Goal: Transaction & Acquisition: Purchase product/service

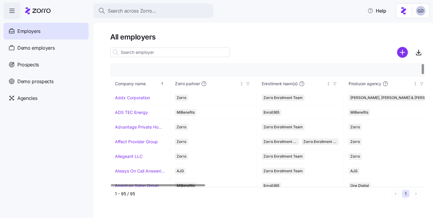
click at [158, 52] on input at bounding box center [170, 53] width 120 height 10
click at [34, 65] on span "Prospects" at bounding box center [28, 64] width 22 height 7
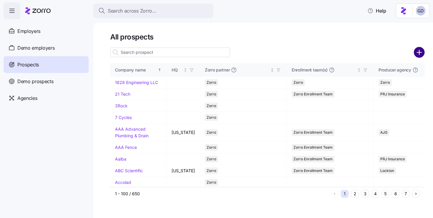
click at [417, 54] on circle "add icon" at bounding box center [420, 53] width 10 height 10
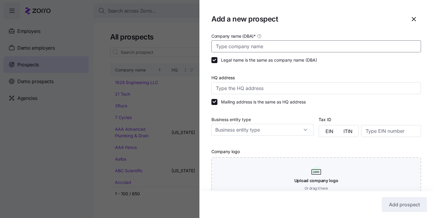
click at [262, 43] on input "Company name (DBA) *" at bounding box center [316, 46] width 210 height 12
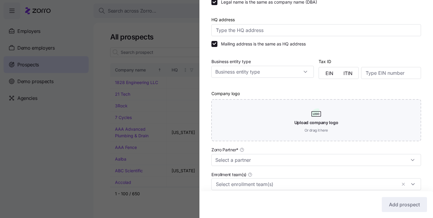
scroll to position [65, 0]
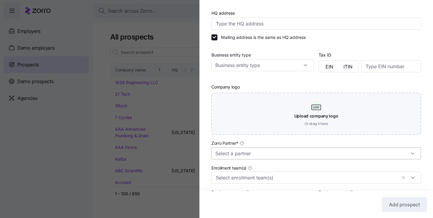
type input "TTE Fleet"
click at [259, 155] on input "Zorro Partner *" at bounding box center [316, 154] width 210 height 12
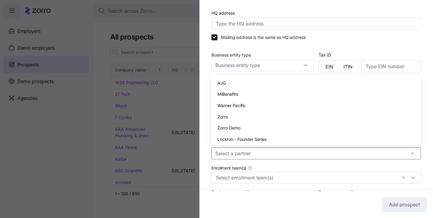
click at [238, 117] on div "Zorro" at bounding box center [316, 116] width 205 height 11
type input "Zorro"
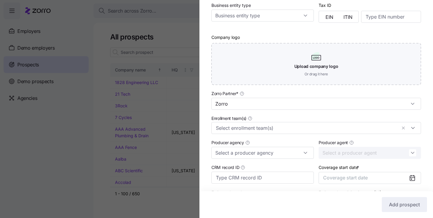
scroll to position [123, 0]
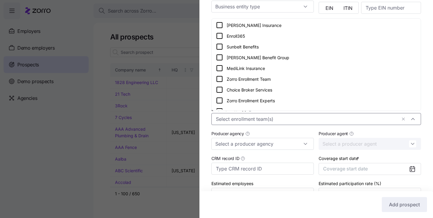
click at [243, 116] on input "Enrollment team(s)" at bounding box center [306, 119] width 181 height 8
click at [220, 79] on icon at bounding box center [219, 78] width 7 height 7
click at [316, 131] on div "Producer agency" at bounding box center [262, 140] width 107 height 25
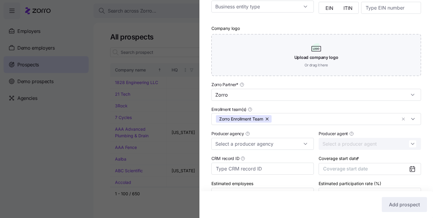
scroll to position [159, 0]
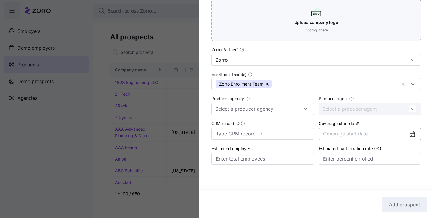
click at [408, 136] on button "Coverage start date" at bounding box center [370, 134] width 102 height 12
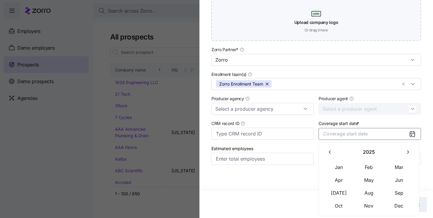
click at [408, 152] on icon "button" at bounding box center [408, 152] width 6 height 6
click at [337, 171] on button "Jan" at bounding box center [339, 167] width 30 height 13
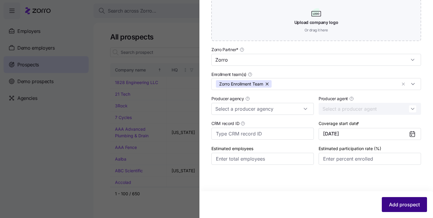
click at [407, 211] on button "Add prospect" at bounding box center [404, 204] width 45 height 15
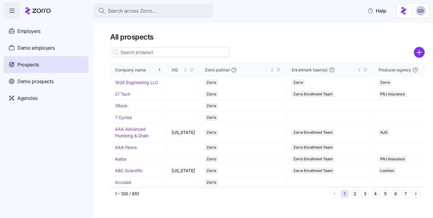
click at [200, 49] on input at bounding box center [170, 53] width 120 height 10
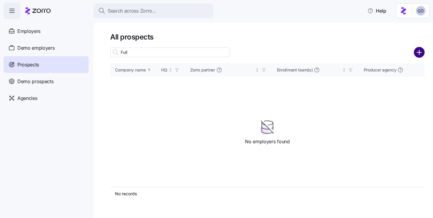
type input "Full"
click at [418, 55] on circle "add icon" at bounding box center [420, 53] width 10 height 10
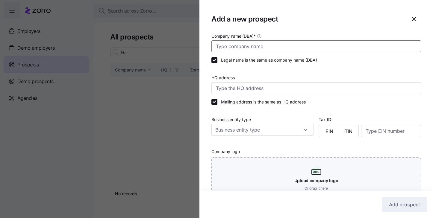
click at [255, 48] on input "Company name (DBA) *" at bounding box center [316, 46] width 210 height 12
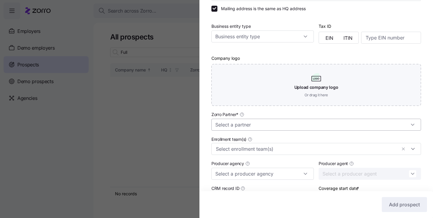
scroll to position [96, 0]
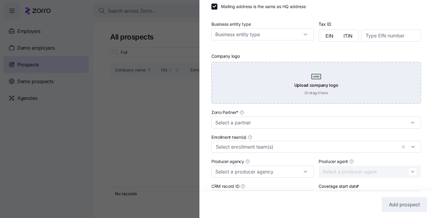
type input "Full Throttle Adrenaline Park"
click at [278, 90] on div "Upload company logo Or drag it here" at bounding box center [316, 83] width 210 height 42
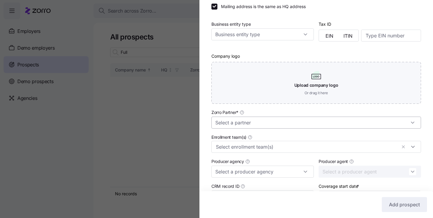
click at [230, 120] on input "Zorro Partner *" at bounding box center [316, 123] width 210 height 12
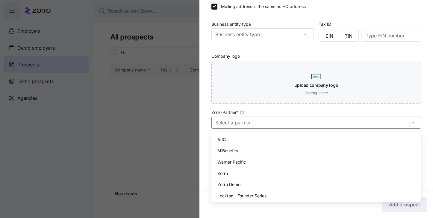
click at [225, 174] on span "Zorro" at bounding box center [222, 173] width 10 height 7
type input "Zorro"
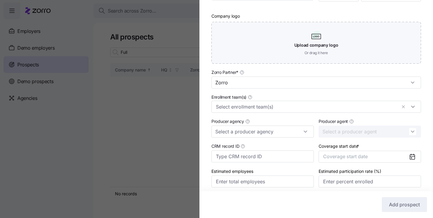
scroll to position [136, 0]
click at [284, 110] on input "Enrollment team(s)" at bounding box center [306, 107] width 181 height 8
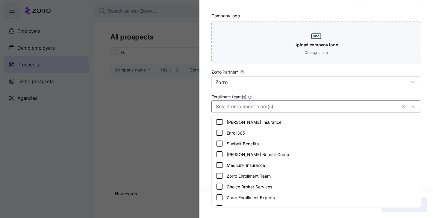
click at [218, 177] on icon at bounding box center [219, 176] width 7 height 7
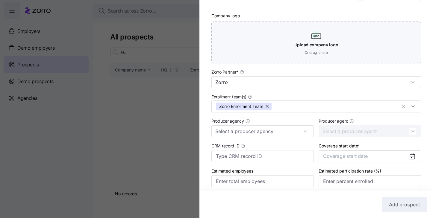
click at [203, 111] on div "Company name (DBA) * Full Throttle Adrenaline Park Legal name is the same as co…" at bounding box center [316, 47] width 234 height 303
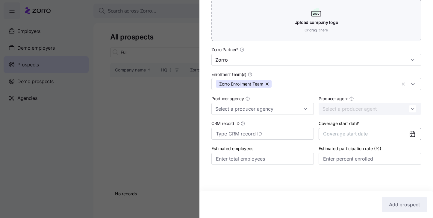
click at [407, 135] on button "Coverage start date" at bounding box center [370, 134] width 102 height 12
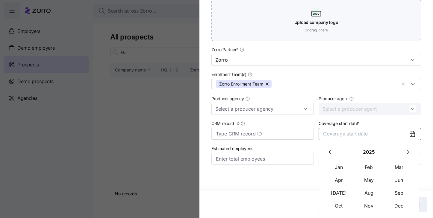
click at [407, 154] on icon "button" at bounding box center [408, 152] width 6 height 6
click at [338, 170] on button "Jan" at bounding box center [339, 167] width 30 height 13
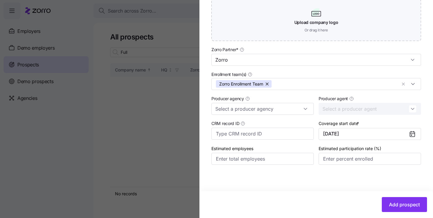
click at [394, 197] on div "Add prospect" at bounding box center [316, 204] width 234 height 27
click at [400, 205] on span "Add prospect" at bounding box center [404, 204] width 31 height 7
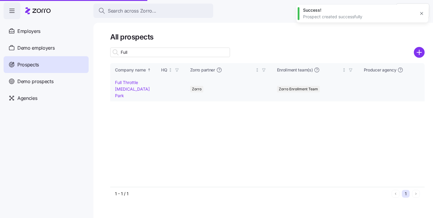
click at [138, 88] on link "Full Throttle Adrenaline Park" at bounding box center [132, 89] width 35 height 18
click at [129, 89] on link "Full Throttle Adrenaline Park" at bounding box center [132, 89] width 35 height 18
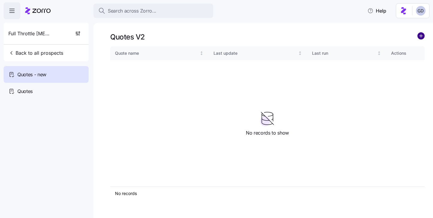
click at [420, 38] on circle "add icon" at bounding box center [421, 36] width 7 height 7
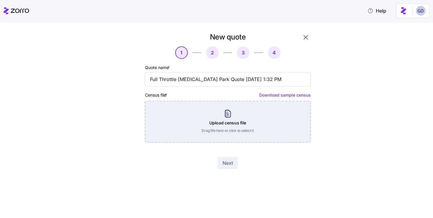
click at [225, 118] on div "Upload census file Drag file here or click to select it" at bounding box center [228, 122] width 166 height 42
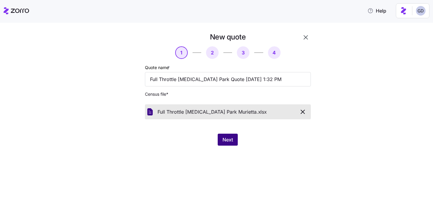
click at [227, 141] on span "Next" at bounding box center [228, 139] width 10 height 7
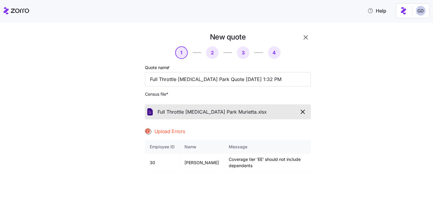
click at [303, 112] on icon "button" at bounding box center [303, 112] width 4 height 4
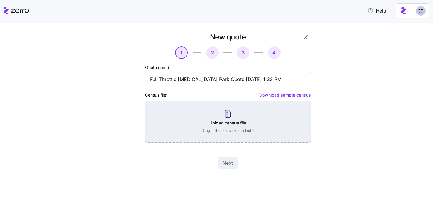
click at [214, 124] on div "Upload census file Drag file here or click to select it" at bounding box center [228, 122] width 166 height 42
click at [234, 123] on div "Upload census file Drag file here or click to select it" at bounding box center [228, 122] width 166 height 42
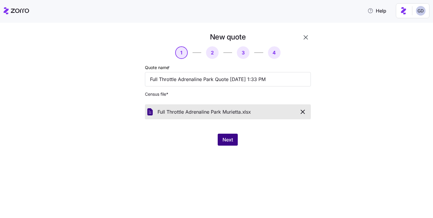
click at [227, 140] on span "Next" at bounding box center [228, 139] width 10 height 7
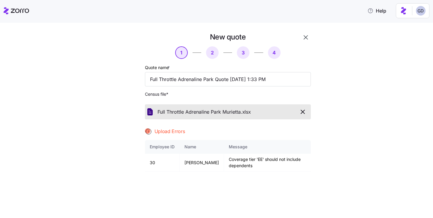
click at [303, 112] on icon "button" at bounding box center [302, 111] width 7 height 7
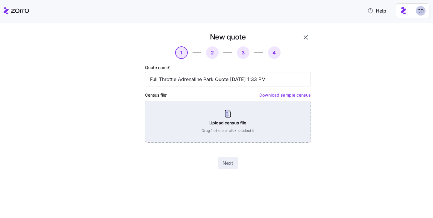
click at [229, 120] on div "Upload census file Drag file here or click to select it" at bounding box center [228, 122] width 166 height 42
click at [217, 121] on div "Upload census file Drag file here or click to select it" at bounding box center [228, 122] width 166 height 42
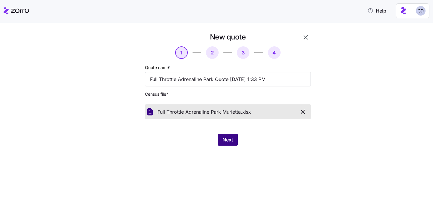
click at [227, 139] on span "Next" at bounding box center [228, 139] width 10 height 7
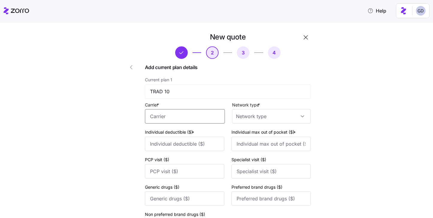
click at [209, 117] on input "Carrier *" at bounding box center [185, 116] width 80 height 14
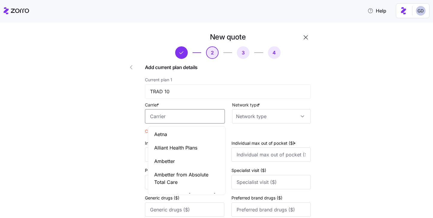
click at [164, 117] on input "Carrier *" at bounding box center [185, 116] width 80 height 14
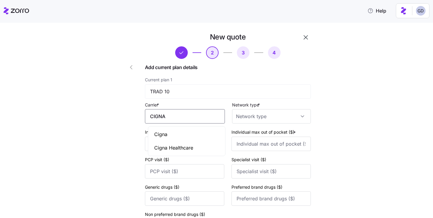
click at [179, 134] on div "Cigna" at bounding box center [186, 134] width 75 height 13
type input "Cigna"
click at [255, 121] on input "Network type *" at bounding box center [271, 116] width 79 height 14
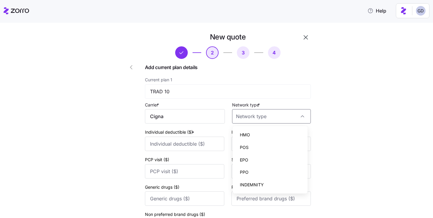
click at [251, 171] on div "PPO" at bounding box center [270, 172] width 70 height 13
type input "PPO"
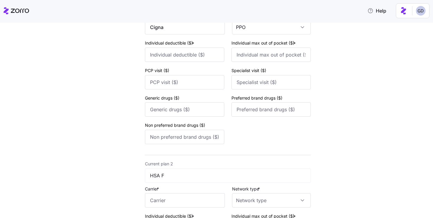
scroll to position [138, 0]
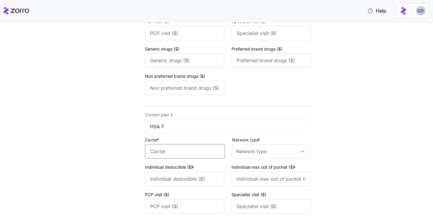
click at [185, 147] on input "Carrier *" at bounding box center [185, 151] width 80 height 14
click at [166, 169] on span "Cigna" at bounding box center [160, 170] width 13 height 7
type input "Cigna"
click at [246, 154] on input "Network type *" at bounding box center [271, 151] width 79 height 14
drag, startPoint x: 250, startPoint y: 123, endPoint x: 253, endPoint y: 116, distance: 8.0
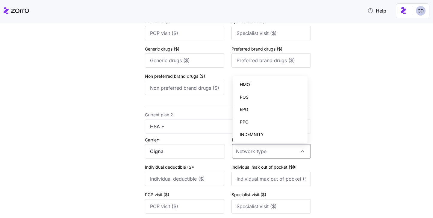
click at [253, 116] on div "PPO" at bounding box center [270, 122] width 70 height 13
type input "PPO"
click at [250, 153] on input "PPO" at bounding box center [271, 151] width 79 height 14
click at [253, 123] on div "PPO" at bounding box center [270, 122] width 70 height 13
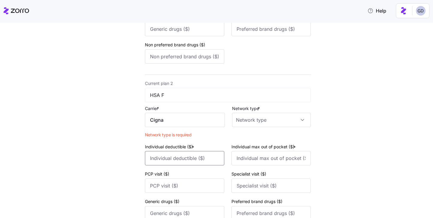
click at [209, 159] on input "Individual deductible ($) *" at bounding box center [184, 158] width 79 height 14
click at [198, 127] on input "Cigna" at bounding box center [185, 120] width 80 height 14
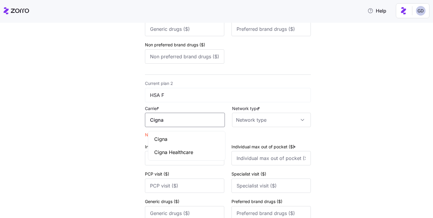
click at [184, 139] on div "Cigna" at bounding box center [186, 139] width 75 height 13
click at [251, 126] on input "Network type *" at bounding box center [271, 120] width 79 height 14
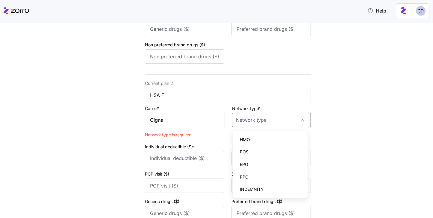
click at [251, 178] on div "PPO" at bounding box center [270, 177] width 70 height 13
type input "PPO"
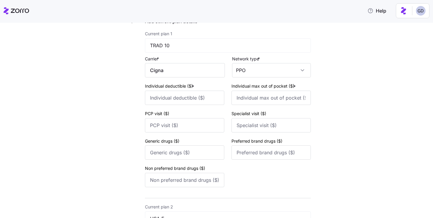
scroll to position [55, 0]
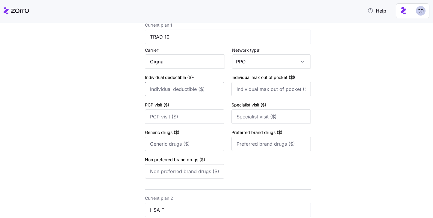
click at [192, 91] on input "Individual deductible ($) *" at bounding box center [184, 89] width 79 height 14
type input "8000"
click at [321, 151] on div "New quote 2 3 4 Add current plan details Current plan 1 TRAD 10 Carrier * Cigna…" at bounding box center [221, 196] width 210 height 437
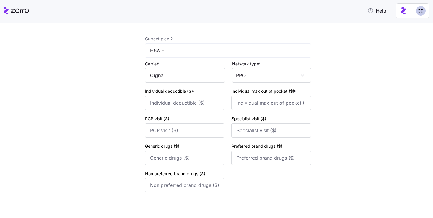
scroll to position [215, 0]
click at [193, 110] on input "Individual deductible ($) *" at bounding box center [184, 103] width 79 height 14
type input "6750"
click at [365, 99] on div "New quote 2 3 4 Add current plan details Current plan 1 TRAD 10 Carrier * Cigna…" at bounding box center [221, 27] width 408 height 419
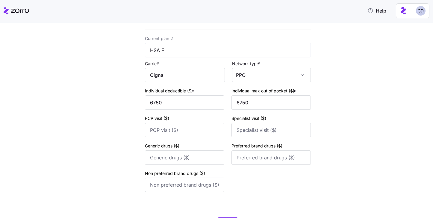
scroll to position [250, 0]
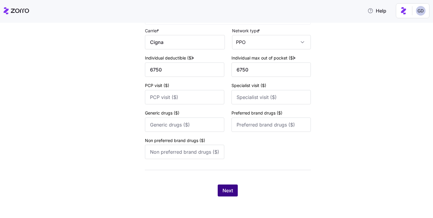
click at [226, 194] on button "Next" at bounding box center [228, 191] width 20 height 12
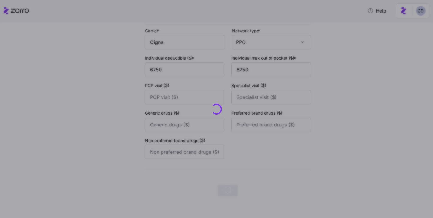
scroll to position [0, 0]
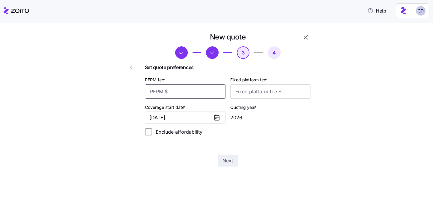
click at [188, 93] on input "PEPM fee *" at bounding box center [185, 91] width 81 height 14
type input "50"
type input "100"
click at [232, 163] on span "Next" at bounding box center [228, 160] width 10 height 7
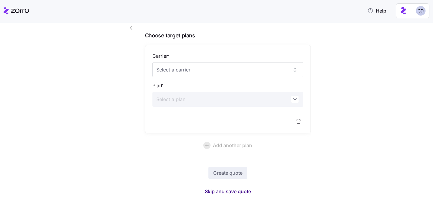
click at [228, 188] on button "Skip and save quote" at bounding box center [228, 191] width 56 height 11
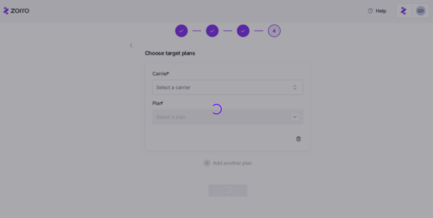
scroll to position [22, 0]
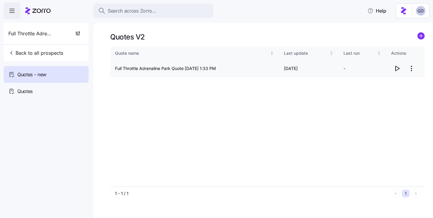
click at [398, 69] on icon "button" at bounding box center [397, 68] width 7 height 7
click at [238, 24] on div "Quotes V2 Quote name Last update Last run Actions Full Throttle Adrenaline Park…" at bounding box center [263, 121] width 340 height 196
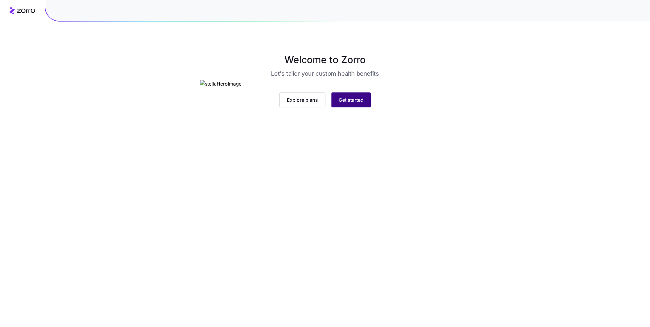
click at [357, 104] on span "Get started" at bounding box center [350, 99] width 25 height 7
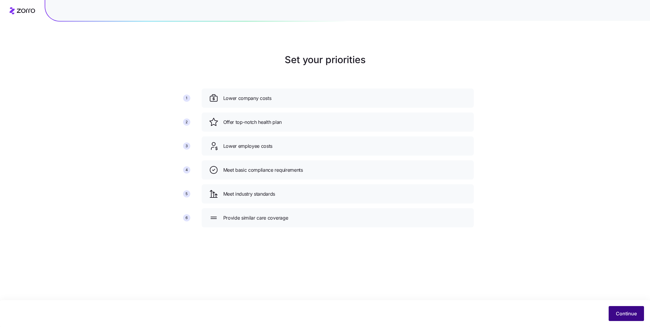
click at [623, 318] on button "Continue" at bounding box center [625, 313] width 35 height 15
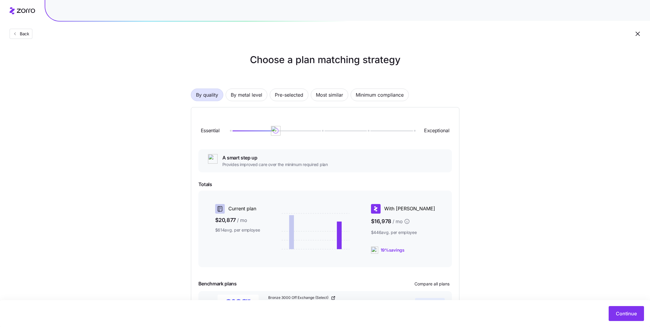
scroll to position [45, 0]
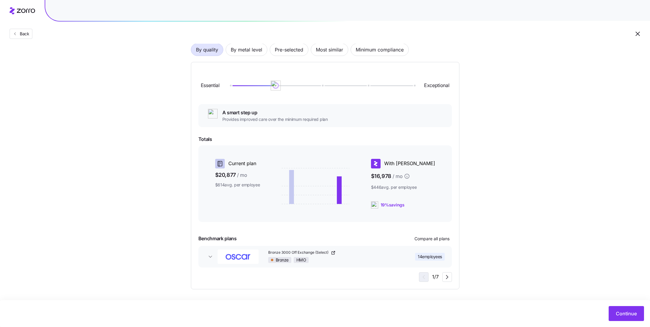
drag, startPoint x: 276, startPoint y: 86, endPoint x: 304, endPoint y: 86, distance: 28.2
click at [304, 86] on div at bounding box center [322, 85] width 184 height 1
click at [451, 281] on div "1 / 6" at bounding box center [434, 278] width 33 height 10
click at [446, 278] on icon "button" at bounding box center [446, 277] width 7 height 7
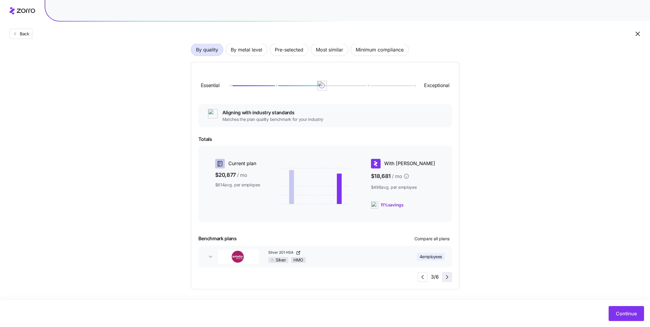
click at [446, 278] on icon "button" at bounding box center [446, 277] width 7 height 7
click at [449, 279] on icon "button" at bounding box center [446, 277] width 7 height 7
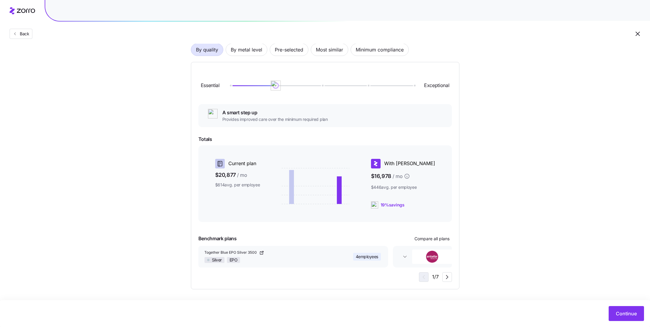
drag, startPoint x: 326, startPoint y: 87, endPoint x: 270, endPoint y: 88, distance: 56.3
click at [270, 88] on div "Essential Exceptional" at bounding box center [324, 85] width 253 height 32
drag, startPoint x: 276, startPoint y: 87, endPoint x: 226, endPoint y: 80, distance: 49.9
click at [270, 82] on img at bounding box center [275, 86] width 10 height 10
drag, startPoint x: 231, startPoint y: 86, endPoint x: 272, endPoint y: 91, distance: 41.0
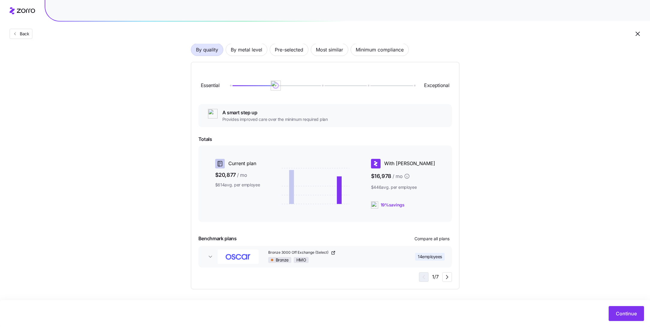
click at [272, 91] on div "Essential Exceptional" at bounding box center [324, 85] width 253 height 32
click at [622, 310] on button "Continue" at bounding box center [625, 313] width 35 height 15
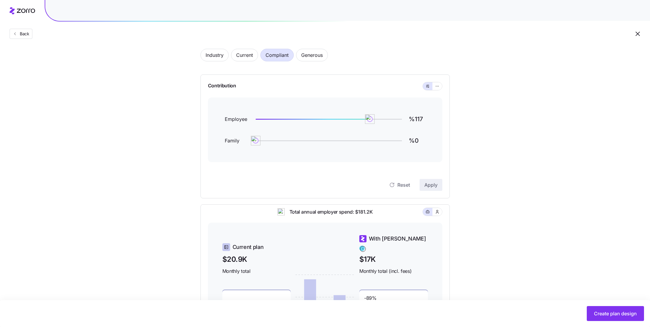
scroll to position [13, 0]
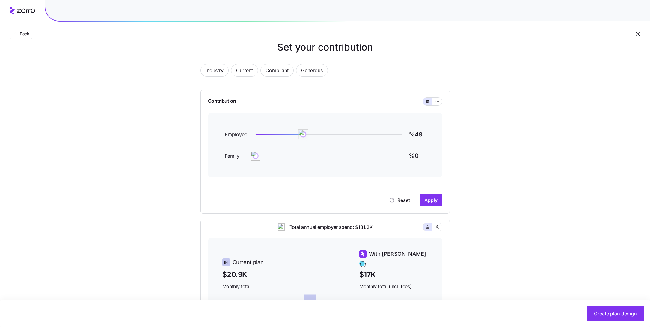
drag, startPoint x: 371, startPoint y: 135, endPoint x: 304, endPoint y: 136, distance: 66.8
click at [304, 136] on img at bounding box center [303, 134] width 10 height 10
type input "%50"
click at [435, 205] on button "Apply" at bounding box center [430, 200] width 23 height 12
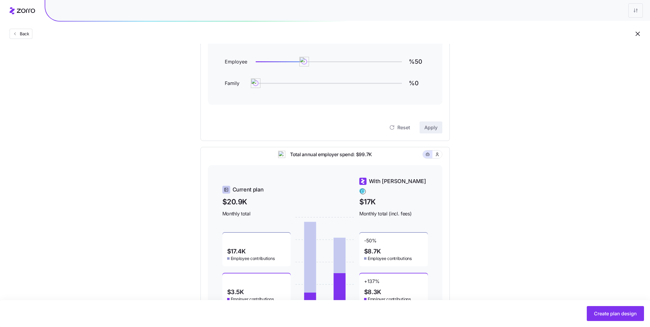
scroll to position [97, 0]
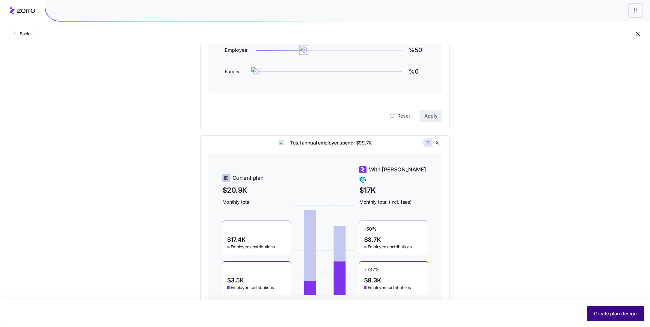
click at [609, 318] on button "Create plan design" at bounding box center [615, 313] width 57 height 15
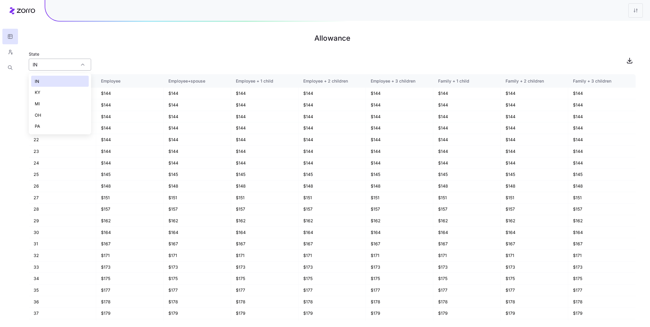
click at [86, 66] on input "IN" at bounding box center [60, 65] width 62 height 12
click at [132, 45] on h1 "Allowance" at bounding box center [332, 38] width 607 height 14
drag, startPoint x: 114, startPoint y: 106, endPoint x: 87, endPoint y: 106, distance: 26.7
click at [87, 106] on tr "19 $144 $144 $144 $144 $144 $144 $144 $144" at bounding box center [332, 105] width 607 height 12
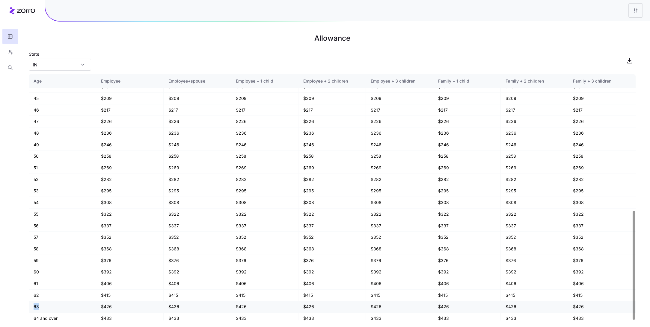
drag, startPoint x: 55, startPoint y: 304, endPoint x: 33, endPoint y: 304, distance: 21.9
click at [33, 304] on td "63" at bounding box center [62, 307] width 67 height 12
click at [129, 301] on td "$426" at bounding box center [129, 307] width 67 height 12
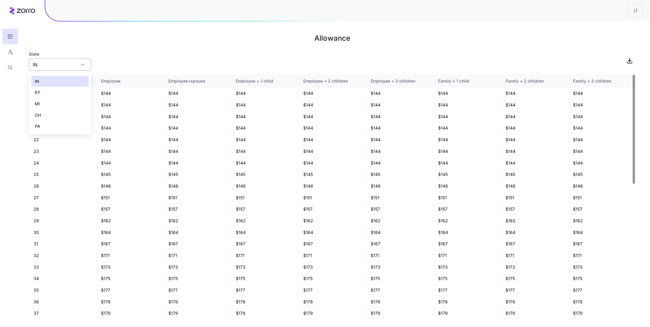
click at [46, 67] on input "IN" at bounding box center [60, 65] width 62 height 12
click at [40, 93] on span "KY" at bounding box center [38, 92] width 6 height 7
click at [42, 105] on td "19" at bounding box center [62, 105] width 67 height 12
drag, startPoint x: 120, startPoint y: 105, endPoint x: 77, endPoint y: 105, distance: 42.5
click at [77, 105] on tr "19 $205 $205 $205 $205 $205 $205 $205 $205" at bounding box center [332, 105] width 607 height 12
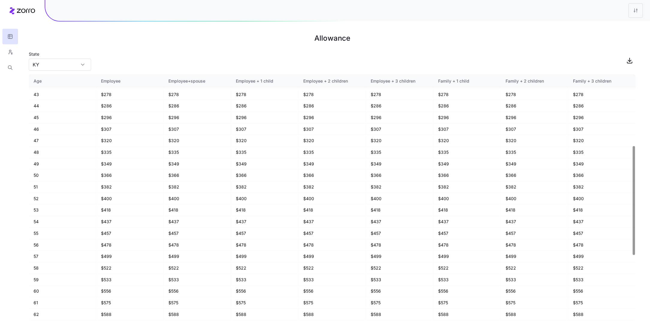
scroll to position [308, 0]
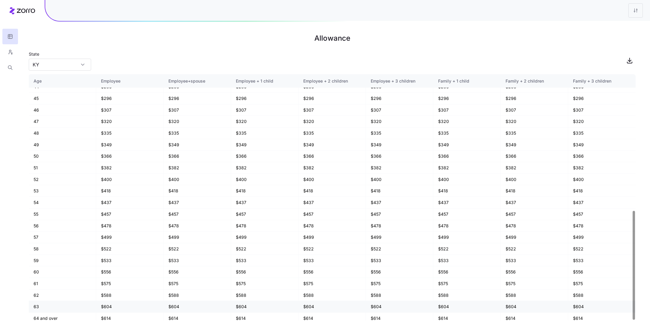
click at [58, 303] on td "63" at bounding box center [62, 307] width 67 height 12
click at [112, 302] on td "$604" at bounding box center [129, 307] width 67 height 12
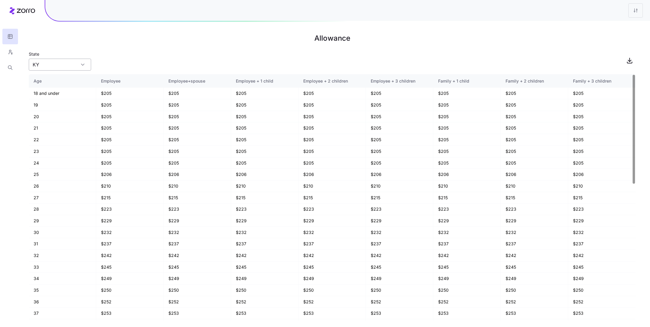
click at [59, 60] on input "KY" at bounding box center [60, 65] width 62 height 12
click at [50, 102] on div "MI" at bounding box center [60, 103] width 58 height 11
type input "MI"
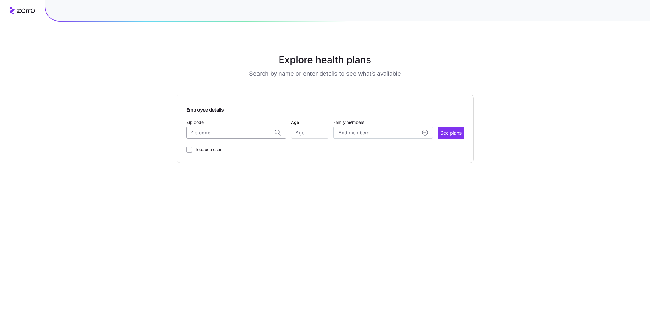
click at [226, 137] on input "Zip code" at bounding box center [236, 133] width 100 height 12
click at [220, 163] on span "63105, St. Louis city, MO" at bounding box center [235, 160] width 84 height 7
type input "63105, St. Louis city, MO"
click at [315, 132] on input "Age" at bounding box center [309, 133] width 37 height 12
type input "40"
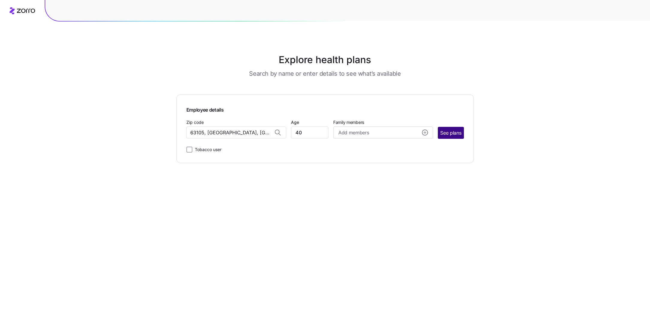
click at [450, 132] on span "See plans" at bounding box center [450, 132] width 21 height 7
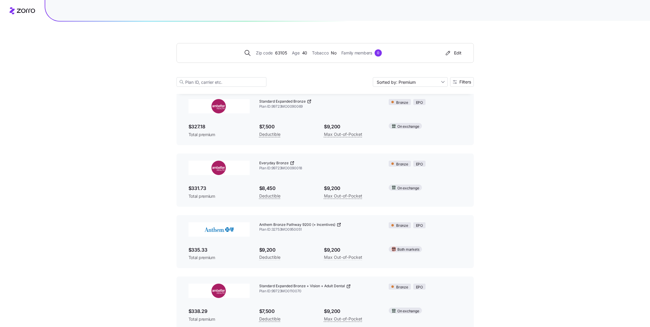
scroll to position [45, 0]
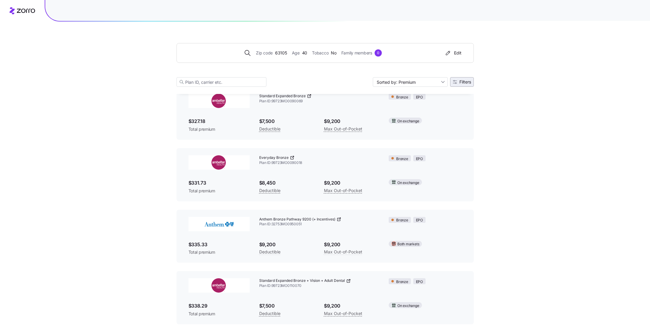
click at [462, 80] on span "Filters" at bounding box center [465, 82] width 12 height 4
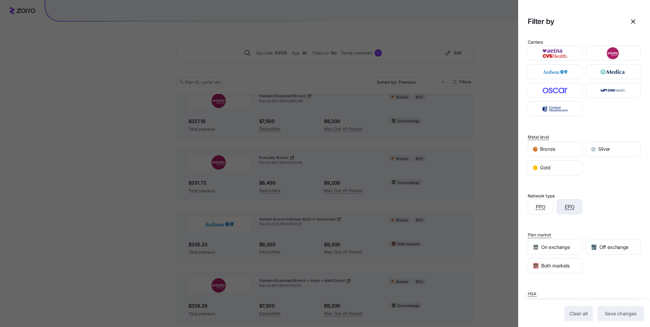
click at [578, 207] on div "EPO" at bounding box center [569, 207] width 25 height 14
click at [634, 319] on button "Save changes" at bounding box center [620, 313] width 46 height 15
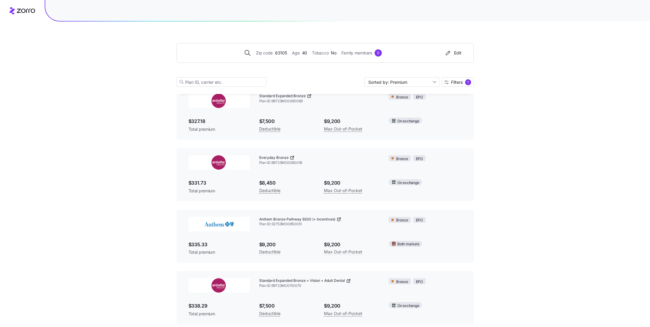
scroll to position [0, 0]
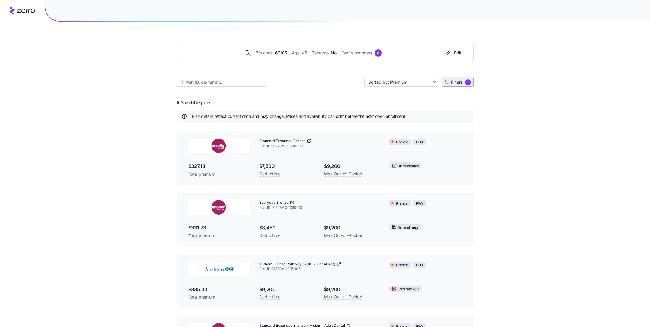
click at [458, 83] on span "Filters" at bounding box center [457, 82] width 12 height 4
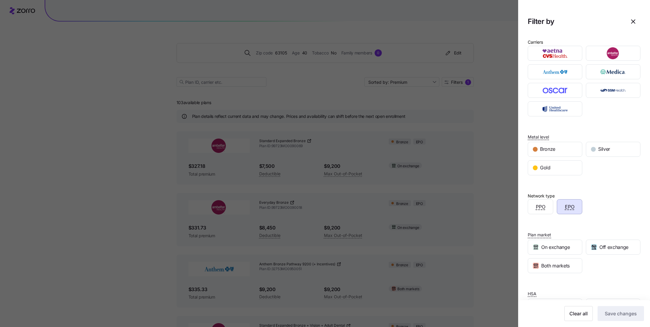
click at [563, 310] on div "Clear all Save changes" at bounding box center [584, 313] width 120 height 15
click at [572, 322] on div "Clear all Save changes" at bounding box center [584, 313] width 132 height 27
click at [581, 321] on button "Clear all" at bounding box center [578, 313] width 28 height 15
click at [614, 318] on button "Save changes" at bounding box center [620, 313] width 46 height 15
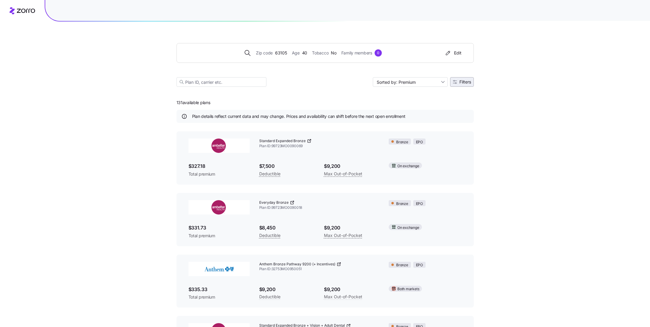
click at [471, 82] on span "Filters" at bounding box center [465, 82] width 12 height 4
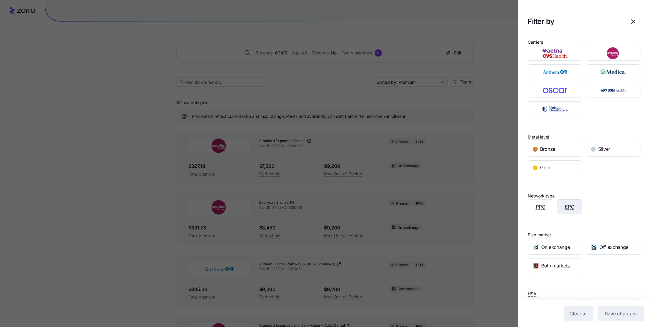
click at [570, 212] on div "EPO" at bounding box center [569, 207] width 25 height 14
click at [628, 315] on span "Save changes" at bounding box center [620, 313] width 32 height 7
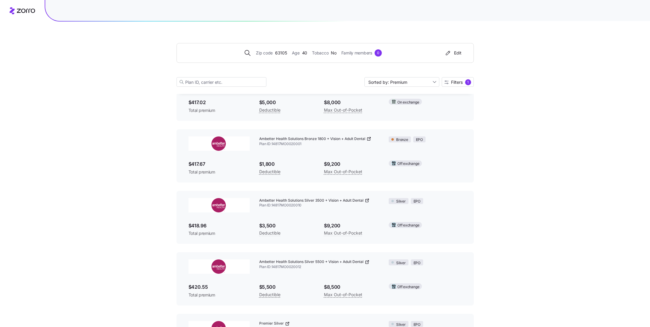
scroll to position [2220, 0]
click at [456, 78] on button "Filters 1" at bounding box center [458, 82] width 32 height 10
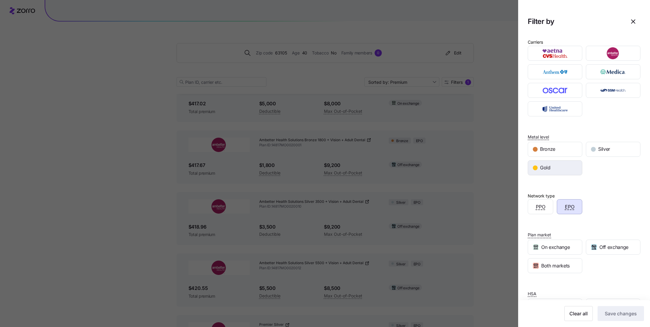
click at [572, 162] on div "Gold" at bounding box center [555, 168] width 54 height 14
click at [614, 311] on span "Save changes" at bounding box center [620, 313] width 32 height 7
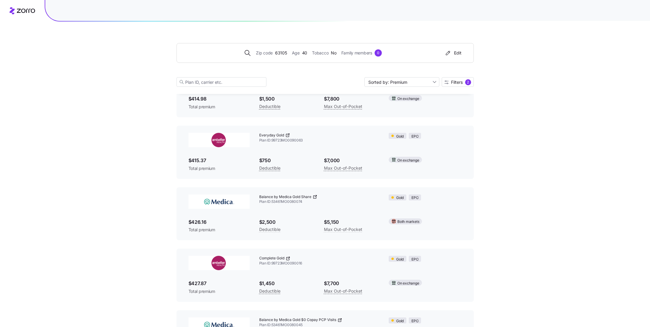
scroll to position [0, 0]
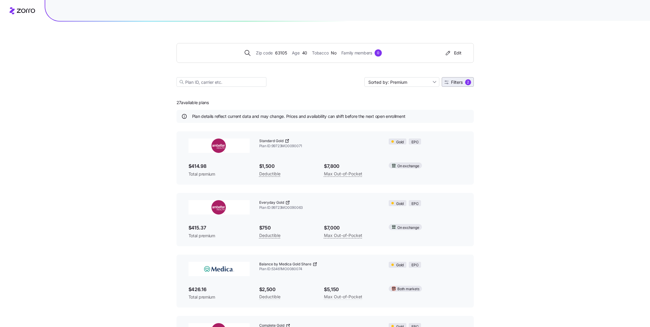
click at [459, 82] on span "Filters" at bounding box center [457, 82] width 12 height 4
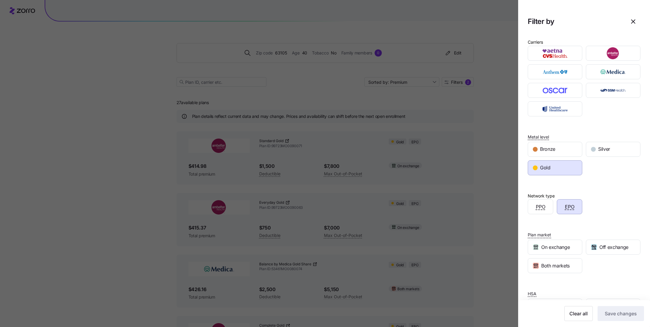
click at [591, 116] on div "Carriers Metal level Bronze Silver Gold Network type PPO EPO Plan market On exc…" at bounding box center [584, 179] width 132 height 290
click at [567, 73] on img "button" at bounding box center [555, 72] width 44 height 12
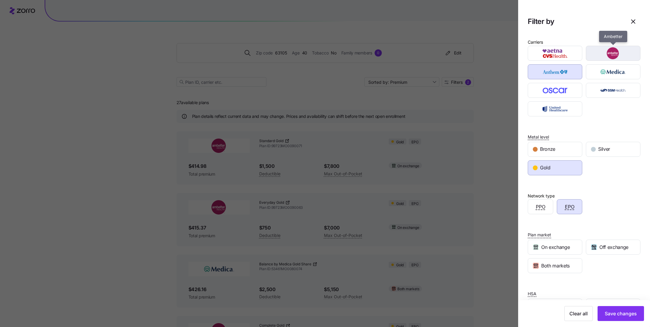
click at [607, 54] on img "button" at bounding box center [613, 53] width 44 height 12
click at [560, 111] on img "button" at bounding box center [555, 109] width 44 height 12
click at [572, 109] on img "button" at bounding box center [555, 109] width 44 height 12
click at [572, 114] on img "button" at bounding box center [555, 109] width 44 height 12
drag, startPoint x: 616, startPoint y: 312, endPoint x: 616, endPoint y: 98, distance: 213.3
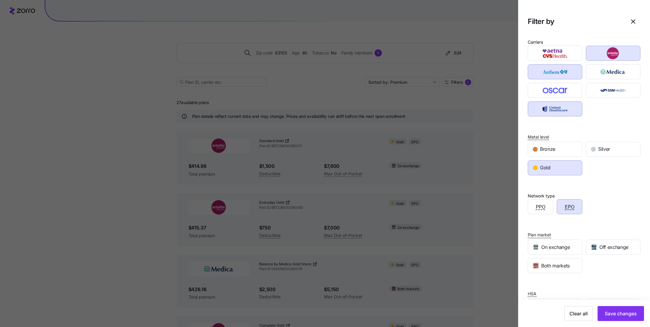
click at [616, 98] on div "Carriers Metal level Bronze Silver Gold Network type PPO EPO Plan market On exc…" at bounding box center [584, 192] width 132 height 317
click at [601, 147] on span "Silver" at bounding box center [604, 149] width 12 height 7
click at [607, 315] on span "Save changes" at bounding box center [620, 313] width 32 height 7
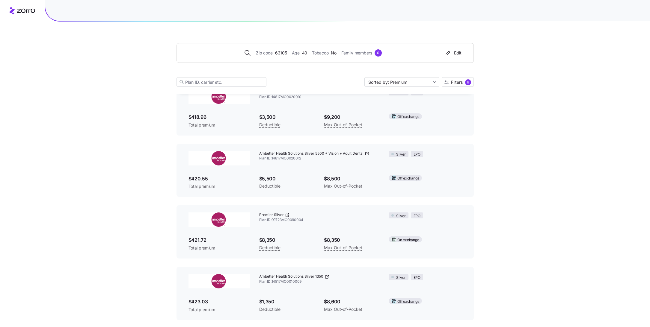
scroll to position [735, 0]
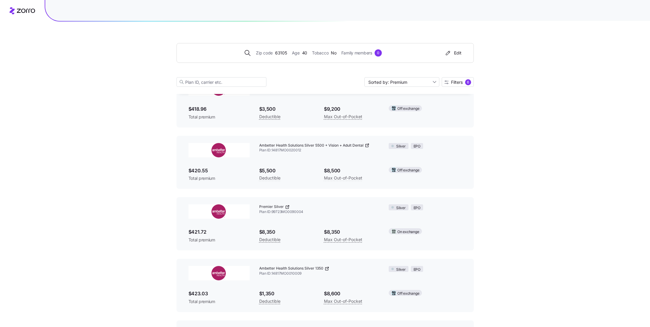
click at [368, 147] on icon at bounding box center [367, 145] width 5 height 5
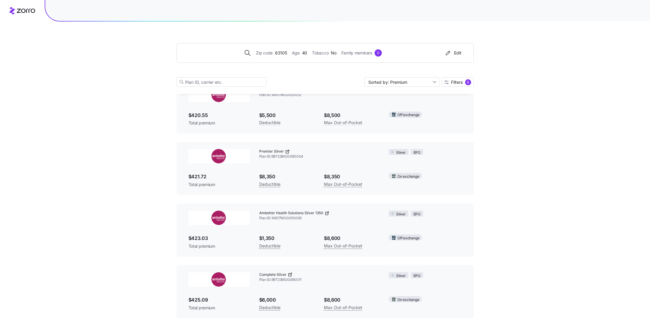
scroll to position [829, 0]
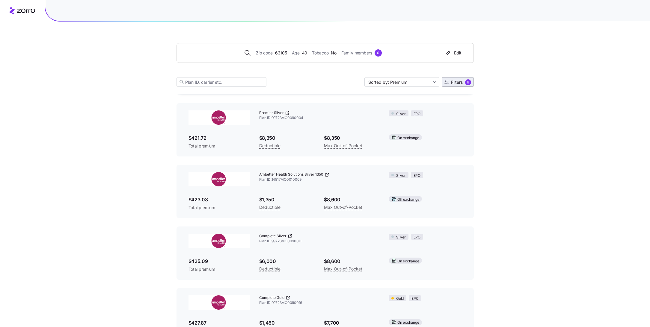
click at [456, 84] on span "Filters" at bounding box center [457, 82] width 12 height 4
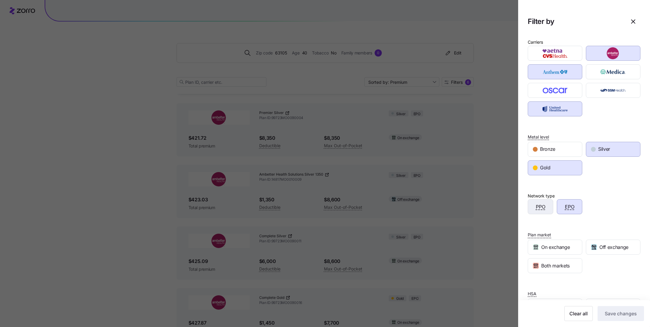
click at [548, 204] on div "PPO" at bounding box center [540, 207] width 25 height 14
drag, startPoint x: 612, startPoint y: 55, endPoint x: 567, endPoint y: 63, distance: 45.4
click at [612, 55] on img "button" at bounding box center [613, 53] width 44 height 12
click at [564, 63] on div at bounding box center [555, 72] width 58 height 19
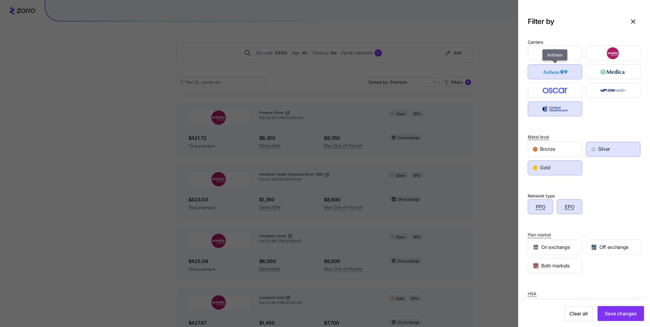
click at [564, 68] on img "button" at bounding box center [555, 72] width 44 height 12
click at [619, 313] on span "Save changes" at bounding box center [620, 313] width 32 height 7
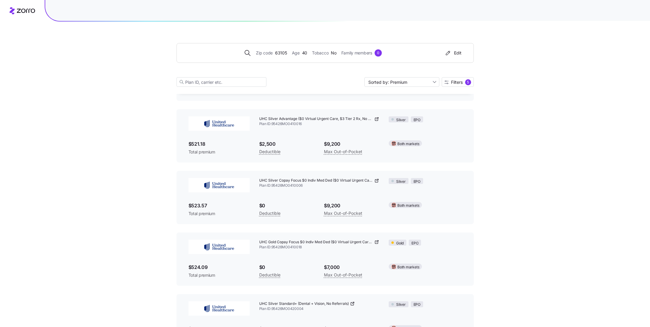
scroll to position [360, 0]
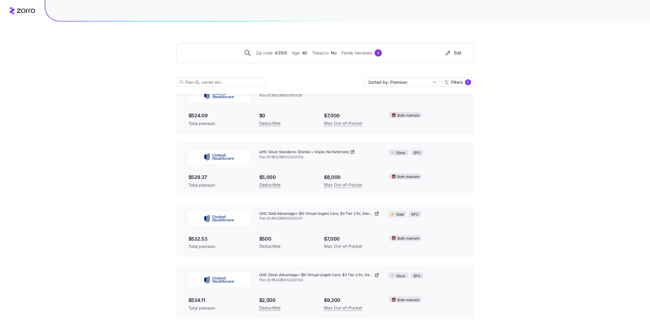
click at [378, 214] on icon at bounding box center [376, 213] width 5 height 5
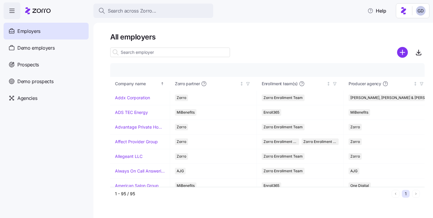
click at [150, 54] on input at bounding box center [170, 53] width 120 height 10
click at [176, 53] on input at bounding box center [170, 53] width 120 height 10
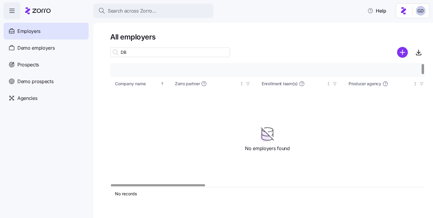
type input "DBS"
click at [193, 53] on input "DBS" at bounding box center [170, 53] width 120 height 10
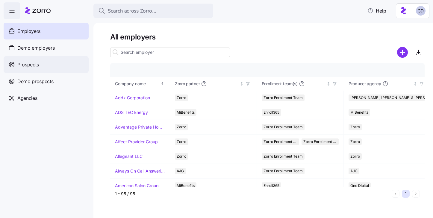
click at [34, 65] on span "Prospects" at bounding box center [28, 64] width 22 height 7
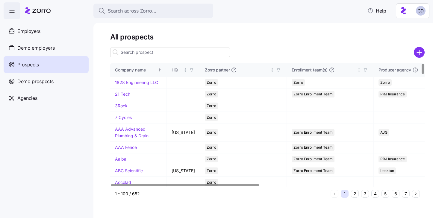
click at [137, 51] on input at bounding box center [170, 53] width 120 height 10
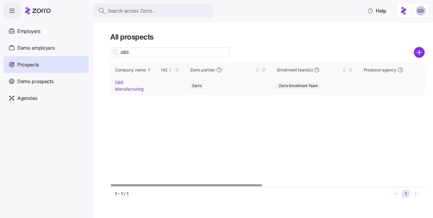
type input "dBS"
click at [121, 85] on td "DBS Manufacturing" at bounding box center [133, 86] width 46 height 18
click at [120, 82] on link "DBS Manufacturing" at bounding box center [129, 86] width 29 height 12
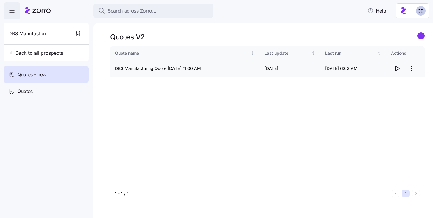
click at [397, 67] on icon "button" at bounding box center [397, 68] width 7 height 7
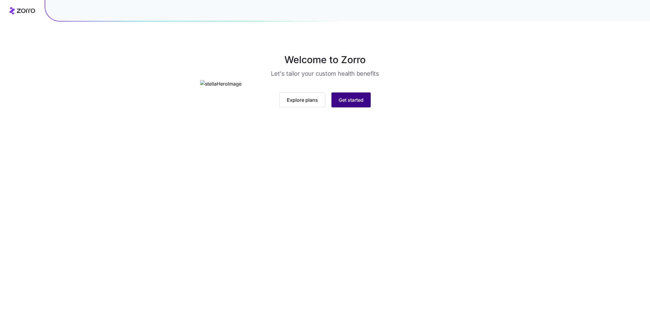
click at [352, 104] on span "Get started" at bounding box center [350, 99] width 25 height 7
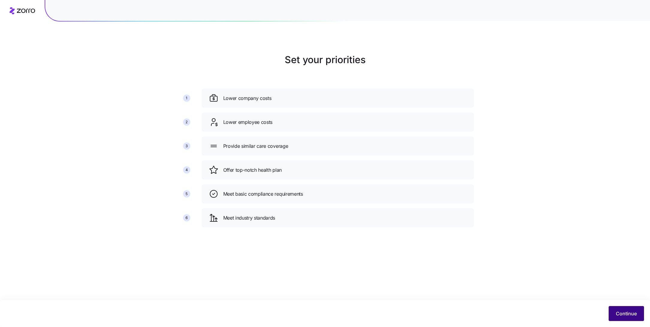
click at [627, 316] on span "Continue" at bounding box center [626, 313] width 21 height 7
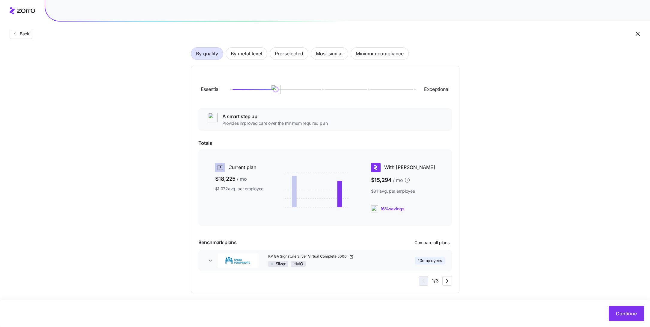
scroll to position [42, 0]
drag, startPoint x: 400, startPoint y: 208, endPoint x: 433, endPoint y: 208, distance: 33.8
click at [433, 208] on div "16% savings" at bounding box center [403, 208] width 64 height 7
click at [483, 218] on div "Choose a plan matching strategy By quality By metal level Pre-selected Most sim…" at bounding box center [325, 151] width 650 height 282
drag, startPoint x: 275, startPoint y: 90, endPoint x: 221, endPoint y: 90, distance: 53.6
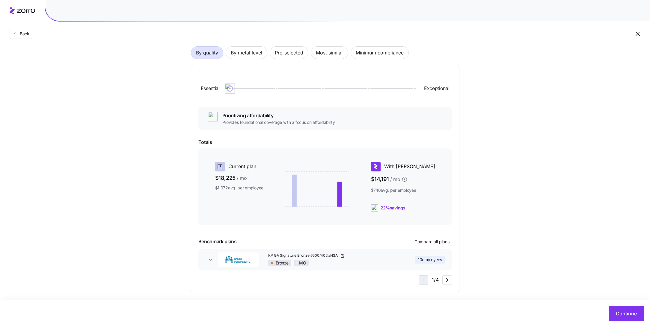
click at [221, 90] on div "Essential Exceptional" at bounding box center [324, 88] width 253 height 32
drag, startPoint x: 400, startPoint y: 209, endPoint x: 429, endPoint y: 209, distance: 28.5
click at [429, 209] on div "22% savings" at bounding box center [403, 208] width 64 height 7
click at [391, 230] on div at bounding box center [324, 231] width 253 height 7
click at [437, 262] on span "10 employees" at bounding box center [430, 260] width 24 height 6
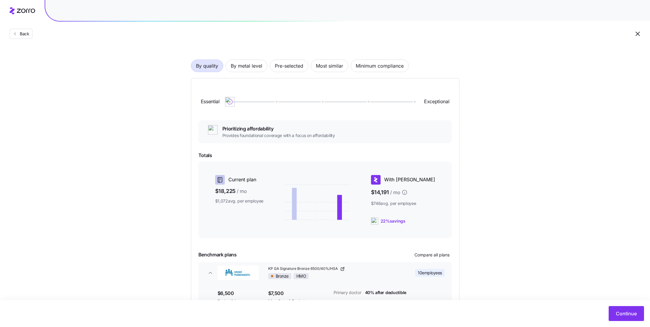
scroll to position [31, 0]
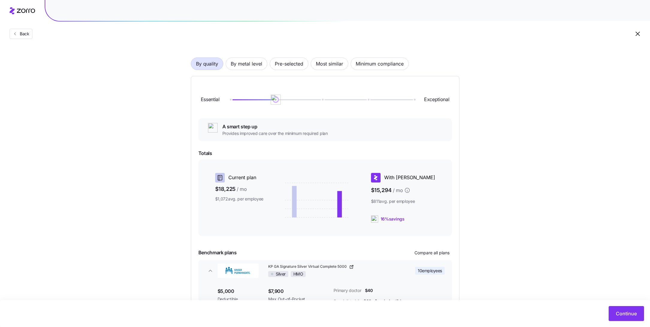
drag, startPoint x: 230, startPoint y: 99, endPoint x: 263, endPoint y: 99, distance: 33.6
click at [263, 99] on div at bounding box center [322, 100] width 184 height 4
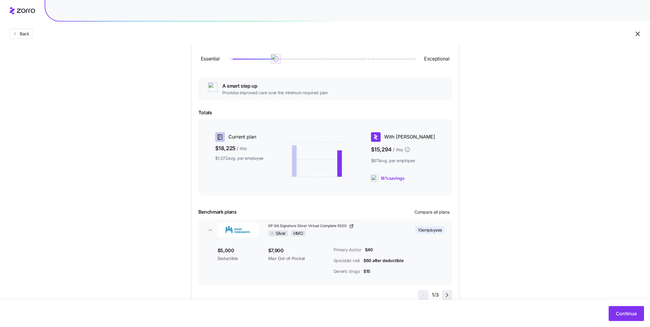
click at [445, 293] on icon "button" at bounding box center [446, 295] width 7 height 7
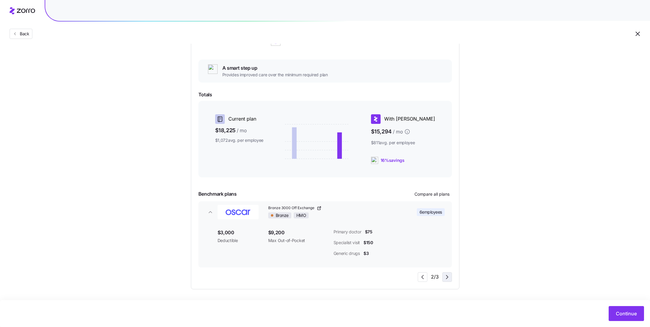
click at [446, 279] on icon "button" at bounding box center [446, 277] width 7 height 7
click at [421, 279] on icon "button" at bounding box center [422, 277] width 7 height 7
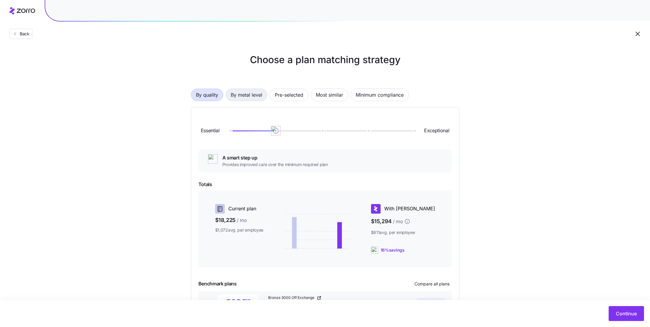
click at [240, 94] on span "By metal level" at bounding box center [246, 95] width 31 height 12
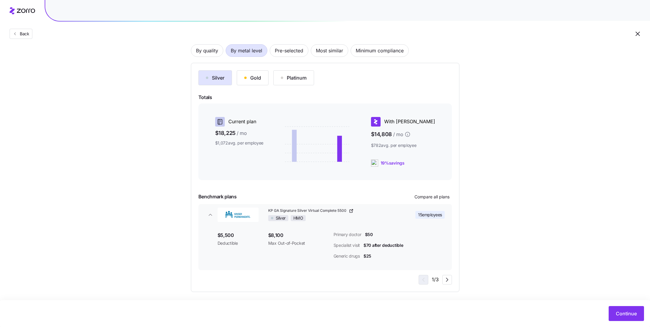
scroll to position [47, 0]
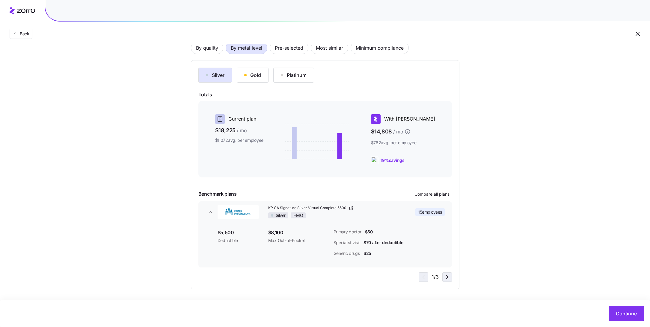
click at [449, 280] on icon "button" at bounding box center [446, 277] width 7 height 7
click at [422, 278] on icon "button" at bounding box center [422, 277] width 7 height 7
click at [448, 279] on icon "button" at bounding box center [446, 277] width 7 height 7
click at [449, 277] on icon "button" at bounding box center [446, 277] width 7 height 7
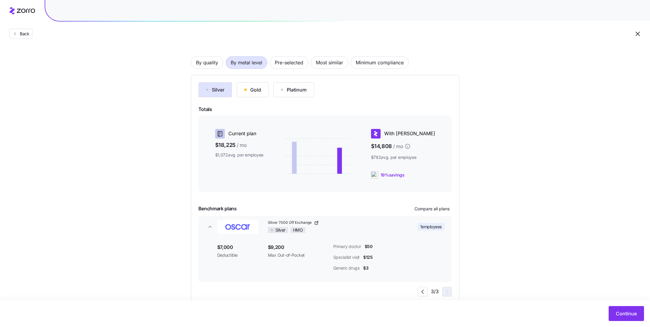
scroll to position [33, 0]
drag, startPoint x: 397, startPoint y: 173, endPoint x: 436, endPoint y: 173, distance: 39.2
click at [436, 173] on div "With Zorro $14,808 / mo $782 avg. per employee 19% savings" at bounding box center [406, 153] width 76 height 55
click at [628, 318] on span "Continue" at bounding box center [626, 313] width 21 height 7
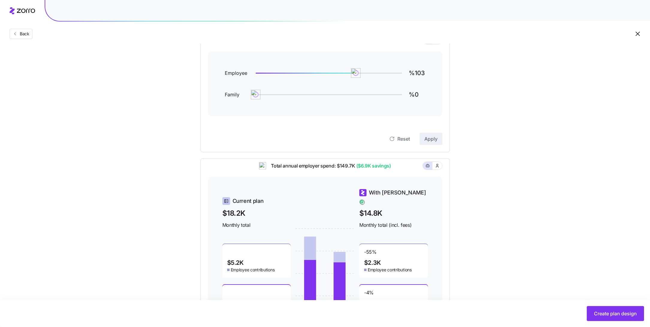
scroll to position [84, 0]
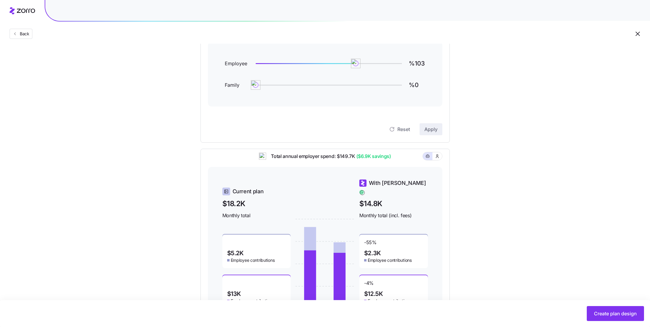
click at [477, 201] on div "Set your contribution Compliant Industry Generous Current Contribution Employee…" at bounding box center [325, 147] width 650 height 356
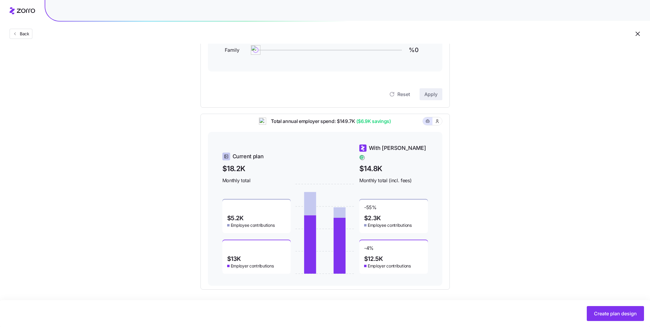
scroll to position [84, 0]
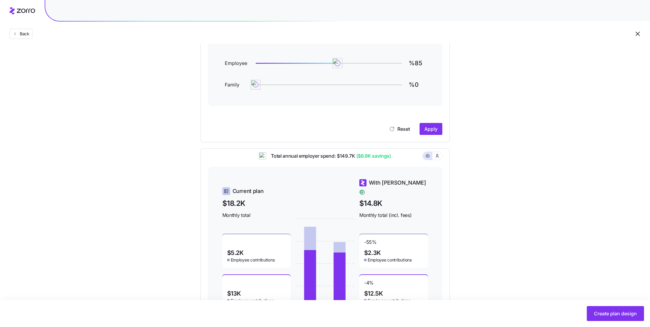
drag, startPoint x: 356, startPoint y: 63, endPoint x: 338, endPoint y: 64, distance: 17.7
click at [338, 64] on img at bounding box center [337, 63] width 10 height 10
type input "%80"
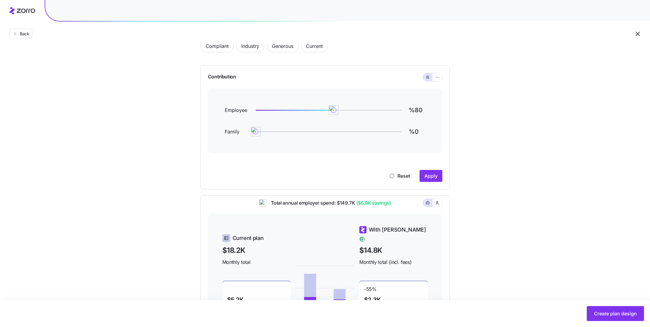
click at [430, 81] on div at bounding box center [432, 77] width 19 height 8
click at [433, 81] on div at bounding box center [432, 77] width 19 height 8
click at [433, 78] on button "button" at bounding box center [437, 77] width 10 height 8
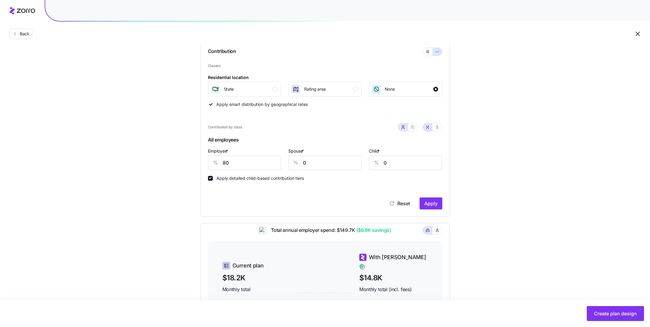
scroll to position [67, 0]
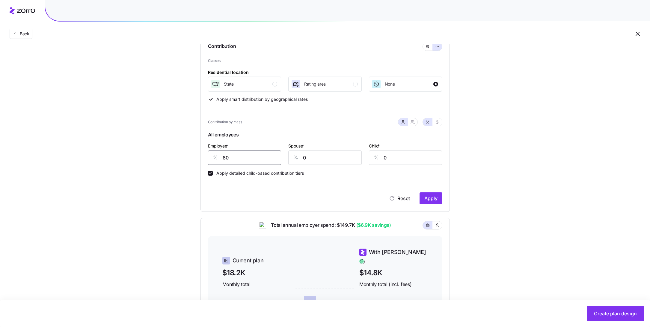
click at [251, 158] on input "80" at bounding box center [244, 158] width 73 height 14
type input "90"
click at [313, 155] on input "0" at bounding box center [324, 158] width 73 height 14
drag, startPoint x: 397, startPoint y: 157, endPoint x: 353, endPoint y: 157, distance: 43.4
click at [353, 157] on div "Employee * % 90 Spouse * % 0 Child * % 0" at bounding box center [324, 154] width 241 height 30
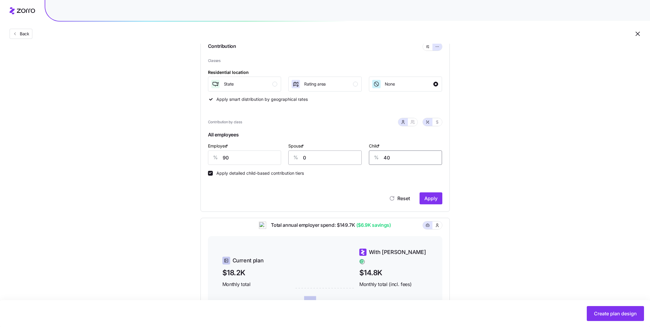
type input "40"
drag, startPoint x: 315, startPoint y: 158, endPoint x: 259, endPoint y: 158, distance: 55.7
click at [259, 158] on div "Employee * % 90 Spouse * % 0 Child * % 40" at bounding box center [324, 154] width 241 height 30
type input "40"
click at [433, 199] on span "Apply" at bounding box center [430, 198] width 13 height 7
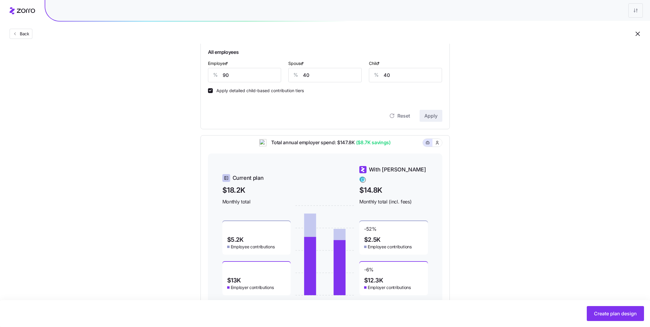
scroll to position [173, 0]
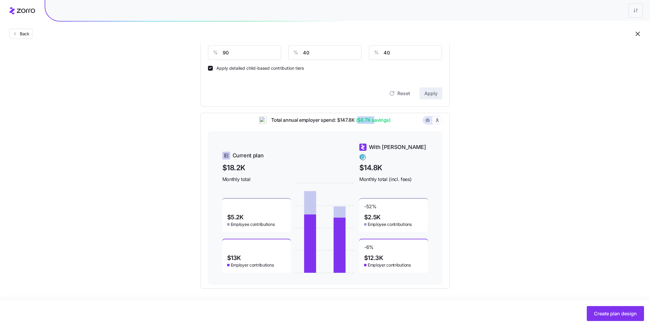
drag, startPoint x: 359, startPoint y: 125, endPoint x: 373, endPoint y: 125, distance: 14.1
click at [373, 124] on span "($8.7K savings)" at bounding box center [373, 120] width 36 height 7
click at [397, 130] on div "Total annual employer spend: $147.8K ($8.7K savings)" at bounding box center [325, 124] width 234 height 15
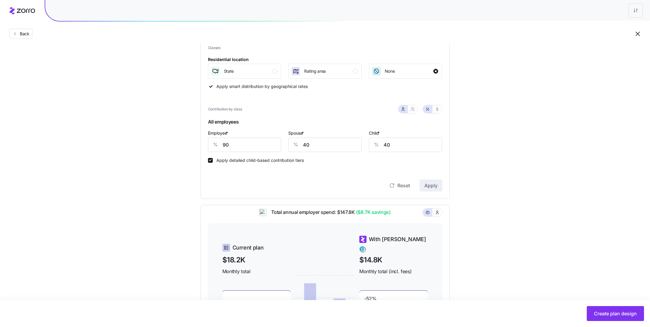
scroll to position [79, 0]
click at [275, 72] on div "button" at bounding box center [274, 72] width 5 height 5
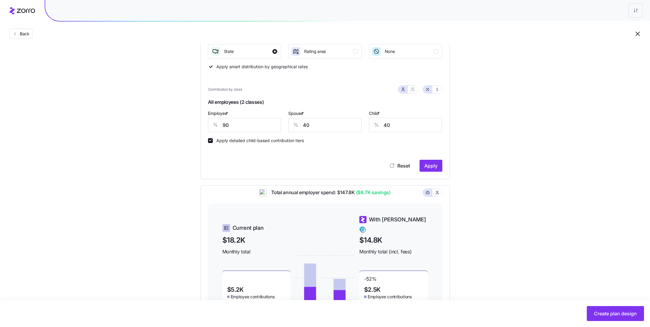
scroll to position [111, 0]
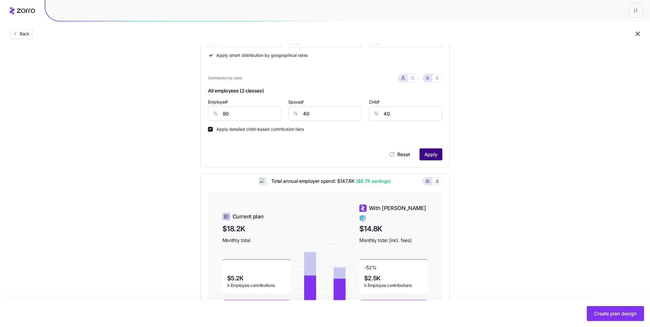
click at [433, 157] on span "Apply" at bounding box center [430, 154] width 13 height 7
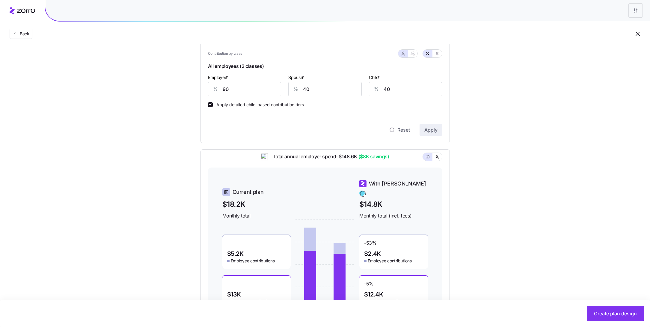
scroll to position [173, 0]
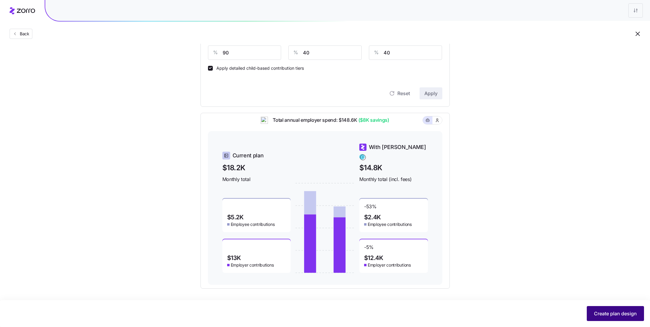
click at [610, 311] on span "Create plan design" at bounding box center [615, 313] width 43 height 7
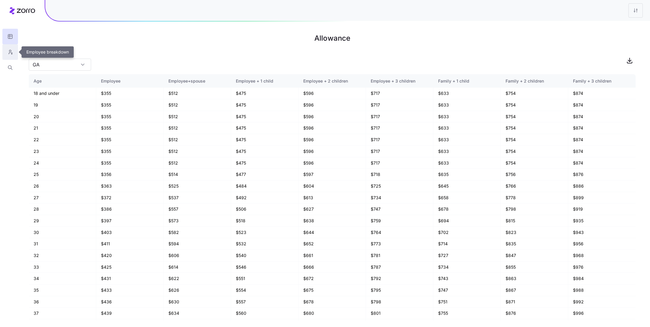
click at [12, 54] on icon "button" at bounding box center [9, 52] width 5 height 6
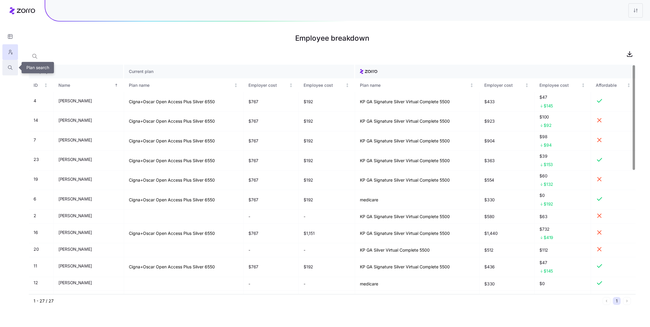
click at [8, 67] on icon "button" at bounding box center [9, 67] width 3 height 3
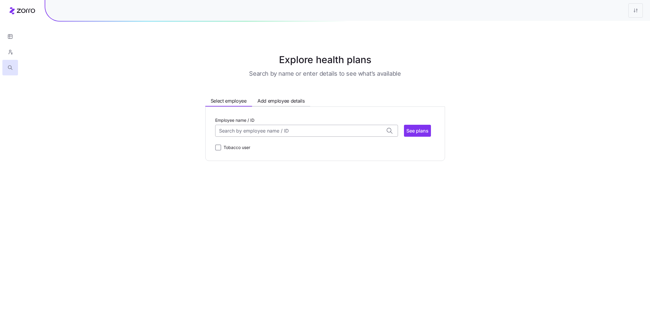
click at [271, 133] on input "Employee name / ID" at bounding box center [306, 131] width 183 height 12
click at [259, 146] on div "Andrew Fritz (35) ID: 4 | zip code: 30252" at bounding box center [306, 149] width 180 height 17
type input "Andrew Fritz"
click at [419, 132] on span "See plans" at bounding box center [417, 130] width 22 height 7
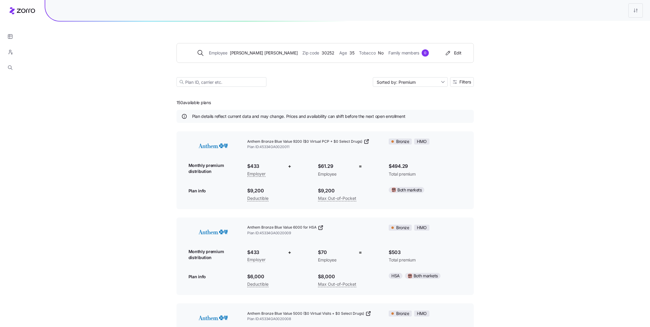
drag, startPoint x: 205, startPoint y: 104, endPoint x: 140, endPoint y: 103, distance: 65.9
click at [140, 103] on div "Employee Andrew Fritz Zip code 30252 Age 35 Tobacco No Family members 0 Edit So…" at bounding box center [325, 277] width 650 height 554
click at [241, 105] on div "150 available plans Plan details reflect current data and may change. Prices an…" at bounding box center [324, 324] width 297 height 460
click at [465, 84] on span "Filters" at bounding box center [465, 82] width 12 height 4
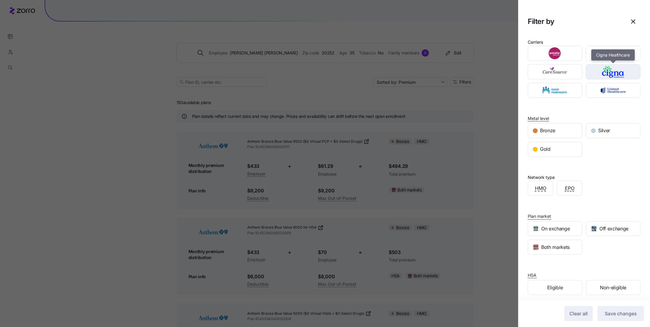
click at [612, 71] on img "button" at bounding box center [613, 72] width 44 height 12
click at [625, 316] on span "Save changes" at bounding box center [620, 313] width 32 height 7
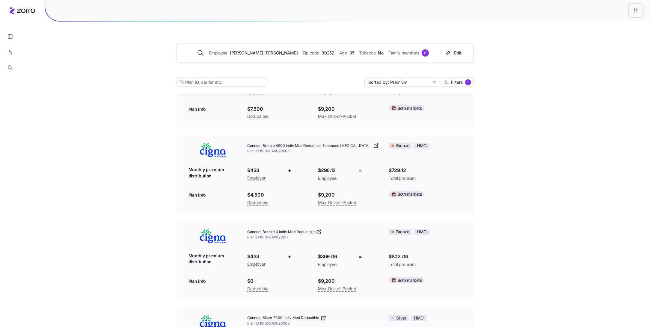
scroll to position [338, 0]
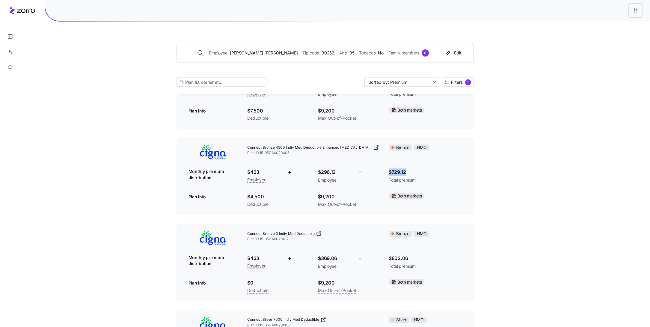
drag, startPoint x: 408, startPoint y: 173, endPoint x: 386, endPoint y: 173, distance: 22.5
click at [386, 173] on div "$729.12 Total premium" at bounding box center [425, 176] width 82 height 24
click at [468, 190] on div "Connect Bronze 4500 Indiv Med Deductible Enhanced Diabetes Care Plan ID: 15105G…" at bounding box center [324, 176] width 297 height 78
click at [464, 81] on span "Filters 1" at bounding box center [457, 82] width 27 height 6
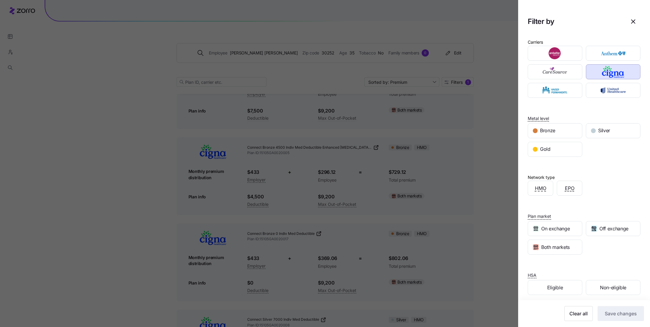
click at [608, 183] on div "HMO EPO" at bounding box center [584, 188] width 116 height 19
click at [613, 93] on img "button" at bounding box center [613, 90] width 44 height 12
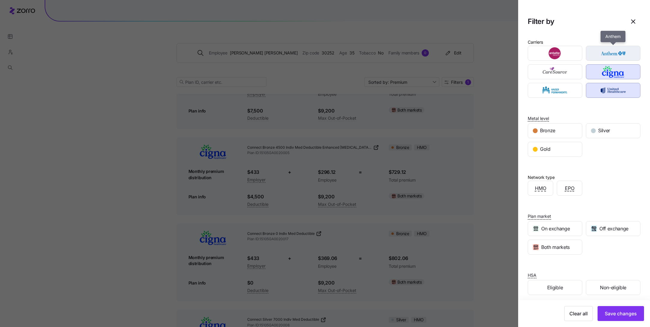
click at [596, 58] on img "button" at bounding box center [613, 53] width 44 height 12
click at [625, 308] on button "Save changes" at bounding box center [620, 313] width 46 height 15
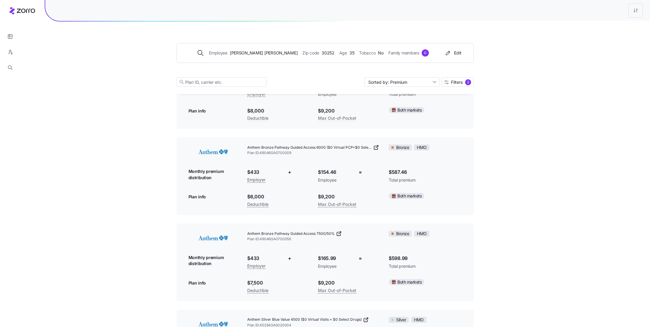
scroll to position [0, 0]
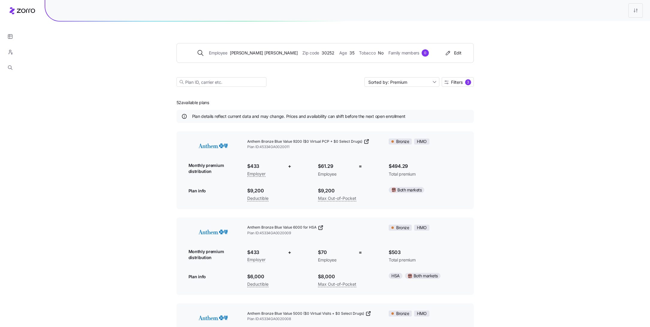
drag, startPoint x: 211, startPoint y: 103, endPoint x: 155, endPoint y: 103, distance: 56.0
click at [458, 77] on button "Filters 3" at bounding box center [458, 82] width 32 height 10
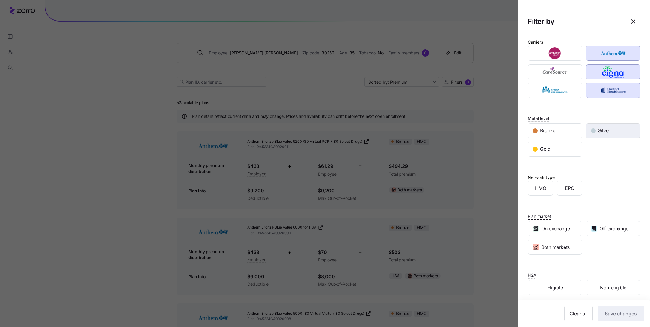
click at [601, 133] on span "Silver" at bounding box center [604, 130] width 12 height 7
click at [553, 149] on div "Gold" at bounding box center [555, 149] width 54 height 14
click at [618, 313] on span "Save changes" at bounding box center [620, 313] width 32 height 7
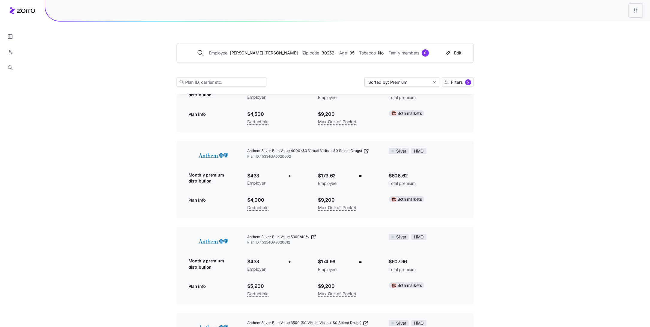
scroll to position [78, 0]
click at [10, 38] on icon "button" at bounding box center [10, 36] width 0 height 4
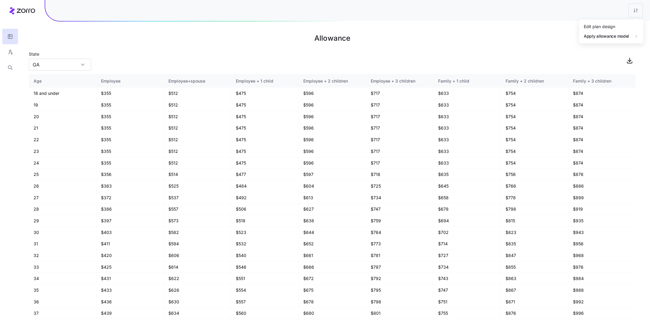
click at [638, 13] on html "Allowance State GA Age Employee Employee+spouse Employee + 1 child Employee + 2…" at bounding box center [325, 163] width 650 height 327
click at [608, 30] on div "Edit plan design" at bounding box center [611, 27] width 60 height 10
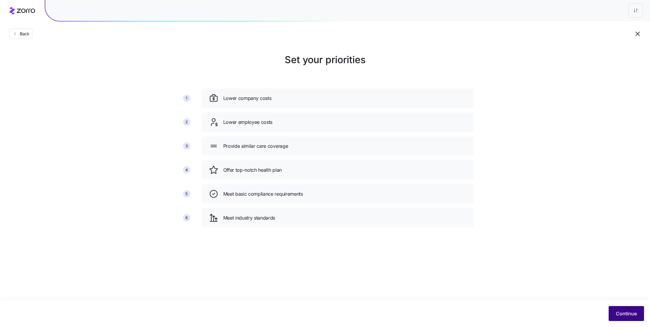
click at [620, 314] on span "Continue" at bounding box center [626, 313] width 21 height 7
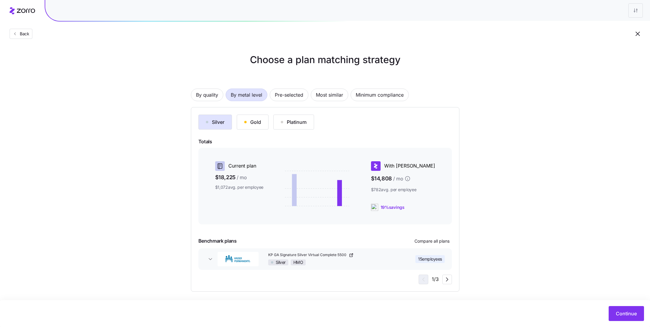
scroll to position [3, 0]
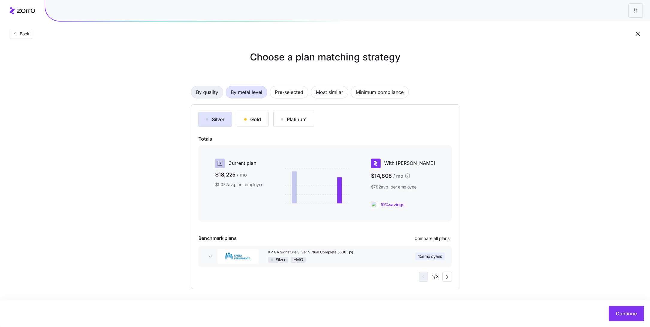
click at [207, 88] on span "By quality" at bounding box center [207, 92] width 22 height 12
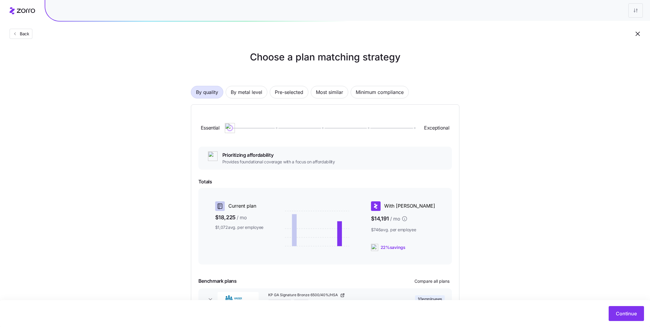
drag, startPoint x: 226, startPoint y: 127, endPoint x: 164, endPoint y: 126, distance: 62.3
click at [164, 126] on div "Choose a plan matching strategy By quality By metal level Pre-selected Most sim…" at bounding box center [325, 191] width 650 height 282
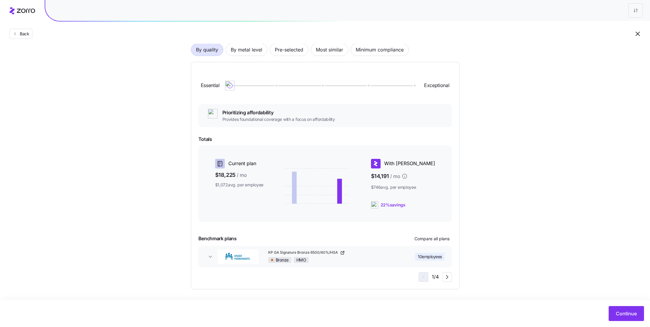
click at [412, 261] on div "10 employees" at bounding box center [422, 257] width 48 height 13
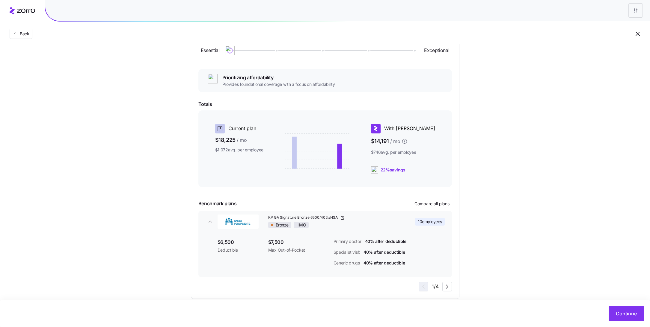
scroll to position [83, 0]
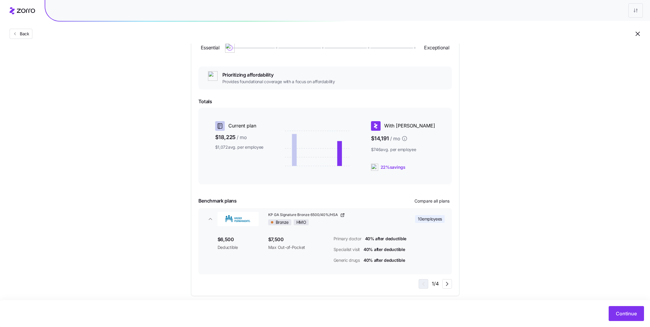
drag, startPoint x: 426, startPoint y: 173, endPoint x: 394, endPoint y: 172, distance: 32.4
click at [393, 172] on div "Current plan $18,225 / mo $1,072 avg. per employee With Zorro $14,191 / mo $746…" at bounding box center [324, 146] width 253 height 77
click at [392, 179] on div "Current plan $18,225 / mo $1,072 avg. per employee With Zorro $14,191 / mo $746…" at bounding box center [324, 146] width 253 height 77
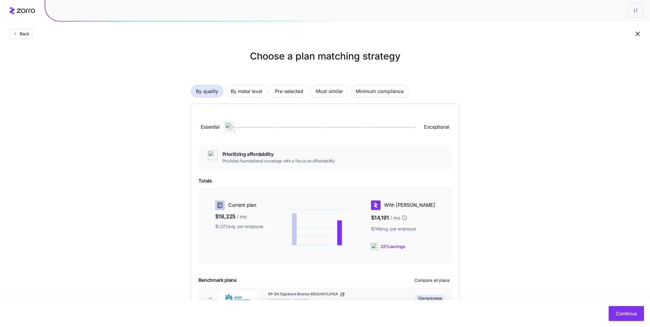
scroll to position [0, 0]
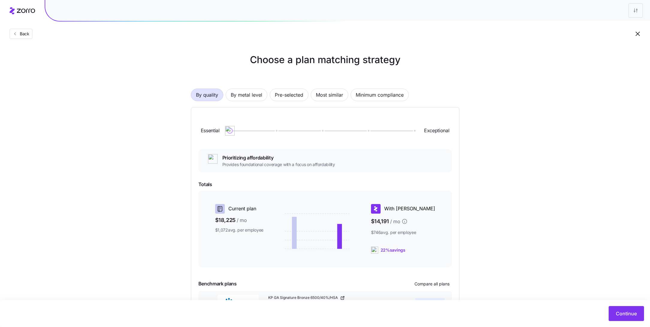
click at [278, 132] on div at bounding box center [322, 131] width 184 height 4
click at [287, 134] on div "Essential Exceptional" at bounding box center [324, 131] width 253 height 32
drag, startPoint x: 277, startPoint y: 133, endPoint x: 316, endPoint y: 133, distance: 39.2
click at [316, 133] on div "Essential Exceptional" at bounding box center [324, 131] width 253 height 32
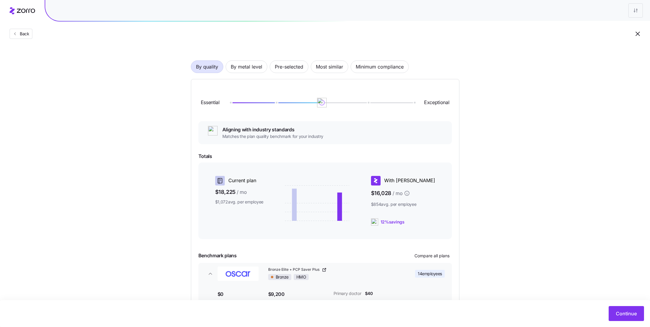
scroll to position [27, 0]
drag, startPoint x: 428, startPoint y: 221, endPoint x: 388, endPoint y: 221, distance: 39.5
click at [388, 221] on div "12% savings" at bounding box center [403, 223] width 64 height 7
click at [424, 229] on div "Current plan $18,225 / mo $1,072 avg. per employee With Zorro $16,028 / mo $854…" at bounding box center [324, 202] width 253 height 77
click at [629, 317] on span "Continue" at bounding box center [626, 313] width 21 height 7
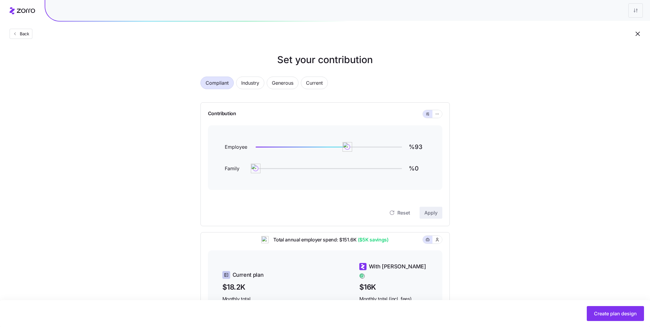
click at [346, 147] on img at bounding box center [347, 147] width 10 height 10
type input "%90"
click at [430, 214] on span "Apply" at bounding box center [430, 212] width 13 height 7
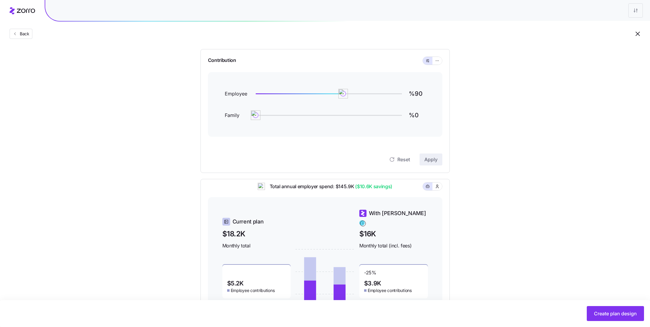
scroll to position [48, 0]
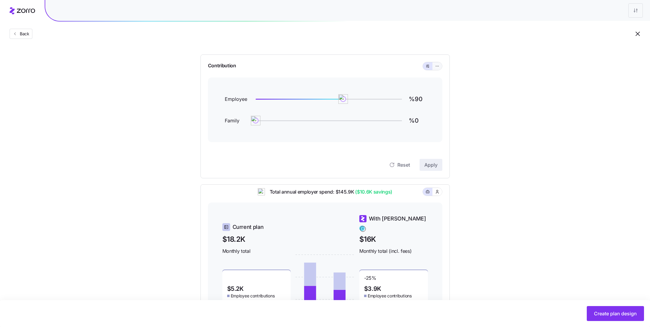
click at [439, 66] on button "button" at bounding box center [437, 66] width 5 height 5
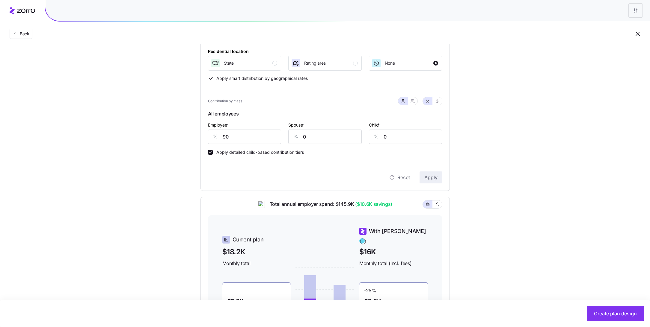
scroll to position [90, 0]
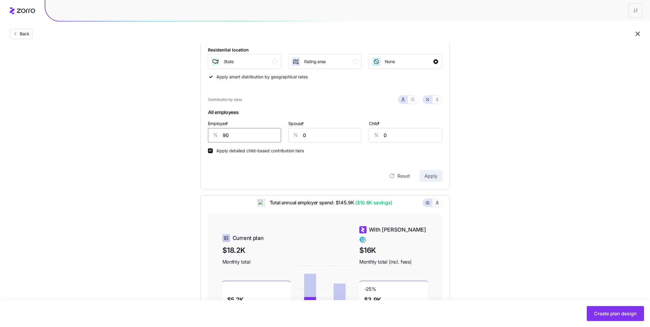
click at [246, 137] on input "90" at bounding box center [244, 135] width 73 height 14
click at [245, 135] on input "90" at bounding box center [244, 135] width 73 height 14
type input "80"
click at [320, 140] on input "0" at bounding box center [324, 135] width 73 height 14
click at [414, 102] on span "button" at bounding box center [412, 99] width 5 height 5
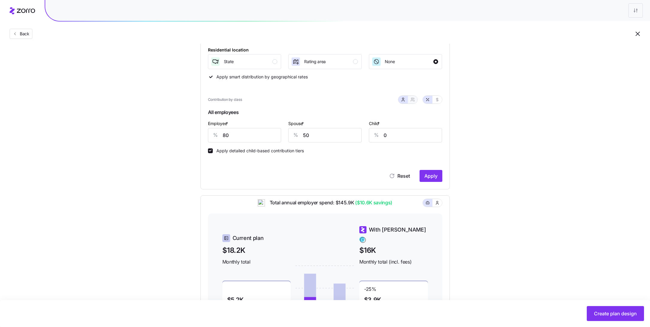
type input "65"
type input "47"
click at [405, 100] on icon "button" at bounding box center [402, 99] width 5 height 5
type input "50"
type input "0"
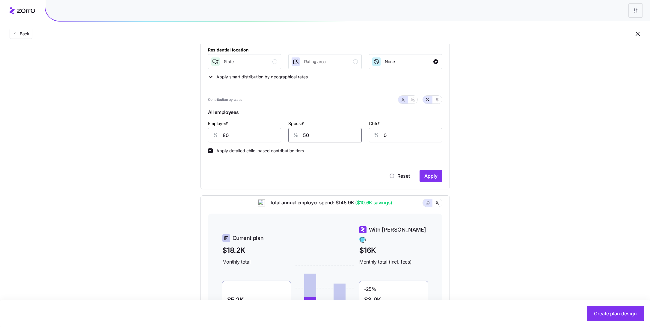
click at [320, 137] on input "50" at bounding box center [324, 135] width 73 height 14
click at [420, 137] on input "0" at bounding box center [405, 135] width 73 height 14
type input "50"
click at [413, 101] on icon "button" at bounding box center [412, 99] width 5 height 5
type input "65"
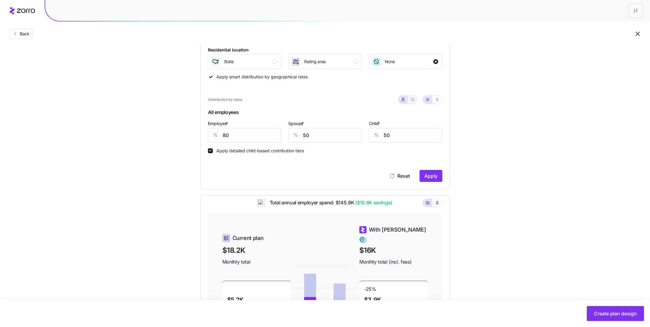
type input "68"
click at [239, 137] on input "80" at bounding box center [234, 135] width 53 height 14
click at [308, 137] on input "65" at bounding box center [294, 135] width 53 height 14
click at [359, 138] on input "68" at bounding box center [355, 135] width 53 height 14
drag, startPoint x: 293, startPoint y: 137, endPoint x: 261, endPoint y: 137, distance: 31.5
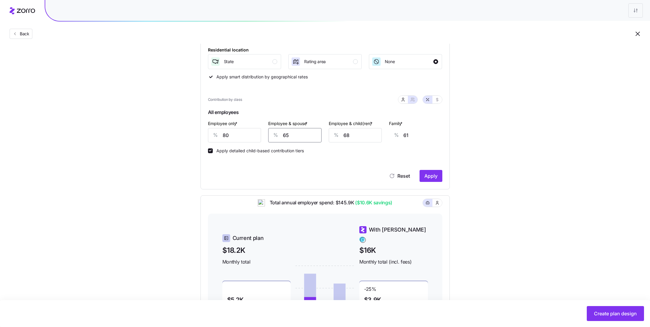
click at [261, 137] on div "Employee only * % 80 Employee & spouse * % 65 Employee & child(ren) * % 68 Fami…" at bounding box center [324, 131] width 241 height 30
type input "0"
type input "13"
type input "40"
type input "43"
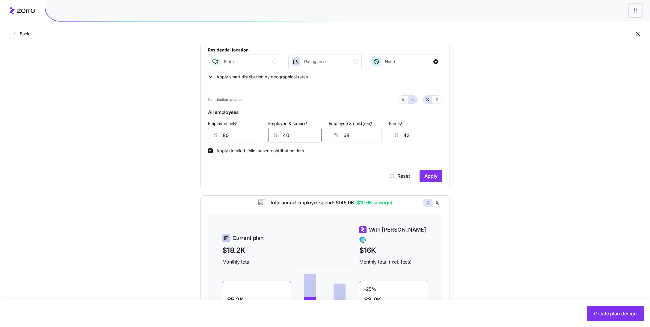
type input "400"
type input "310"
click at [295, 137] on input "400" at bounding box center [294, 135] width 53 height 14
type input "40"
type input "43"
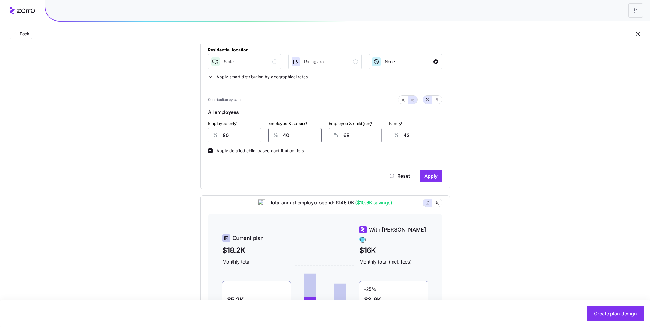
type input "40"
click at [362, 133] on input "68" at bounding box center [355, 135] width 53 height 14
type input "6"
type input "4"
type input "0"
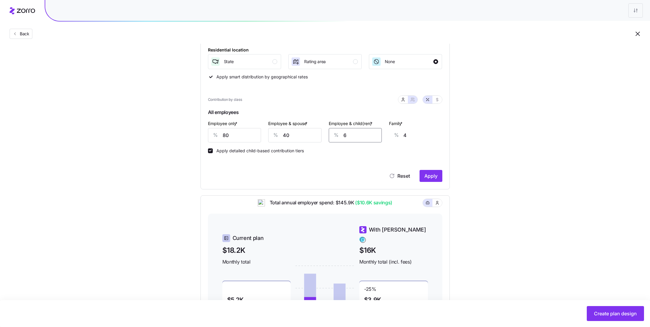
type input "0"
type input "40"
type input "25"
click at [428, 175] on span "Apply" at bounding box center [430, 176] width 13 height 7
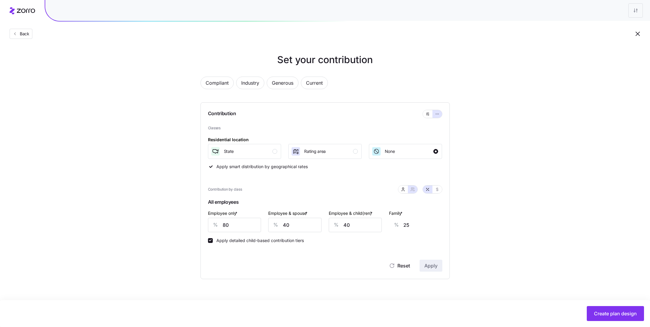
scroll to position [0, 0]
type input "47"
type input "30"
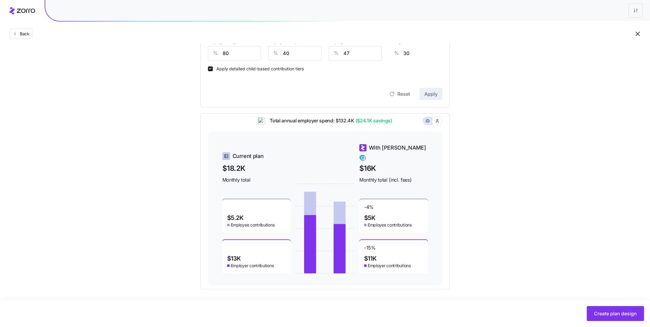
scroll to position [173, 0]
drag, startPoint x: 358, startPoint y: 125, endPoint x: 387, endPoint y: 125, distance: 29.4
click at [387, 124] on span "($24.1K savings)" at bounding box center [373, 120] width 38 height 7
click at [401, 127] on div "Total annual employer spend: $132.4K ($24.1K savings)" at bounding box center [325, 124] width 234 height 15
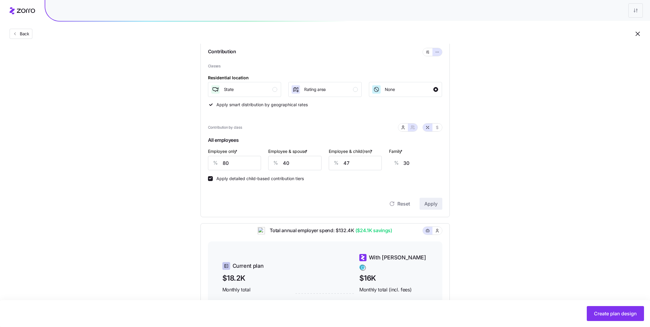
scroll to position [61, 0]
click at [273, 87] on div "State" at bounding box center [244, 90] width 67 height 10
click at [428, 199] on button "Apply" at bounding box center [430, 205] width 23 height 12
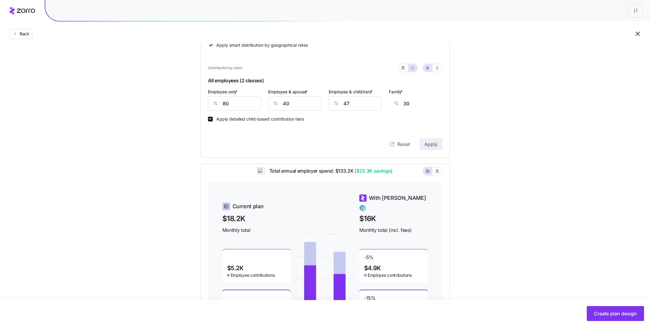
scroll to position [173, 0]
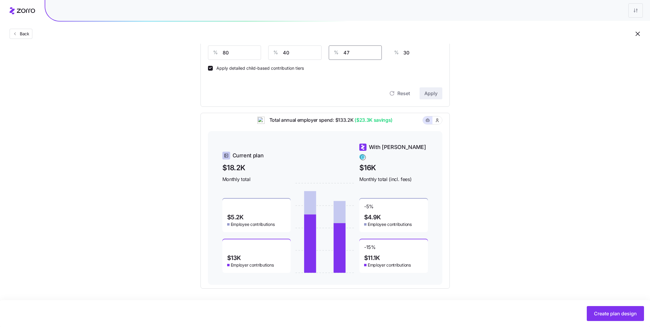
click at [362, 57] on input "47" at bounding box center [355, 53] width 53 height 14
type input "4"
type input "3"
type input "40"
type input "25"
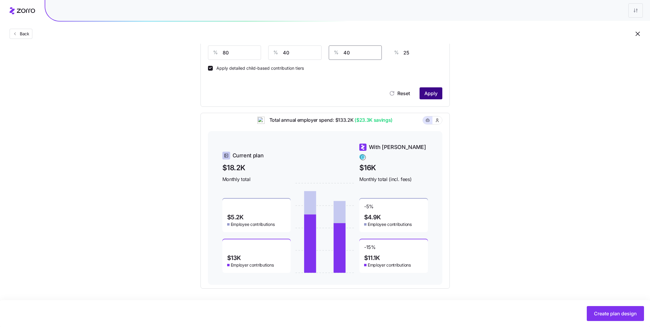
type input "40"
click at [430, 92] on span "Apply" at bounding box center [430, 93] width 13 height 7
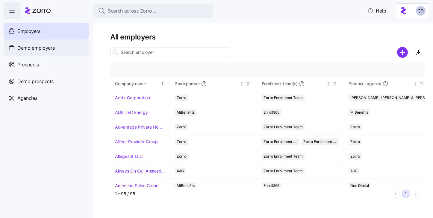
click at [39, 49] on span "Demo employers" at bounding box center [35, 47] width 37 height 7
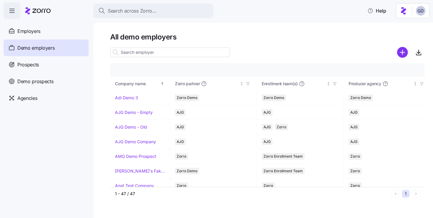
click at [155, 52] on input at bounding box center [170, 53] width 120 height 10
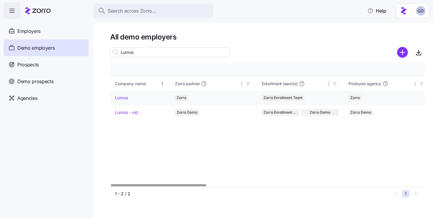
type input "Lumos"
click at [121, 99] on link "Lumos" at bounding box center [121, 98] width 13 height 6
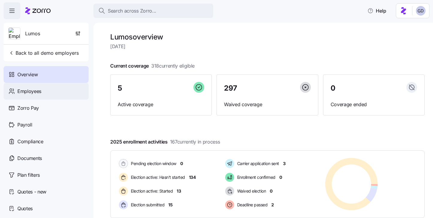
click at [39, 91] on span "Employees" at bounding box center [29, 91] width 24 height 7
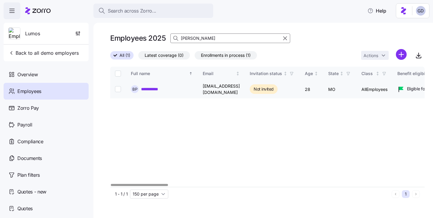
click at [153, 89] on link "**********" at bounding box center [153, 89] width 24 height 6
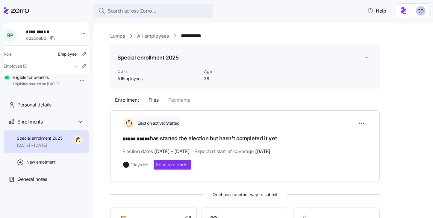
scroll to position [24, 0]
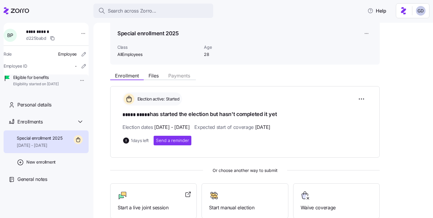
drag, startPoint x: 172, startPoint y: 144, endPoint x: 197, endPoint y: 161, distance: 30.1
click at [197, 161] on div "Election active: Started ***** ***** has started the election but hasn't comple…" at bounding box center [245, 169] width 270 height 167
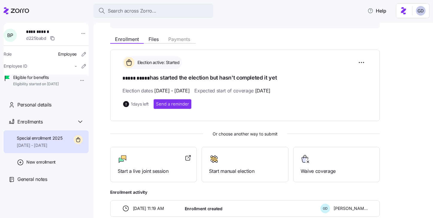
scroll to position [61, 0]
click at [149, 164] on div "Start a live joint session" at bounding box center [154, 164] width 72 height 21
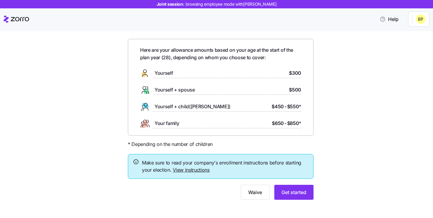
scroll to position [22, 0]
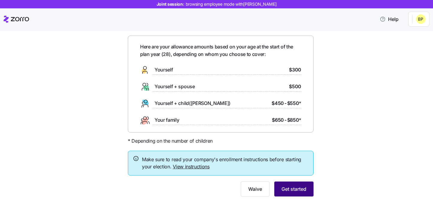
click at [301, 186] on span "Get started" at bounding box center [294, 189] width 25 height 7
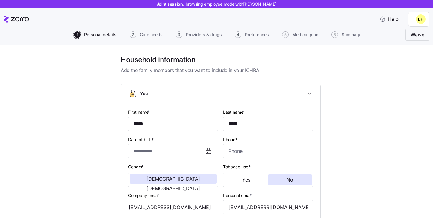
type input "**********"
type input "[PHONE_NUMBER]"
type input "[DEMOGRAPHIC_DATA] citizen"
type input "Single"
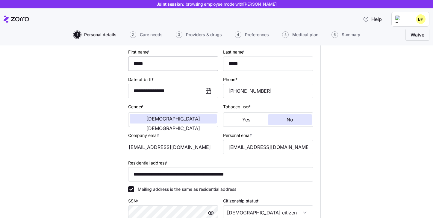
scroll to position [78, 0]
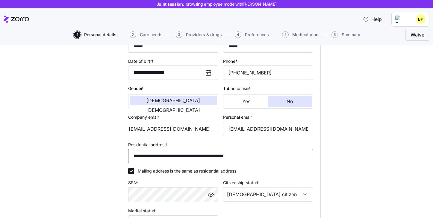
click at [202, 156] on input "**********" at bounding box center [220, 156] width 185 height 14
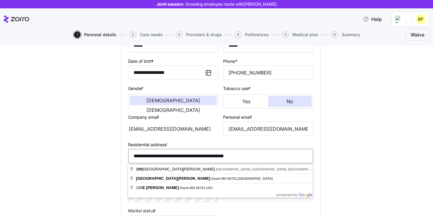
paste input
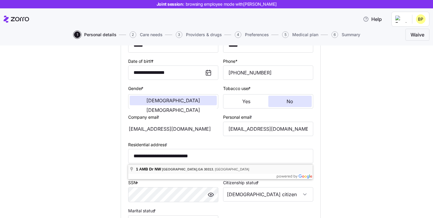
type input "**********"
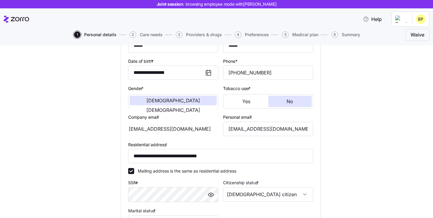
scroll to position [175, 0]
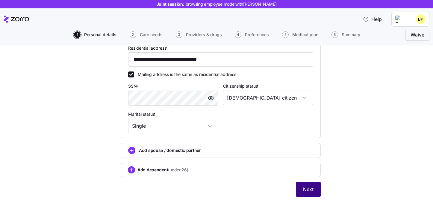
click at [306, 191] on span "Next" at bounding box center [308, 189] width 10 height 7
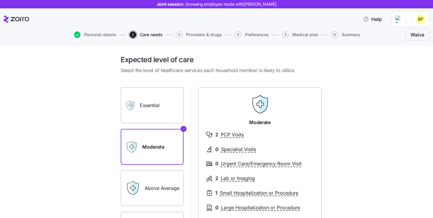
click at [167, 106] on label "Essential" at bounding box center [152, 105] width 63 height 36
click at [0, 0] on input "Essential" at bounding box center [0, 0] width 0 height 0
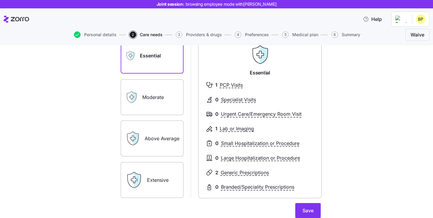
scroll to position [50, 0]
click at [151, 151] on label "Above Average" at bounding box center [152, 138] width 63 height 36
click at [0, 0] on input "Above Average" at bounding box center [0, 0] width 0 height 0
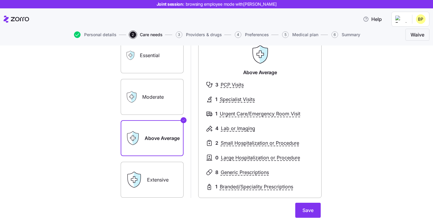
click at [171, 187] on label "Extensive" at bounding box center [152, 180] width 63 height 36
click at [0, 0] on input "Extensive" at bounding box center [0, 0] width 0 height 0
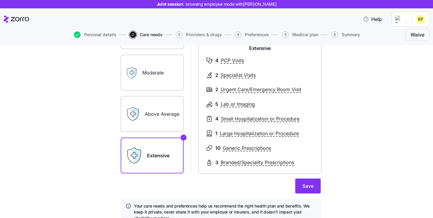
scroll to position [78, 0]
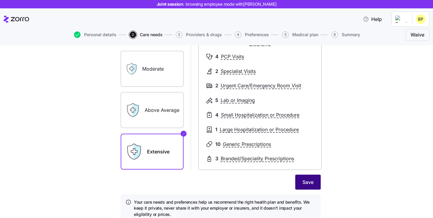
click at [305, 188] on button "Save" at bounding box center [307, 182] width 25 height 15
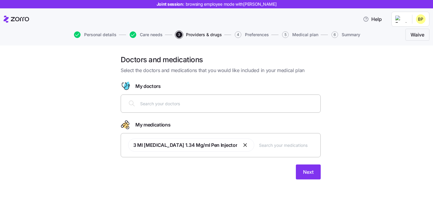
click at [203, 102] on input "text" at bounding box center [228, 103] width 177 height 7
type input "[PERSON_NAME]"
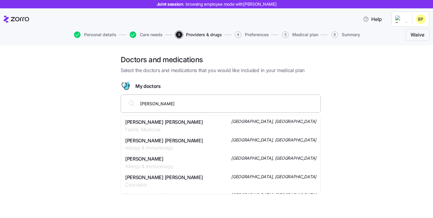
click at [162, 127] on span "Family Medicine" at bounding box center [164, 129] width 78 height 7
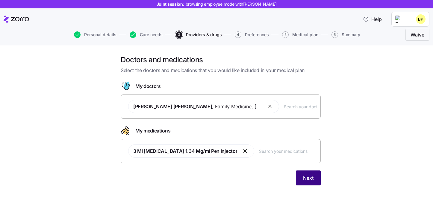
click at [306, 177] on span "Next" at bounding box center [308, 178] width 10 height 7
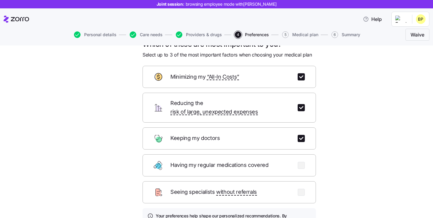
scroll to position [17, 0]
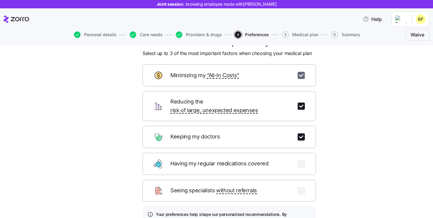
click at [300, 76] on input "checkbox" at bounding box center [301, 75] width 7 height 7
checkbox input "false"
click at [300, 103] on input "checkbox" at bounding box center [301, 106] width 7 height 7
checkbox input "false"
click at [301, 134] on input "checkbox" at bounding box center [301, 137] width 7 height 7
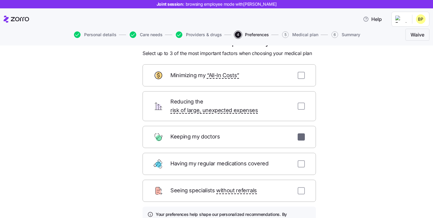
checkbox input "false"
click at [302, 188] on input "checkbox" at bounding box center [301, 191] width 7 height 7
checkbox input "true"
click at [302, 161] on input "checkbox" at bounding box center [301, 164] width 7 height 7
checkbox input "true"
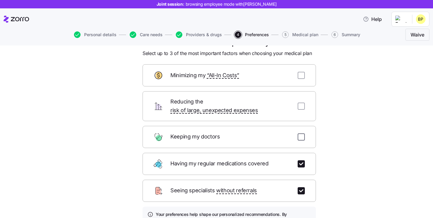
click at [302, 134] on input "checkbox" at bounding box center [301, 137] width 7 height 7
checkbox input "true"
click at [300, 188] on input "checkbox" at bounding box center [301, 191] width 7 height 7
checkbox input "false"
click at [300, 161] on input "checkbox" at bounding box center [301, 164] width 7 height 7
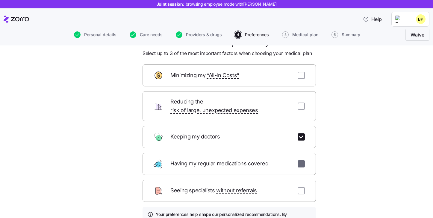
checkbox input "false"
click at [300, 103] on input "checkbox" at bounding box center [301, 106] width 7 height 7
checkbox input "true"
click at [300, 75] on input "checkbox" at bounding box center [301, 75] width 7 height 7
checkbox input "true"
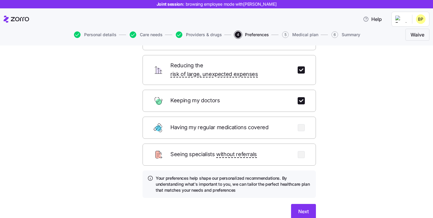
scroll to position [62, 0]
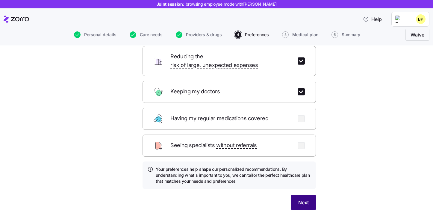
click at [303, 199] on span "Next" at bounding box center [303, 202] width 10 height 7
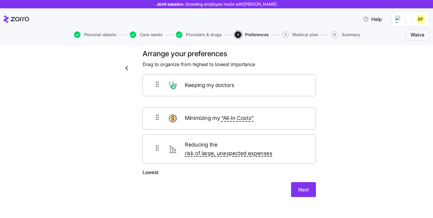
drag, startPoint x: 211, startPoint y: 120, endPoint x: 211, endPoint y: 85, distance: 34.1
click at [211, 85] on form "Highest Minimizing my “All-In Costs” Keeping my doctors Reducing the risk of la…" at bounding box center [229, 136] width 173 height 122
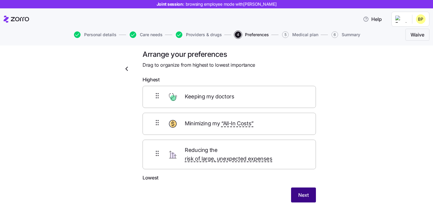
click at [294, 189] on button "Next" at bounding box center [303, 195] width 25 height 15
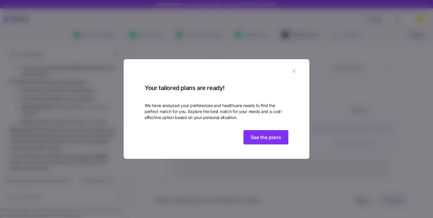
scroll to position [591, 0]
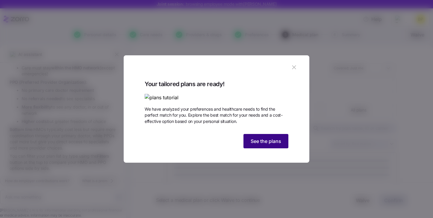
click at [272, 145] on span "See the plans" at bounding box center [266, 141] width 31 height 7
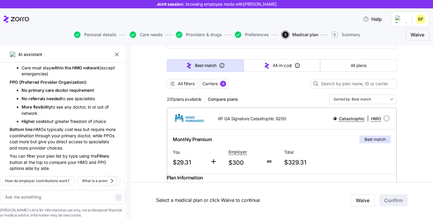
scroll to position [42, 0]
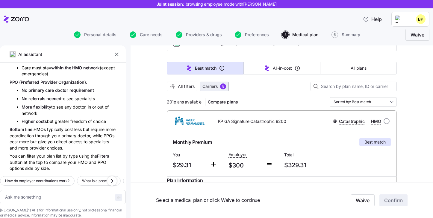
click at [211, 85] on span "Carriers" at bounding box center [209, 87] width 15 height 6
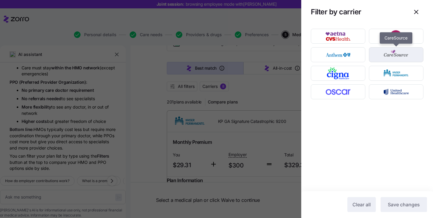
click at [394, 57] on img "button" at bounding box center [396, 55] width 44 height 12
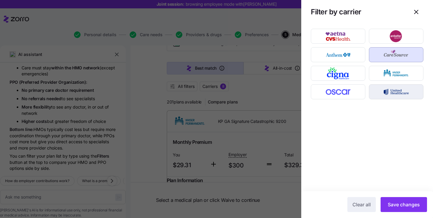
click at [394, 90] on img "button" at bounding box center [396, 92] width 44 height 12
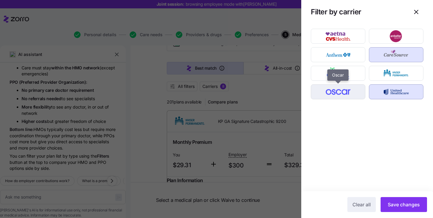
click at [355, 90] on img "button" at bounding box center [338, 92] width 44 height 12
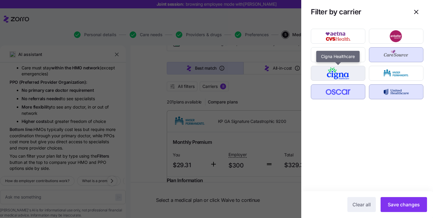
click at [353, 69] on img "button" at bounding box center [338, 73] width 44 height 12
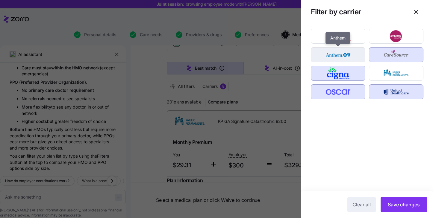
drag, startPoint x: 353, startPoint y: 56, endPoint x: 353, endPoint y: 52, distance: 3.6
click at [353, 56] on img "button" at bounding box center [338, 55] width 44 height 12
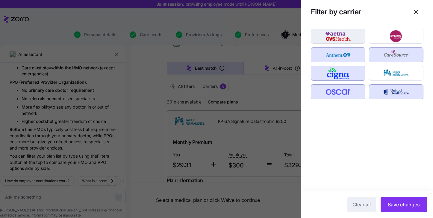
click at [353, 39] on img "button" at bounding box center [338, 36] width 44 height 12
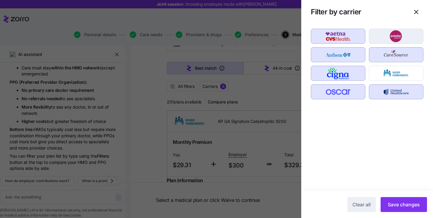
click at [396, 39] on img "button" at bounding box center [396, 36] width 44 height 12
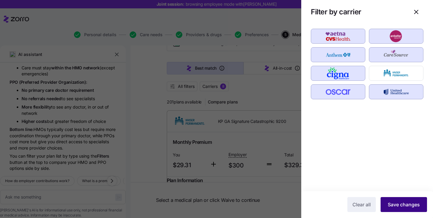
click at [407, 206] on span "Save changes" at bounding box center [404, 204] width 32 height 7
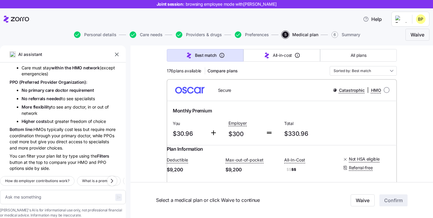
scroll to position [72, 0]
drag, startPoint x: 195, startPoint y: 137, endPoint x: 163, endPoint y: 137, distance: 32.4
click at [203, 152] on span "Plan Information" at bounding box center [185, 149] width 36 height 7
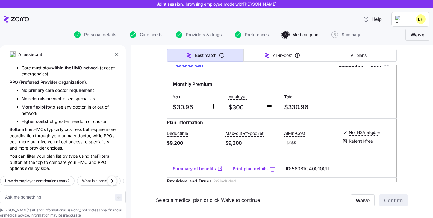
scroll to position [104, 0]
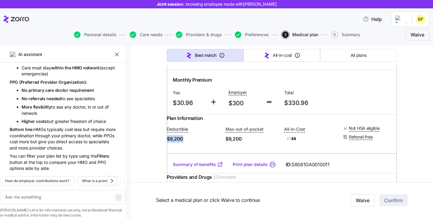
drag, startPoint x: 199, startPoint y: 151, endPoint x: 172, endPoint y: 144, distance: 27.9
click at [172, 144] on div "Plan Information Deductible $9,200 Max-out-of-pocket $9,200 All-In-Cost $$ $$ N…" at bounding box center [282, 136] width 230 height 42
click at [209, 143] on span "$9,200" at bounding box center [194, 138] width 54 height 7
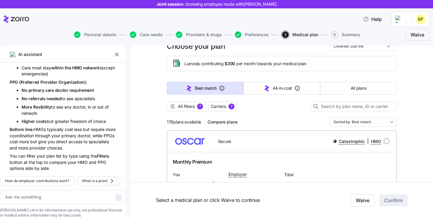
scroll to position [0, 0]
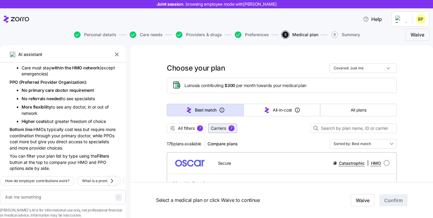
click at [226, 130] on span "Carriers" at bounding box center [218, 129] width 15 height 6
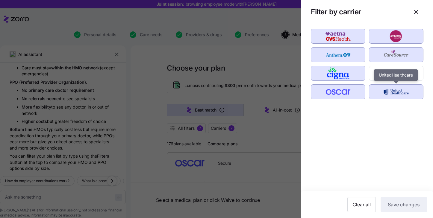
click at [379, 88] on img "button" at bounding box center [396, 92] width 44 height 12
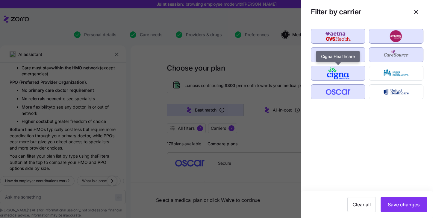
click at [344, 71] on img "button" at bounding box center [338, 73] width 44 height 12
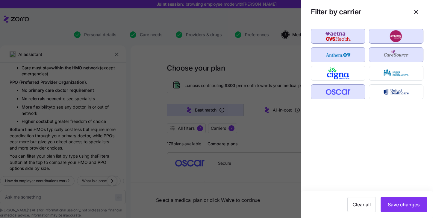
click at [344, 60] on img "button" at bounding box center [338, 55] width 44 height 12
click at [385, 60] on img "button" at bounding box center [396, 55] width 44 height 12
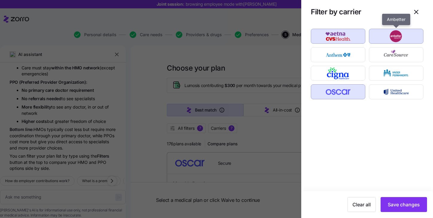
drag, startPoint x: 385, startPoint y: 29, endPoint x: 353, endPoint y: 35, distance: 32.5
click at [382, 29] on div "button" at bounding box center [396, 36] width 54 height 14
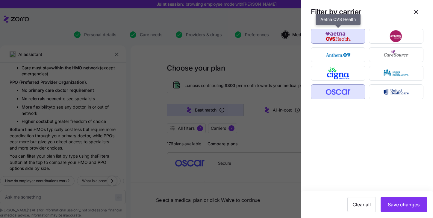
click at [352, 35] on img "button" at bounding box center [338, 36] width 44 height 12
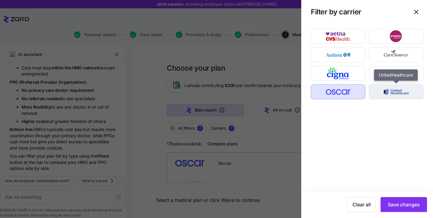
click at [389, 93] on img "button" at bounding box center [396, 92] width 44 height 12
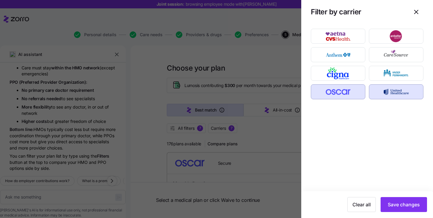
click at [389, 93] on img "button" at bounding box center [396, 92] width 44 height 12
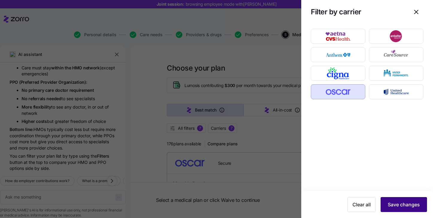
click at [395, 202] on span "Save changes" at bounding box center [404, 204] width 32 height 7
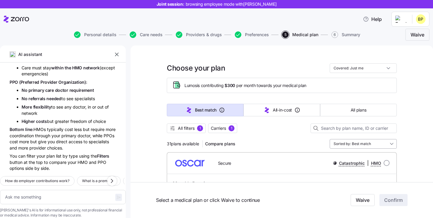
click at [347, 143] on input "Sorted by: Best match" at bounding box center [363, 144] width 67 height 10
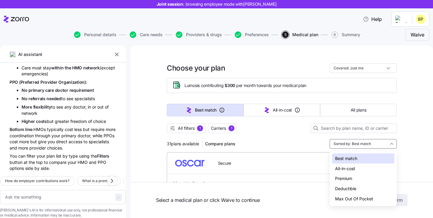
click at [347, 181] on div "Premium" at bounding box center [363, 179] width 62 height 10
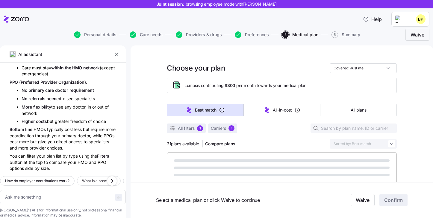
type textarea "x"
type input "Sorted by: Premium"
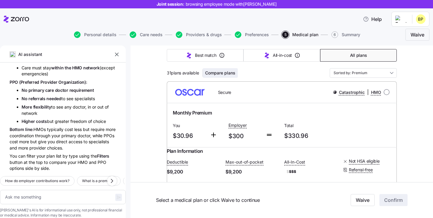
scroll to position [37, 0]
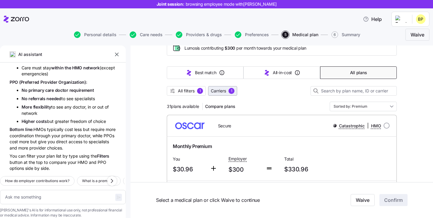
click at [224, 90] on span "Carriers" at bounding box center [218, 91] width 15 height 6
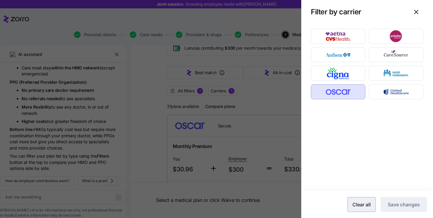
click at [368, 207] on span "Clear all" at bounding box center [362, 204] width 18 height 7
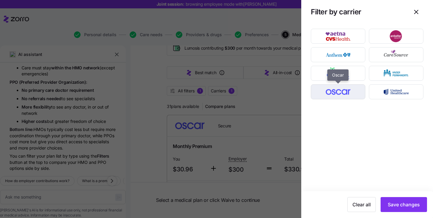
click at [345, 95] on img "button" at bounding box center [338, 92] width 44 height 12
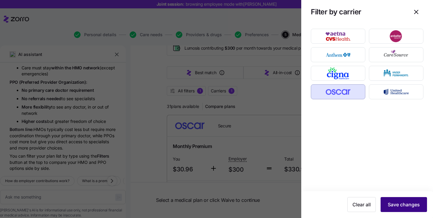
click at [405, 204] on span "Save changes" at bounding box center [404, 204] width 32 height 7
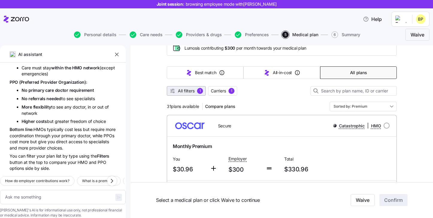
click at [193, 94] on span "All filters" at bounding box center [186, 91] width 17 height 6
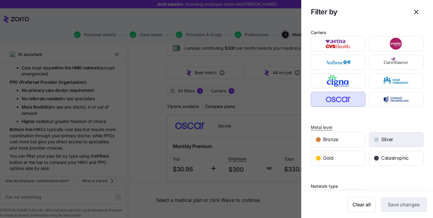
drag, startPoint x: 384, startPoint y: 143, endPoint x: 373, endPoint y: 143, distance: 10.8
click at [384, 143] on span "Silver" at bounding box center [387, 139] width 12 height 7
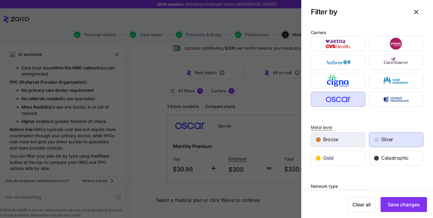
click at [347, 143] on div "Bronze" at bounding box center [338, 140] width 54 height 14
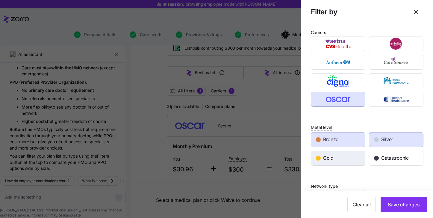
click at [344, 160] on div "Gold" at bounding box center [338, 158] width 54 height 14
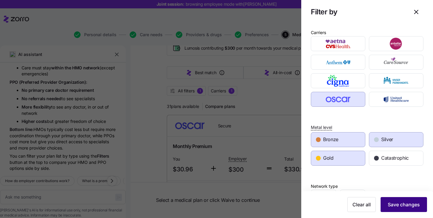
click at [400, 208] on span "Save changes" at bounding box center [404, 204] width 32 height 7
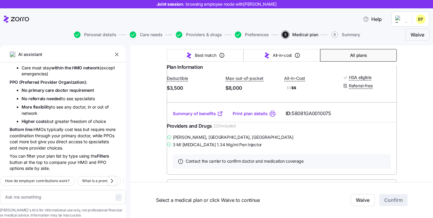
scroll to position [504, 0]
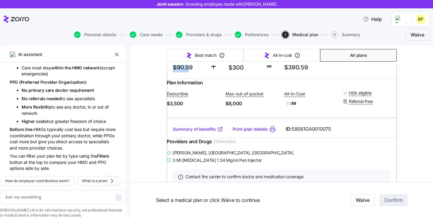
drag, startPoint x: 190, startPoint y: 102, endPoint x: 174, endPoint y: 102, distance: 16.2
click at [174, 72] on span "$90.59" at bounding box center [189, 68] width 32 height 10
click at [200, 72] on span "$90.59" at bounding box center [189, 68] width 32 height 10
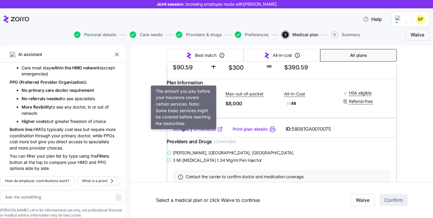
drag, startPoint x: 197, startPoint y: 140, endPoint x: 169, endPoint y: 132, distance: 28.7
click at [169, 121] on div "Plan Information Deductible $3,500 Max-out-of-pocket $8,000 All-In-Cost $$ $$ H…" at bounding box center [282, 100] width 230 height 42
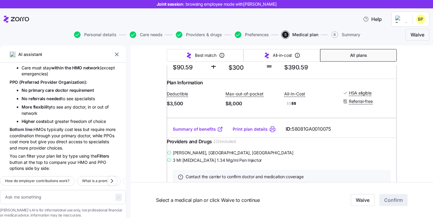
click at [201, 108] on span "$3,500" at bounding box center [194, 103] width 54 height 7
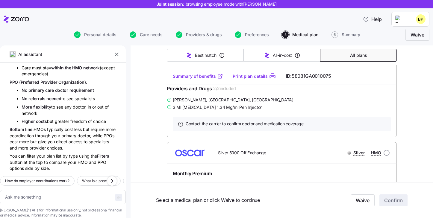
scroll to position [0, 0]
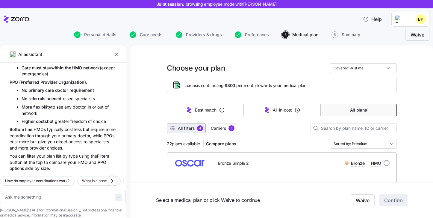
click at [190, 129] on span "All filters" at bounding box center [186, 129] width 17 height 6
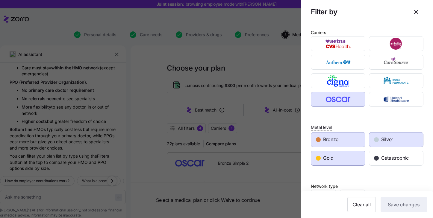
scroll to position [67, 0]
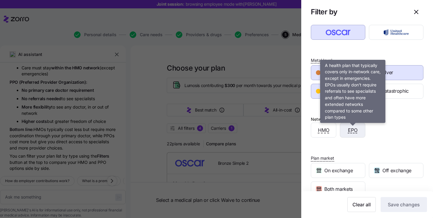
click at [356, 133] on span "EPO" at bounding box center [353, 130] width 10 height 7
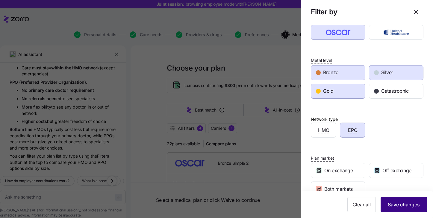
click at [400, 202] on span "Save changes" at bounding box center [404, 204] width 32 height 7
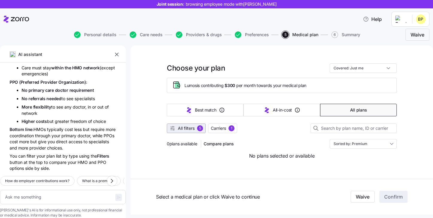
click at [193, 129] on span "All filters" at bounding box center [186, 129] width 17 height 6
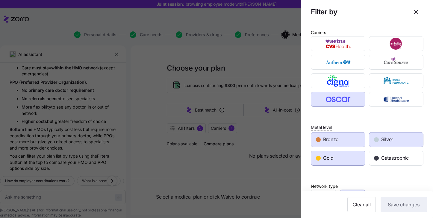
scroll to position [39, 0]
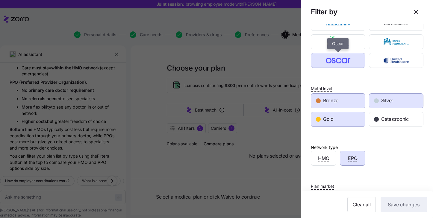
click at [348, 55] on img "button" at bounding box center [338, 61] width 44 height 12
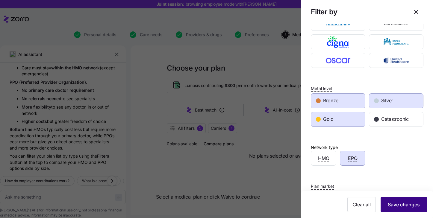
click at [406, 202] on span "Save changes" at bounding box center [404, 204] width 32 height 7
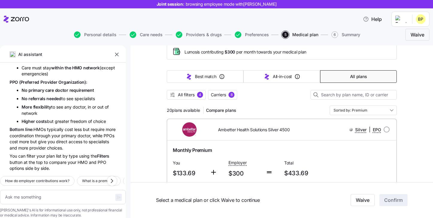
scroll to position [4, 0]
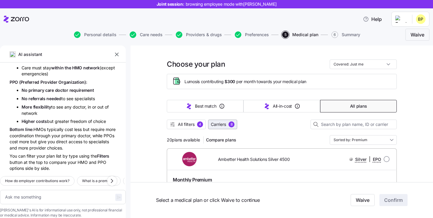
click at [213, 126] on span "Carriers" at bounding box center [218, 125] width 15 height 6
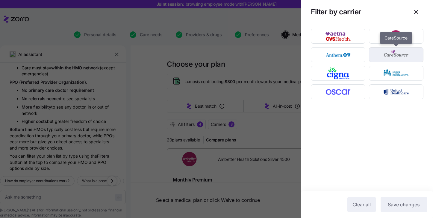
click at [409, 57] on img "button" at bounding box center [396, 55] width 44 height 12
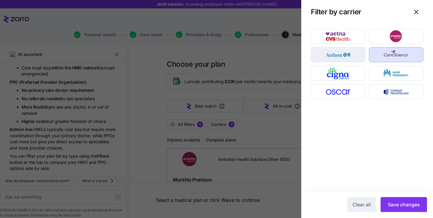
click at [347, 57] on img "button" at bounding box center [338, 55] width 44 height 12
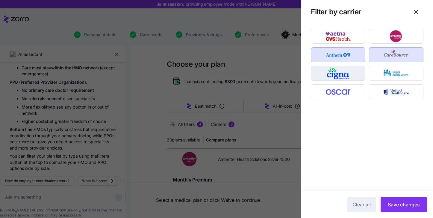
click at [347, 69] on img "button" at bounding box center [338, 73] width 44 height 12
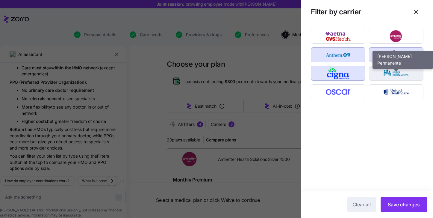
click at [380, 70] on img "button" at bounding box center [396, 73] width 44 height 12
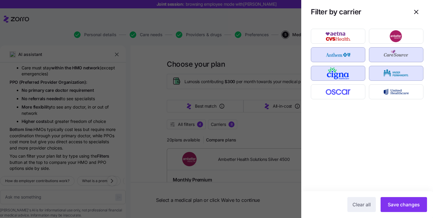
click at [380, 70] on img "button" at bounding box center [396, 73] width 44 height 12
click at [348, 82] on div at bounding box center [338, 73] width 58 height 19
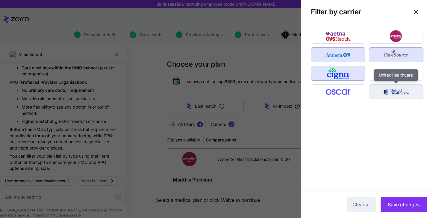
click at [400, 93] on img "button" at bounding box center [396, 92] width 44 height 12
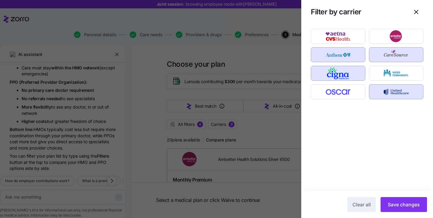
click at [410, 214] on div "Clear all Save changes" at bounding box center [367, 204] width 132 height 27
click at [410, 206] on span "Save changes" at bounding box center [404, 204] width 32 height 7
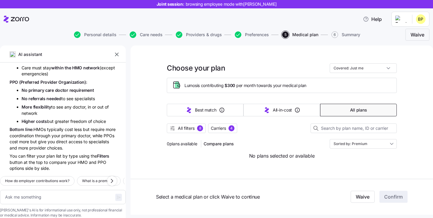
scroll to position [0, 0]
click at [226, 131] on span "Carriers" at bounding box center [218, 129] width 15 height 6
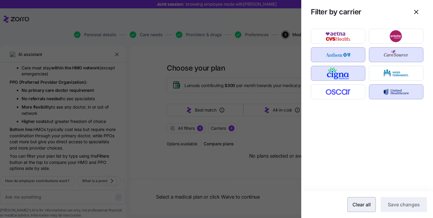
click at [364, 208] on span "Clear all" at bounding box center [362, 204] width 18 height 7
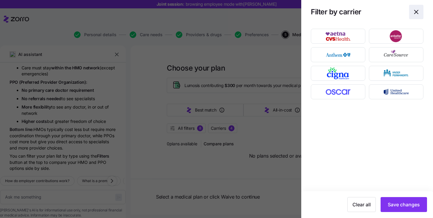
click at [416, 12] on icon "button" at bounding box center [416, 11] width 7 height 7
type textarea "x"
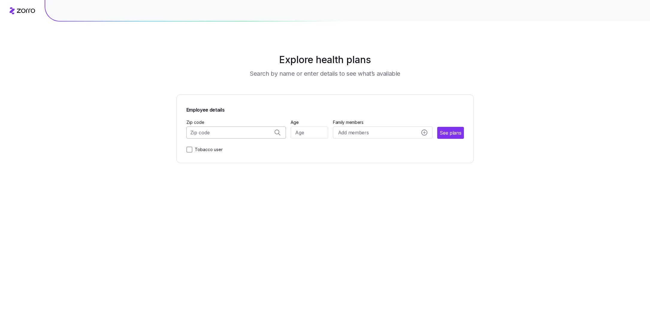
click at [222, 135] on input "Zip code" at bounding box center [236, 133] width 100 height 12
type input "46"
click at [238, 148] on span "46062, Hamilton County, IN" at bounding box center [235, 148] width 84 height 7
type input "46062, Hamilton County, IN"
click at [318, 135] on input "Age" at bounding box center [309, 133] width 37 height 12
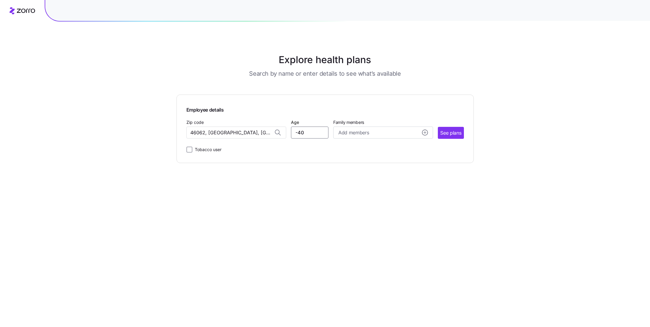
type input "-4"
type input "40"
click at [453, 132] on span "See plans" at bounding box center [450, 132] width 21 height 7
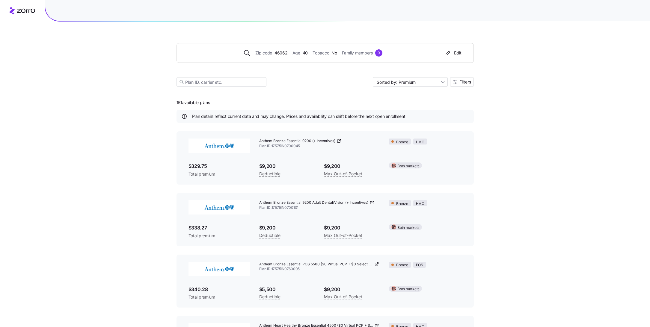
click at [466, 87] on div "Zip code 46062 Age 40 Tobacco No Family members 0 Edit Sorted by: Premium Filte…" at bounding box center [324, 58] width 297 height 72
click at [463, 84] on span "Filters" at bounding box center [465, 82] width 12 height 4
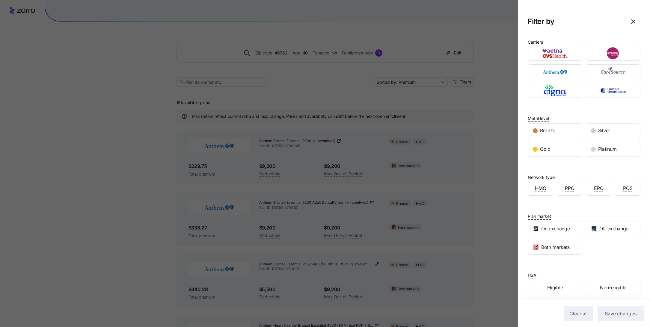
scroll to position [13, 0]
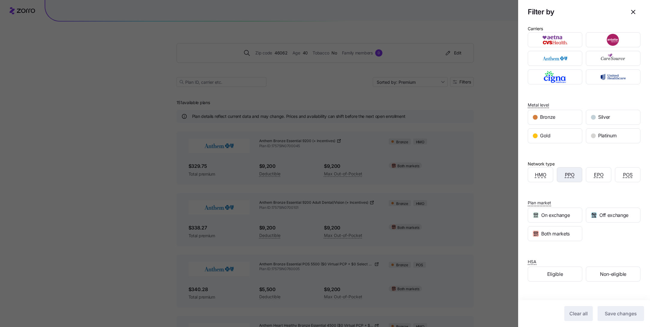
click at [575, 179] on div "PPO" at bounding box center [569, 175] width 25 height 14
click at [594, 179] on div "EPO" at bounding box center [598, 175] width 25 height 14
click at [613, 310] on button "Save changes" at bounding box center [620, 313] width 46 height 15
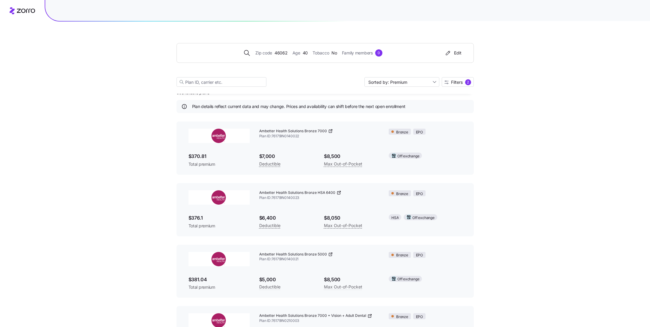
scroll to position [0, 0]
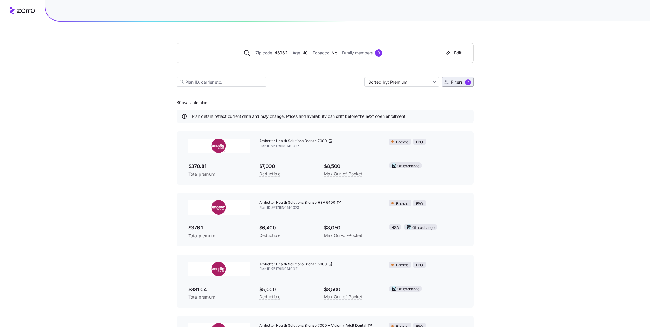
click at [459, 85] on span "Filters 2" at bounding box center [457, 82] width 27 height 6
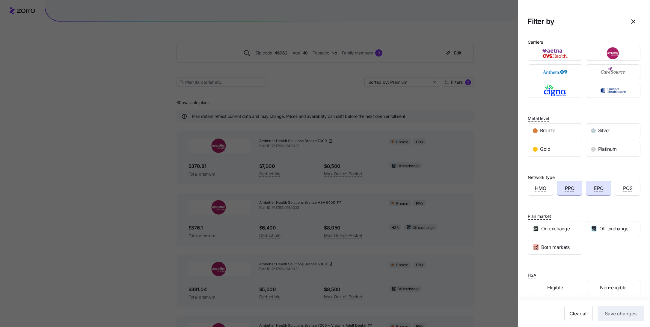
click at [600, 194] on div "EPO" at bounding box center [598, 188] width 25 height 14
click at [620, 318] on button "Save changes" at bounding box center [620, 313] width 46 height 15
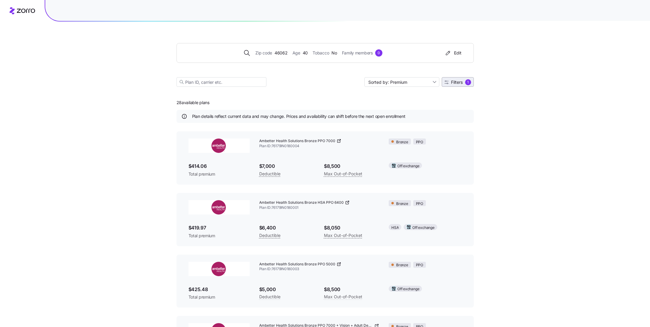
click at [465, 81] on div "1" at bounding box center [468, 82] width 6 height 6
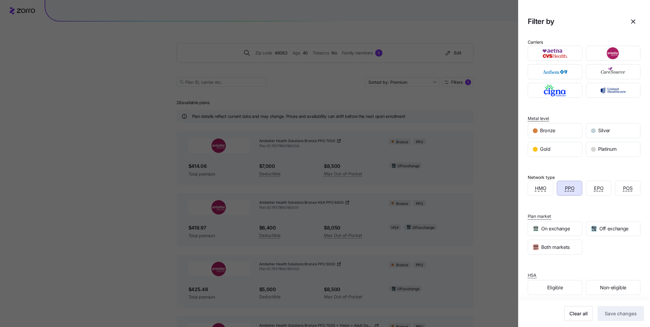
click at [601, 112] on div "Metal level Bronze Silver Gold Platinum" at bounding box center [583, 130] width 113 height 54
click at [601, 260] on div "HSA Eligible Non-eligible" at bounding box center [583, 278] width 113 height 36
click at [502, 198] on div at bounding box center [325, 163] width 650 height 327
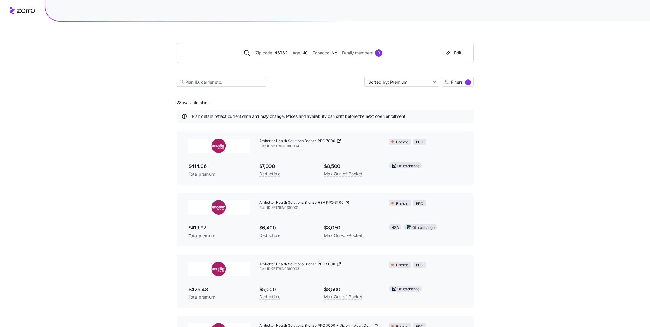
drag, startPoint x: 218, startPoint y: 103, endPoint x: 154, endPoint y: 103, distance: 64.1
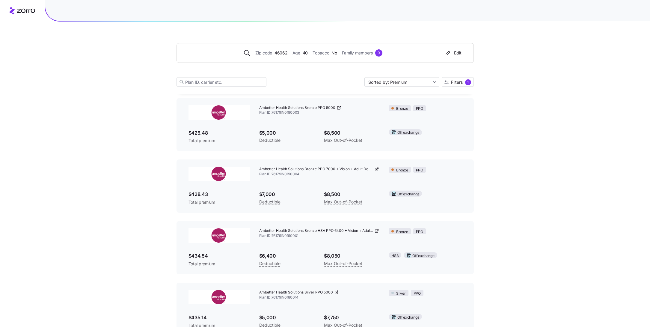
scroll to position [157, 0]
click at [282, 55] on span "46062" at bounding box center [280, 53] width 13 height 7
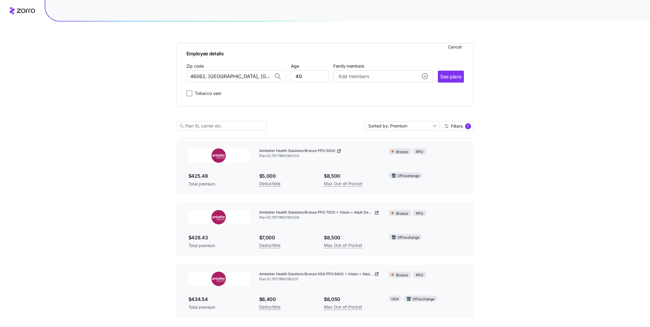
scroll to position [201, 0]
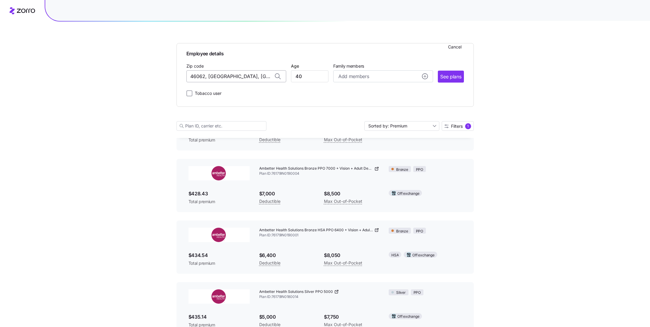
click at [225, 75] on input "46062, Hamilton County, IN" at bounding box center [236, 76] width 100 height 12
drag, startPoint x: 206, startPoint y: 76, endPoint x: 177, endPoint y: 76, distance: 28.5
click at [177, 76] on div "Employee details Cancel Zip code 46062, Hamilton County, IN Age 40 Family membe…" at bounding box center [324, 75] width 297 height 64
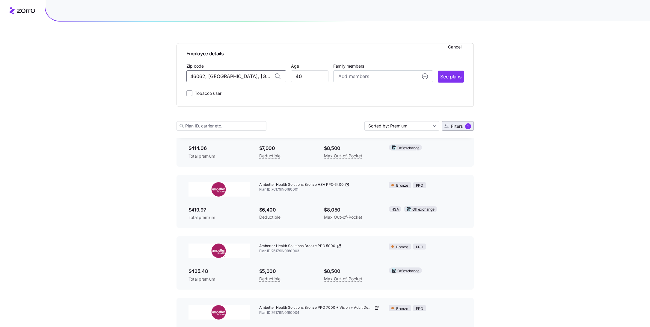
scroll to position [18, 0]
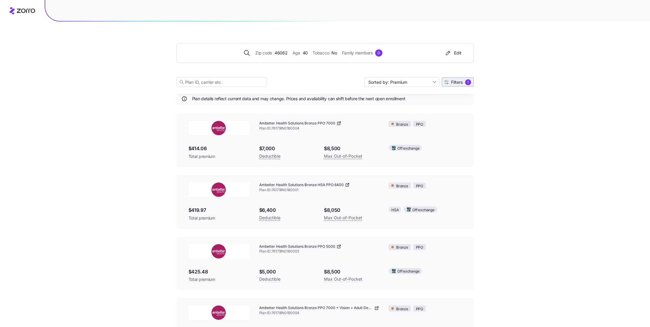
click at [466, 84] on div "1" at bounding box center [468, 82] width 6 height 6
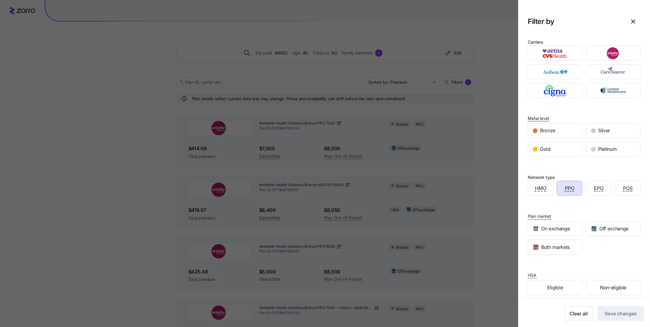
click at [640, 14] on h2 "Filter by" at bounding box center [584, 22] width 132 height 24
click at [636, 23] on icon "button" at bounding box center [632, 21] width 7 height 7
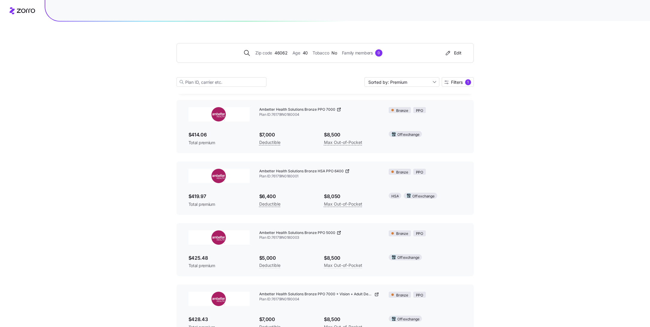
scroll to position [36, 0]
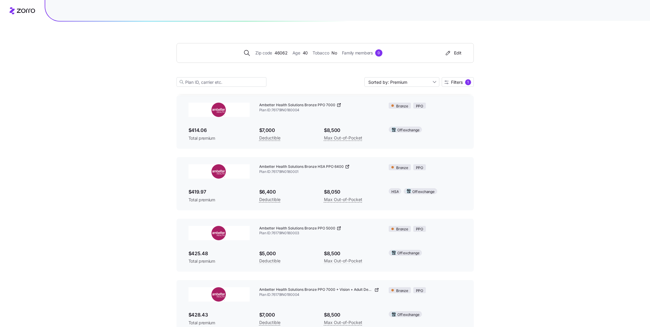
click at [338, 228] on icon at bounding box center [338, 228] width 5 height 5
click at [453, 81] on span "Filters" at bounding box center [457, 82] width 12 height 4
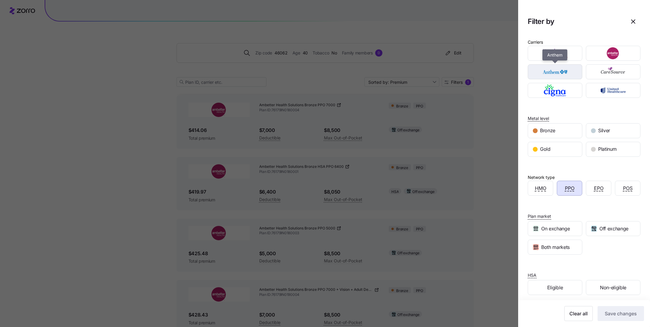
click at [561, 71] on img "button" at bounding box center [555, 72] width 44 height 12
click at [599, 193] on div "EPO" at bounding box center [598, 188] width 25 height 14
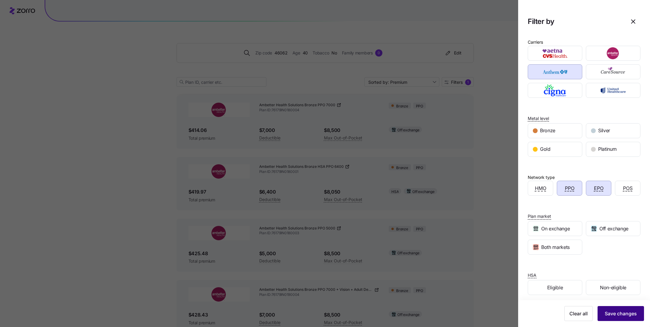
click at [617, 313] on span "Save changes" at bounding box center [620, 313] width 32 height 7
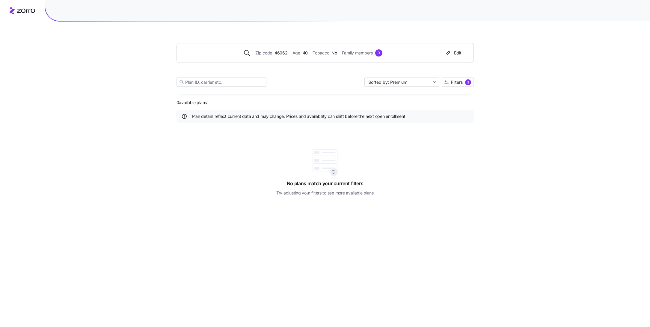
scroll to position [0, 0]
click at [451, 81] on span "Filters" at bounding box center [457, 82] width 12 height 4
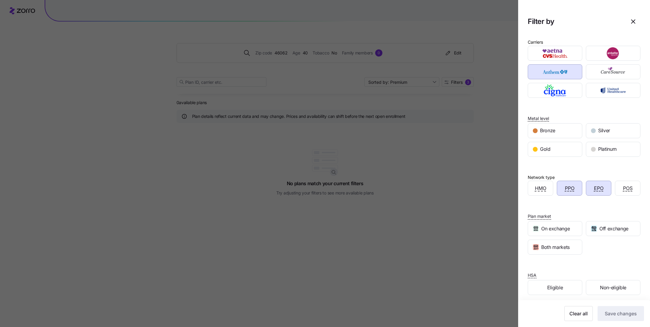
click at [570, 189] on span "PPO" at bounding box center [570, 188] width 10 height 7
click at [617, 316] on span "Save changes" at bounding box center [620, 313] width 32 height 7
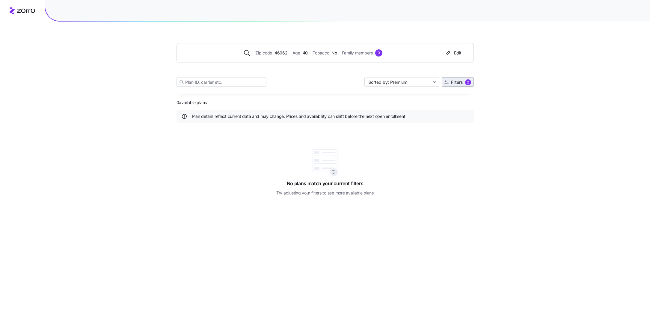
click at [456, 84] on span "Filters 2" at bounding box center [457, 82] width 27 height 6
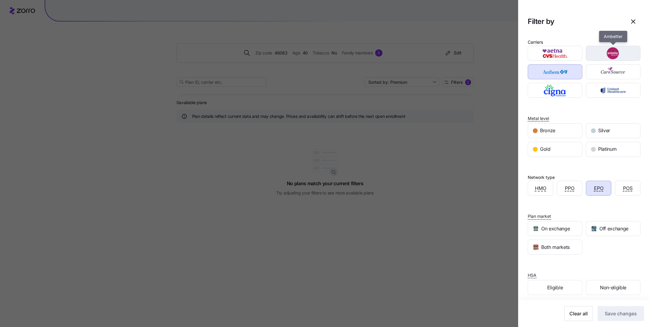
click at [611, 52] on img "button" at bounding box center [613, 53] width 44 height 12
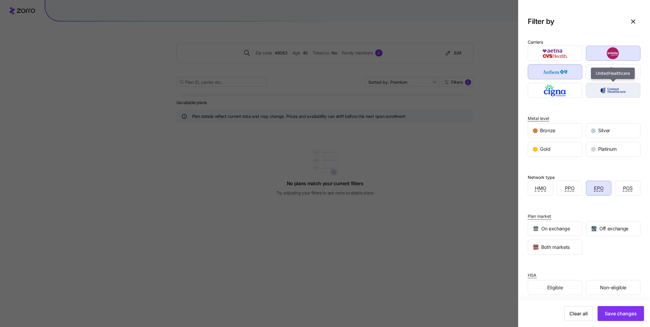
click at [608, 96] on div "button" at bounding box center [613, 90] width 54 height 14
click at [618, 313] on span "Save changes" at bounding box center [620, 313] width 32 height 7
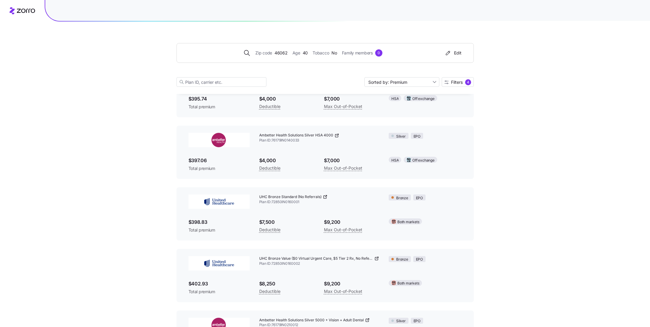
scroll to position [605, 0]
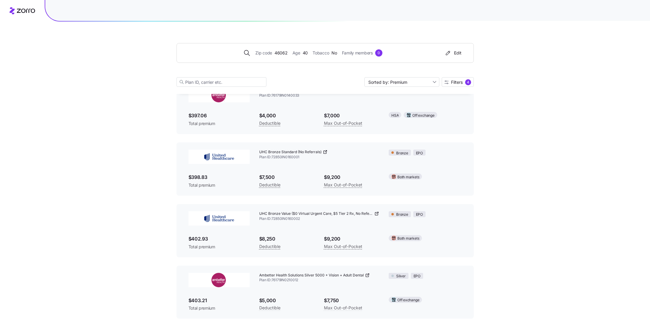
click at [325, 155] on icon at bounding box center [325, 152] width 5 height 5
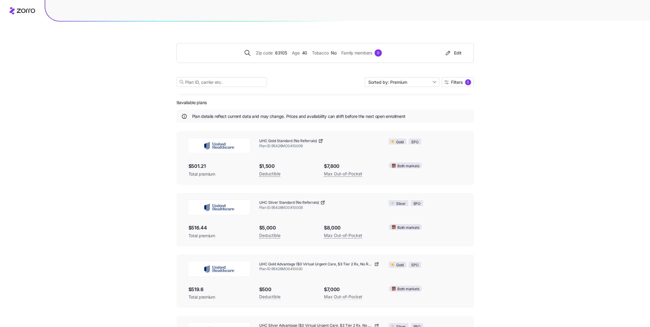
scroll to position [360, 0]
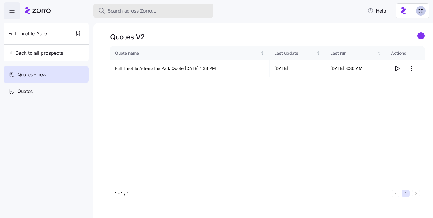
click at [146, 17] on button "Search across Zorro..." at bounding box center [153, 11] width 120 height 14
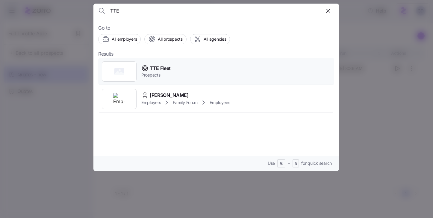
type input "TTE"
click at [164, 66] on span "TTE Fleet" at bounding box center [160, 68] width 21 height 7
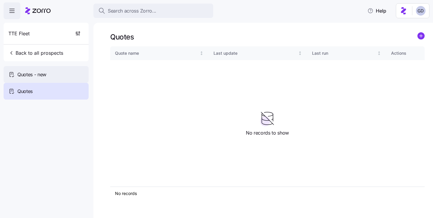
click at [37, 71] on span "Quotes - new" at bounding box center [31, 74] width 29 height 7
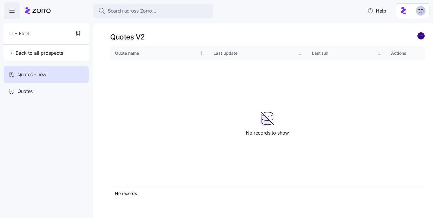
click at [419, 39] on circle "add icon" at bounding box center [421, 36] width 7 height 7
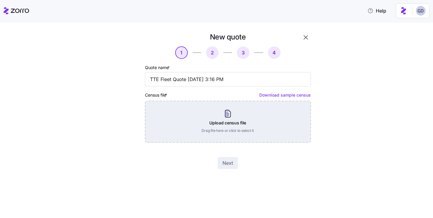
click at [215, 115] on div "Upload census file Drag file here or click to select it" at bounding box center [228, 122] width 166 height 42
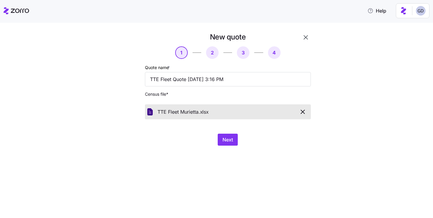
click at [227, 133] on div "New quote 1 2 3 4 Quote name * TTE Fleet Quote [DATE] 3:16 PM Census file * TTE…" at bounding box center [228, 89] width 171 height 118
click at [227, 139] on span "Next" at bounding box center [228, 139] width 10 height 7
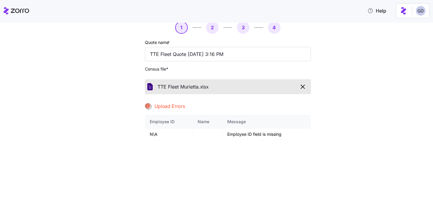
scroll to position [31, 0]
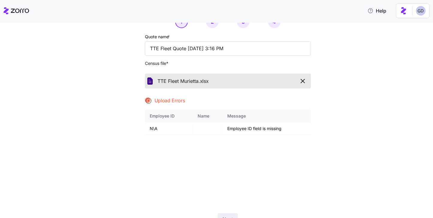
click at [302, 83] on icon "button" at bounding box center [302, 81] width 7 height 7
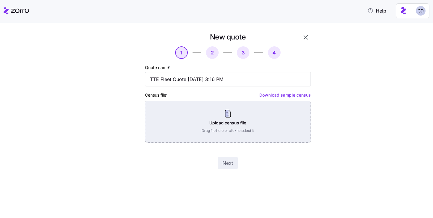
click at [205, 125] on div "Upload census file Drag file here or click to select it" at bounding box center [228, 122] width 166 height 42
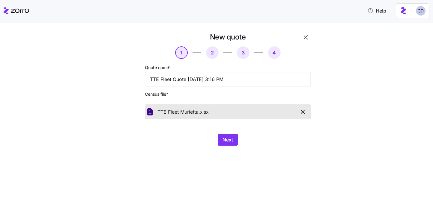
click at [301, 115] on icon "button" at bounding box center [302, 111] width 7 height 7
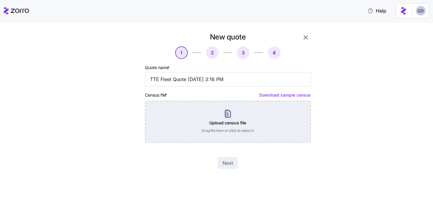
click at [194, 127] on div "Upload census file Drag file here or click to select it" at bounding box center [228, 122] width 166 height 42
click at [225, 129] on div "Upload census file Drag file here or click to select it" at bounding box center [228, 122] width 166 height 42
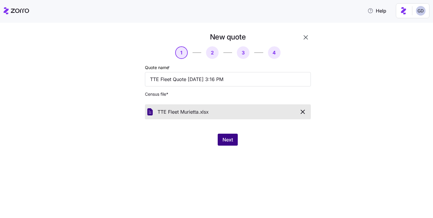
click at [228, 143] on span "Next" at bounding box center [228, 139] width 10 height 7
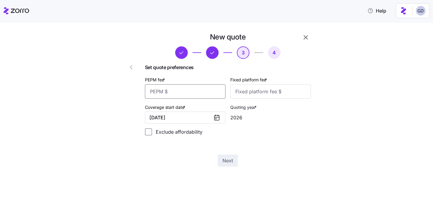
click at [179, 84] on input "PEPM fee *" at bounding box center [185, 91] width 81 height 14
click at [178, 89] on input "65" at bounding box center [185, 91] width 81 height 14
type input "40"
click at [251, 101] on div "Set quote preferences PEPM fee * 40 Fixed platform fee * Coverage start date * …" at bounding box center [228, 102] width 166 height 77
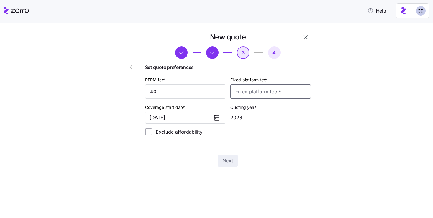
click at [253, 93] on input "Fixed platform fee *" at bounding box center [270, 91] width 81 height 14
type input "100"
click at [229, 164] on span "Next" at bounding box center [228, 160] width 10 height 7
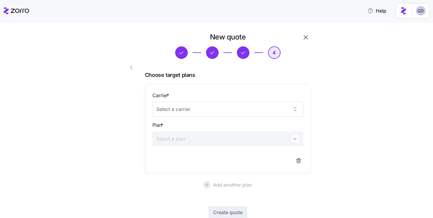
scroll to position [40, 0]
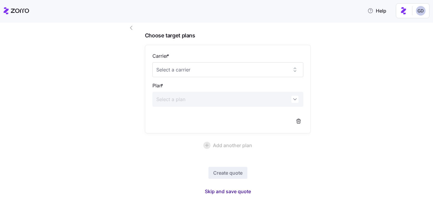
click at [243, 194] on span "Skip and save quote" at bounding box center [228, 191] width 46 height 7
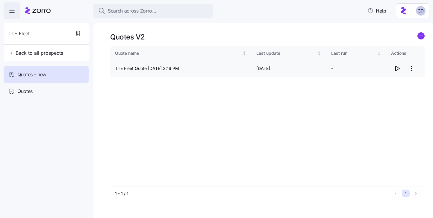
click at [398, 69] on icon "button" at bounding box center [397, 68] width 7 height 7
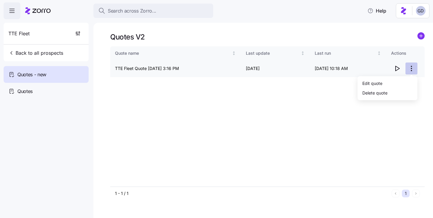
click at [412, 69] on html "Search across Zorro... Help TTE Fleet Back to all prospects Quotes - new Quotes…" at bounding box center [216, 107] width 433 height 215
click at [394, 81] on div "Edit quote" at bounding box center [387, 83] width 55 height 10
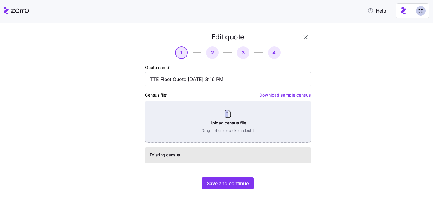
click at [202, 123] on div "Upload census file Drag file here or click to select it" at bounding box center [228, 122] width 166 height 42
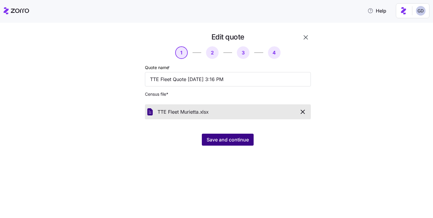
click at [221, 140] on span "Save and continue" at bounding box center [228, 139] width 42 height 7
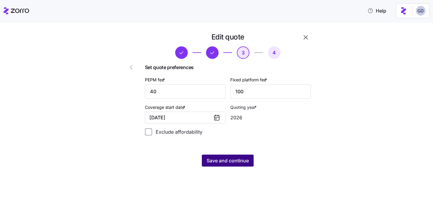
click at [238, 164] on span "Save and continue" at bounding box center [228, 160] width 42 height 7
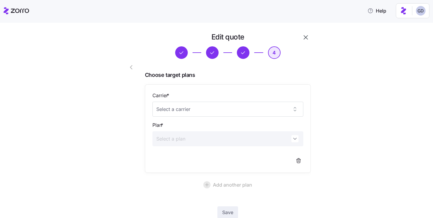
scroll to position [40, 0]
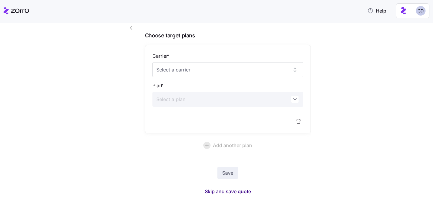
click at [226, 193] on span "Skip and save quote" at bounding box center [228, 191] width 46 height 7
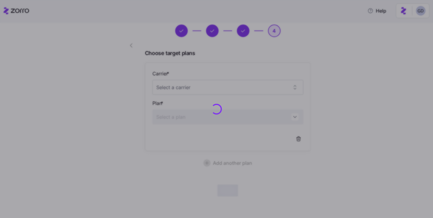
scroll to position [22, 0]
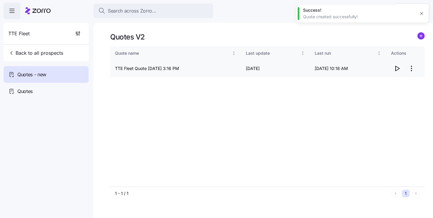
click at [397, 68] on icon "button" at bounding box center [397, 68] width 7 height 7
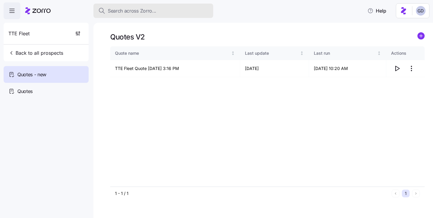
click at [147, 14] on span "Search across Zorro..." at bounding box center [132, 10] width 49 height 7
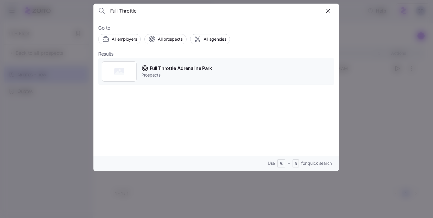
type input "Full Throttle"
click at [177, 69] on span "Full Throttle Adrenaline Park" at bounding box center [181, 68] width 62 height 7
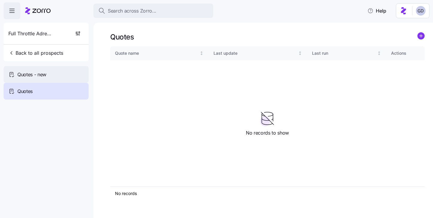
click at [14, 67] on div "Quotes - new" at bounding box center [46, 74] width 85 height 17
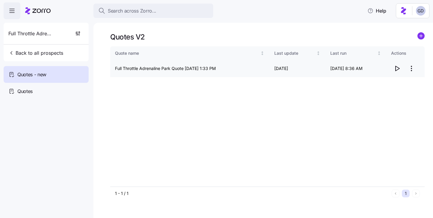
click at [396, 67] on icon "button" at bounding box center [398, 68] width 4 height 5
click at [411, 68] on html "Search across Zorro... Help Full Throttle Adrenaline Park Back to all prospects…" at bounding box center [216, 107] width 433 height 215
click at [379, 82] on div "Edit quote" at bounding box center [372, 83] width 20 height 7
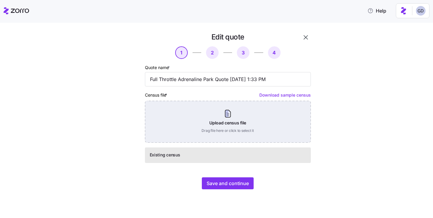
click at [215, 125] on div "Upload census file Drag file here or click to select it" at bounding box center [228, 122] width 166 height 42
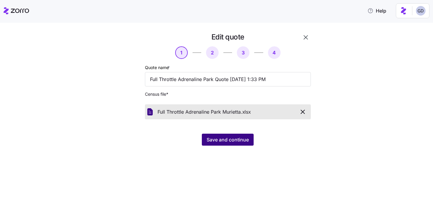
click at [233, 143] on span "Save and continue" at bounding box center [228, 139] width 42 height 7
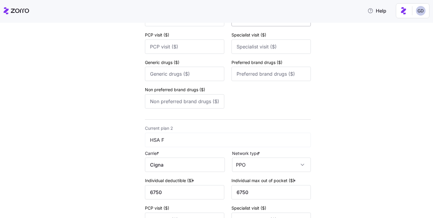
scroll to position [250, 0]
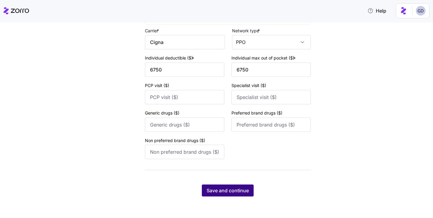
click at [230, 192] on span "Save and continue" at bounding box center [228, 190] width 42 height 7
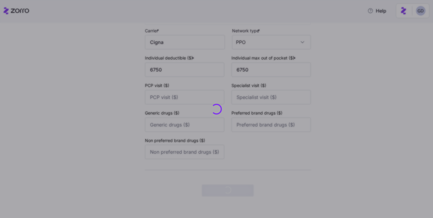
scroll to position [0, 0]
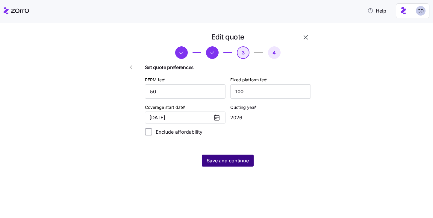
click at [230, 156] on button "Save and continue" at bounding box center [228, 161] width 52 height 12
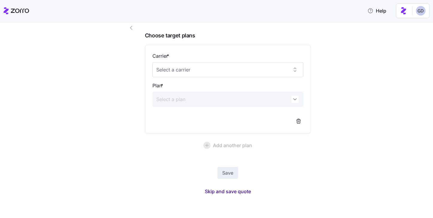
click at [242, 189] on span "Skip and save quote" at bounding box center [228, 191] width 46 height 7
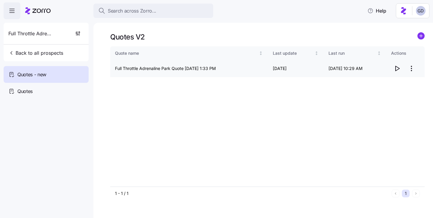
click at [396, 68] on icon "button" at bounding box center [397, 68] width 7 height 7
click at [412, 69] on html "Search across Zorro... Help Full Throttle Adrenaline Park Back to all prospects…" at bounding box center [216, 107] width 433 height 215
click at [380, 81] on div "Edit quote" at bounding box center [372, 83] width 20 height 7
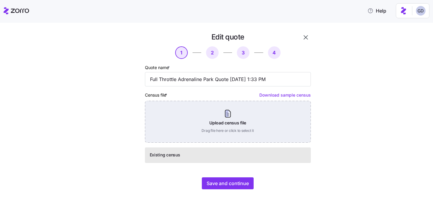
click at [203, 132] on div "Upload census file Drag file here or click to select it" at bounding box center [228, 122] width 166 height 42
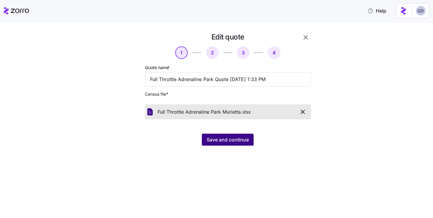
click at [232, 143] on span "Save and continue" at bounding box center [228, 139] width 42 height 7
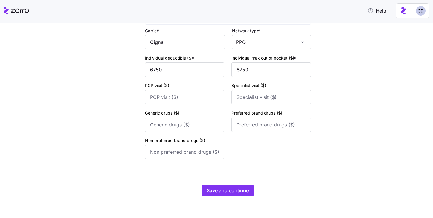
scroll to position [250, 0]
click at [242, 189] on span "Save and continue" at bounding box center [228, 190] width 42 height 7
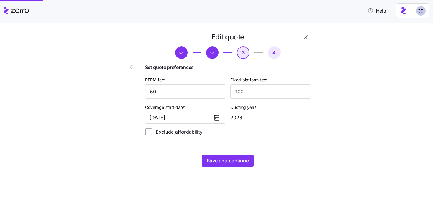
scroll to position [0, 0]
click at [237, 155] on div "Save and continue" at bounding box center [228, 161] width 166 height 12
click at [231, 160] on span "Save and continue" at bounding box center [228, 160] width 42 height 7
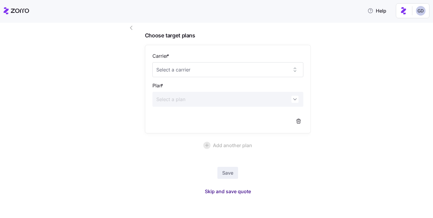
click at [228, 193] on span "Skip and save quote" at bounding box center [228, 191] width 46 height 7
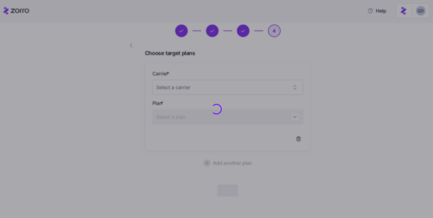
scroll to position [22, 0]
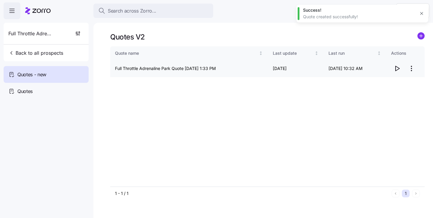
click at [400, 65] on icon "button" at bounding box center [397, 68] width 7 height 7
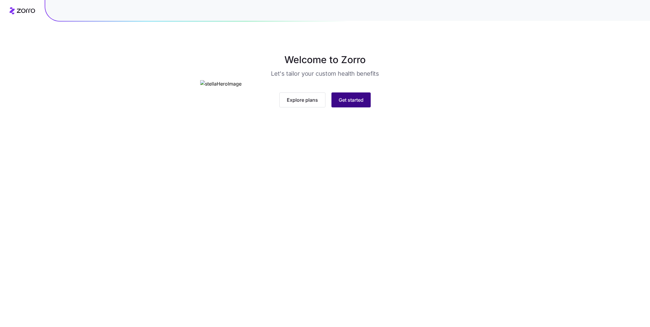
click at [362, 104] on span "Get started" at bounding box center [350, 99] width 25 height 7
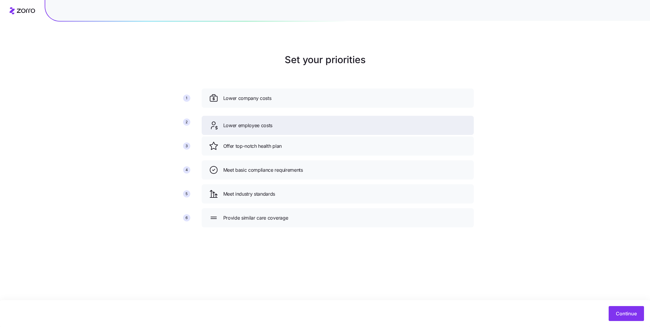
drag, startPoint x: 276, startPoint y: 146, endPoint x: 276, endPoint y: 125, distance: 21.3
click at [276, 125] on div "Lower employee costs" at bounding box center [338, 126] width 258 height 10
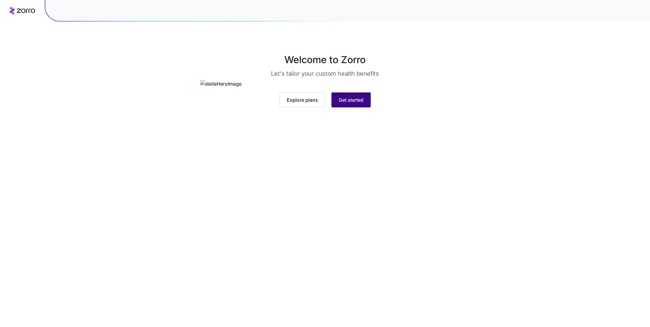
click at [352, 104] on span "Get started" at bounding box center [350, 99] width 25 height 7
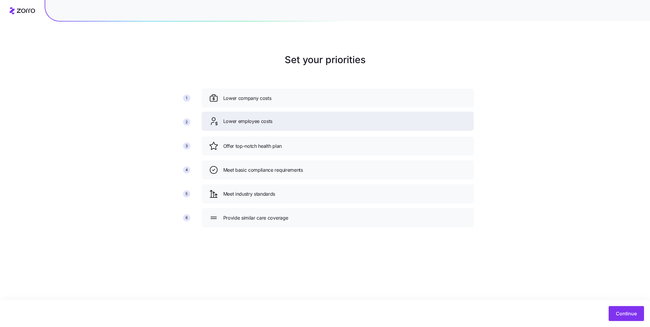
drag, startPoint x: 283, startPoint y: 144, endPoint x: 282, endPoint y: 119, distance: 25.2
click at [283, 119] on div "Lower employee costs" at bounding box center [338, 122] width 258 height 10
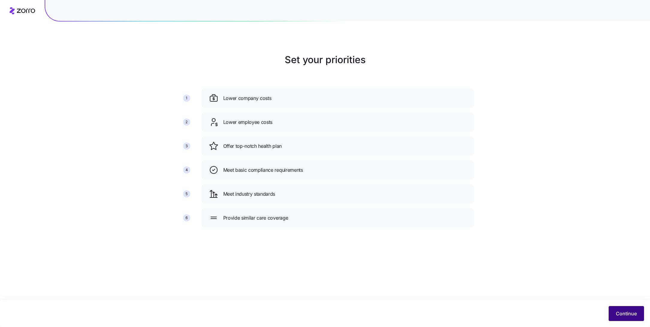
click at [627, 311] on span "Continue" at bounding box center [626, 313] width 21 height 7
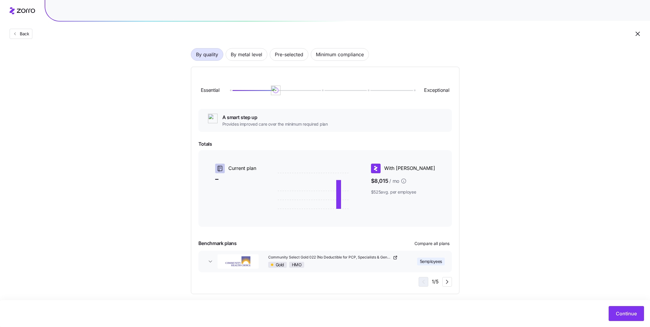
scroll to position [45, 0]
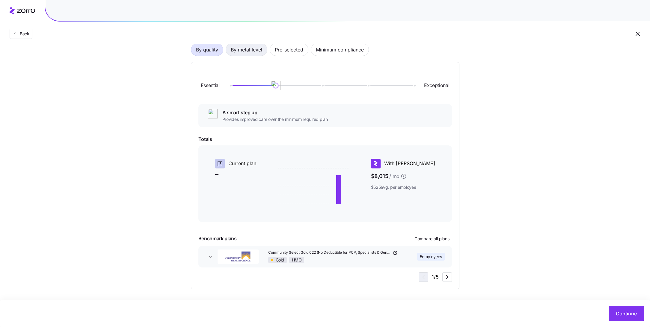
click at [255, 52] on span "By metal level" at bounding box center [246, 50] width 31 height 12
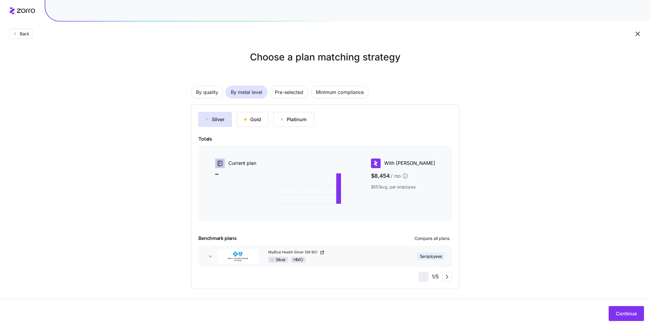
click at [397, 258] on div "Silver HMO" at bounding box center [333, 260] width 131 height 6
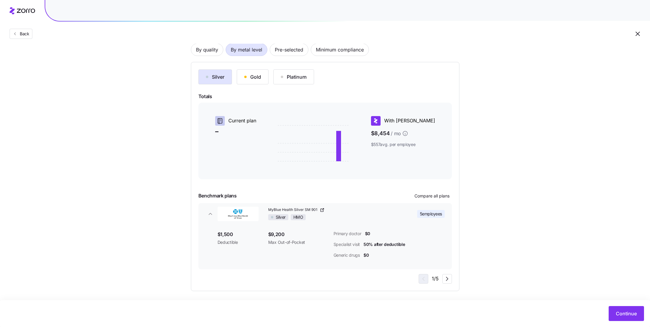
scroll to position [47, 0]
click at [397, 213] on div "Silver HMO" at bounding box center [333, 216] width 131 height 6
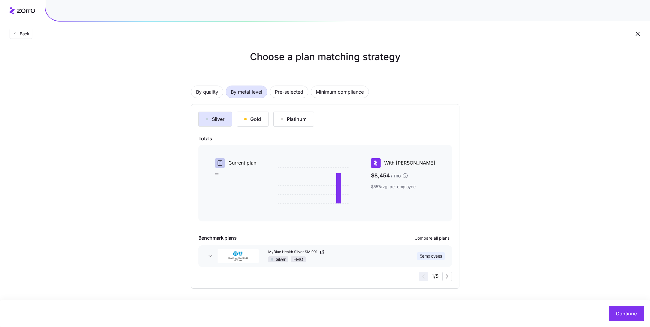
scroll to position [3, 0]
click at [448, 279] on icon "button" at bounding box center [446, 276] width 7 height 7
click at [616, 312] on span "Continue" at bounding box center [626, 313] width 21 height 7
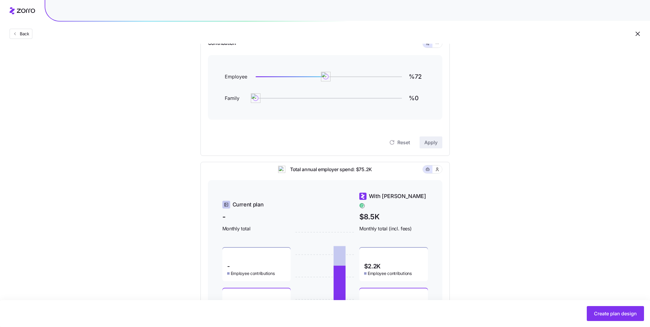
scroll to position [67, 0]
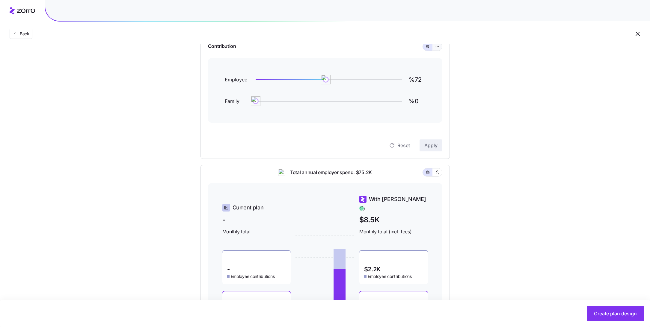
click at [437, 46] on icon "button" at bounding box center [437, 46] width 4 height 7
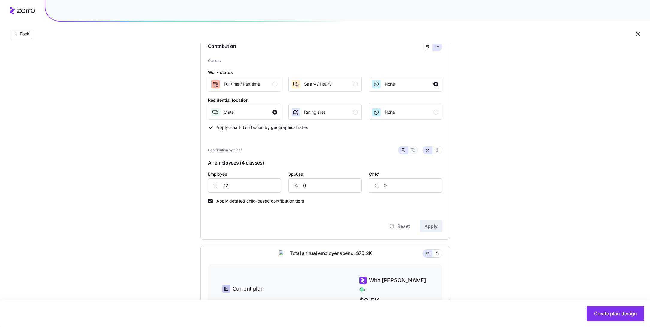
click at [408, 154] on button "button" at bounding box center [413, 150] width 10 height 8
type input "36"
type input "40"
click at [402, 152] on button "button" at bounding box center [402, 150] width 5 height 5
type input "0"
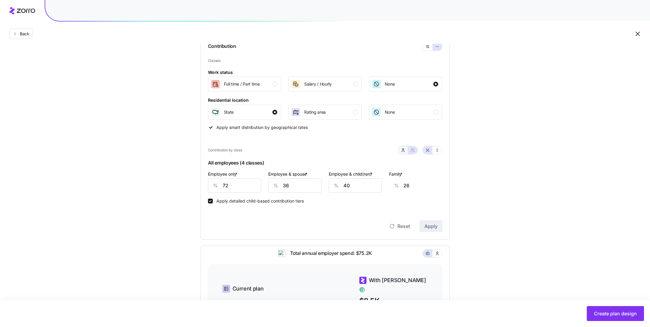
type input "0"
click at [259, 186] on input "72" at bounding box center [244, 186] width 73 height 14
type input "70"
click at [434, 229] on span "Apply" at bounding box center [430, 226] width 13 height 7
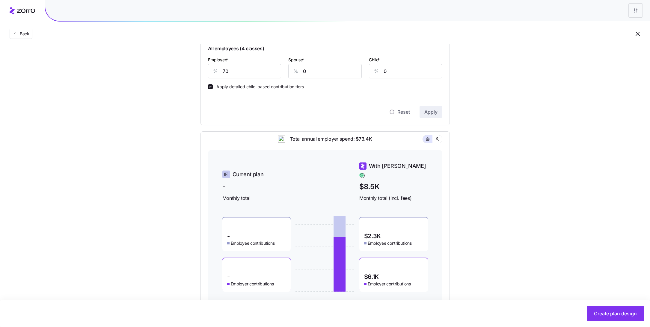
scroll to position [201, 0]
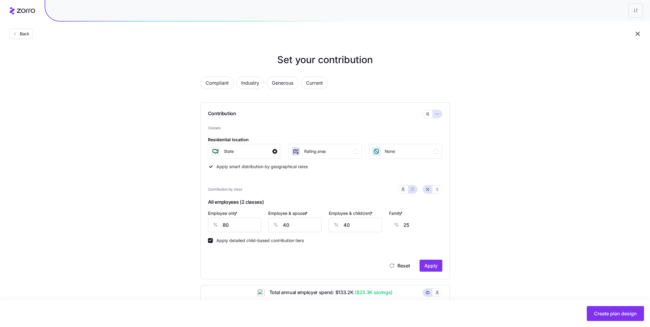
scroll to position [173, 0]
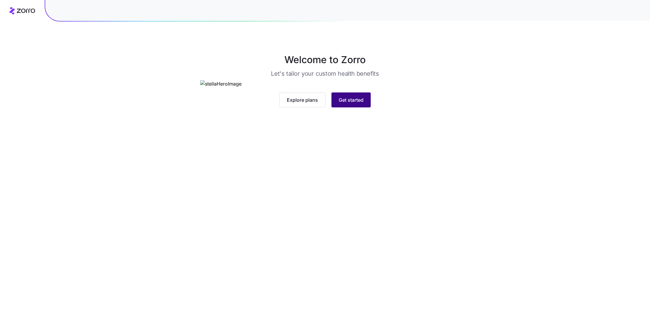
click at [362, 104] on span "Get started" at bounding box center [350, 99] width 25 height 7
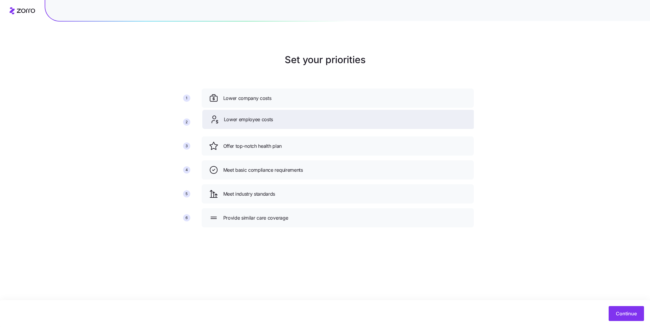
drag, startPoint x: 278, startPoint y: 147, endPoint x: 279, endPoint y: 121, distance: 26.7
click at [279, 121] on div "Lower employee costs" at bounding box center [338, 120] width 258 height 10
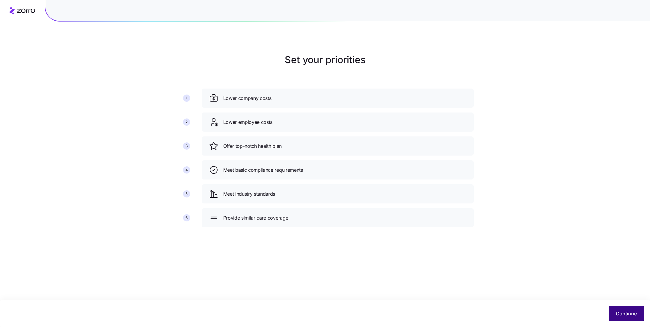
click at [612, 310] on button "Continue" at bounding box center [625, 313] width 35 height 15
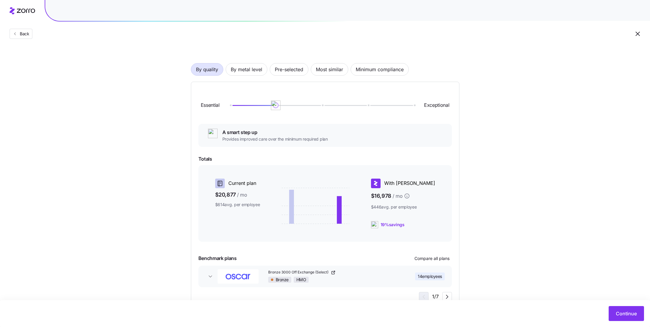
scroll to position [31, 0]
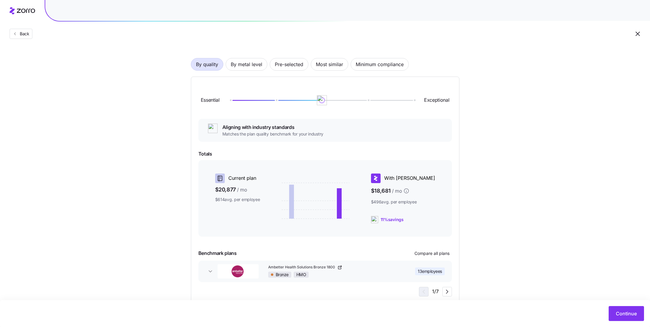
drag, startPoint x: 276, startPoint y: 101, endPoint x: 309, endPoint y: 101, distance: 32.7
click at [309, 101] on div at bounding box center [322, 101] width 184 height 4
drag, startPoint x: 322, startPoint y: 102, endPoint x: 327, endPoint y: 105, distance: 6.0
click at [327, 105] on div "Essential Exceptional" at bounding box center [324, 100] width 253 height 32
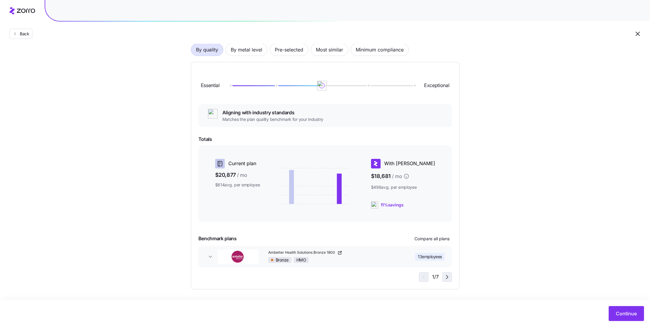
click at [446, 277] on icon "button" at bounding box center [446, 277] width 7 height 7
click at [634, 319] on button "Continue" at bounding box center [625, 313] width 35 height 15
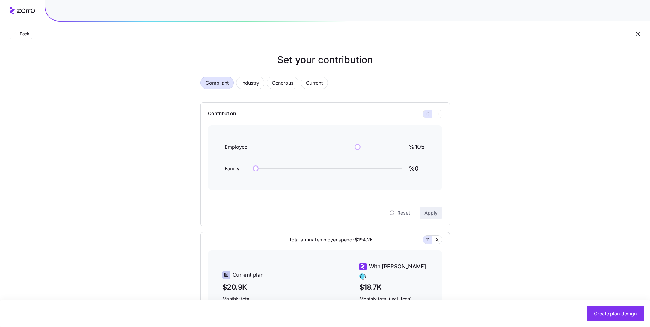
scroll to position [68, 0]
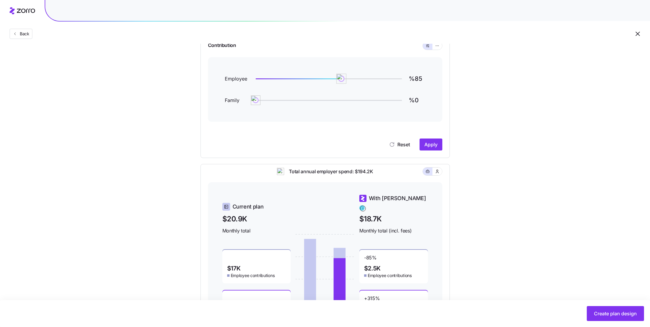
type input "%84"
drag, startPoint x: 356, startPoint y: 78, endPoint x: 338, endPoint y: 79, distance: 18.9
click at [338, 79] on img at bounding box center [341, 79] width 10 height 10
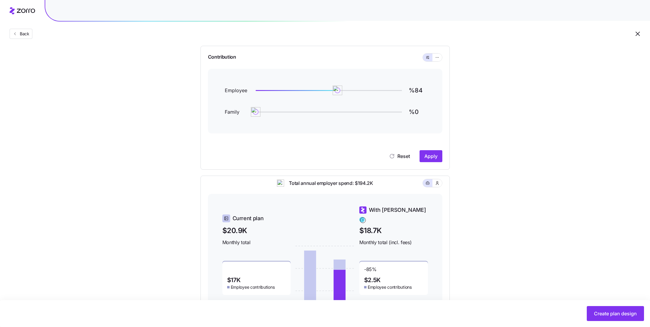
scroll to position [50, 0]
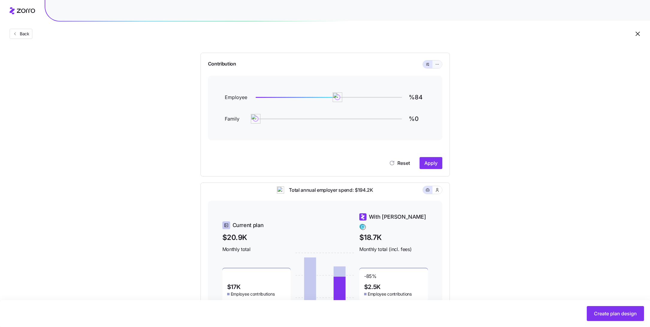
click at [437, 62] on span "button" at bounding box center [437, 64] width 5 height 5
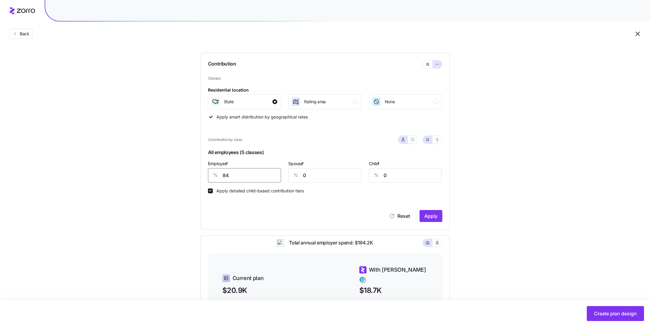
click at [259, 175] on input "84" at bounding box center [244, 175] width 73 height 14
type input "80"
click at [415, 136] on div at bounding box center [420, 140] width 44 height 8
click at [415, 139] on button "button" at bounding box center [413, 140] width 10 height 8
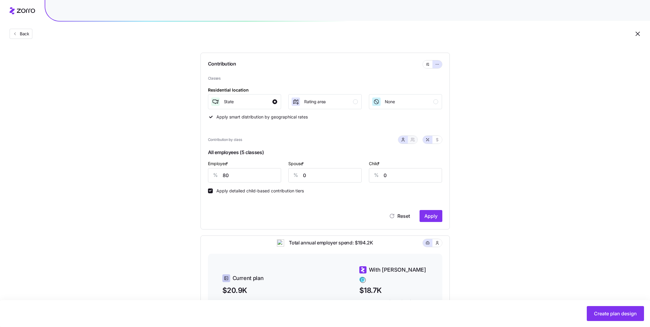
type input "40"
click at [434, 214] on span "Apply" at bounding box center [430, 216] width 13 height 7
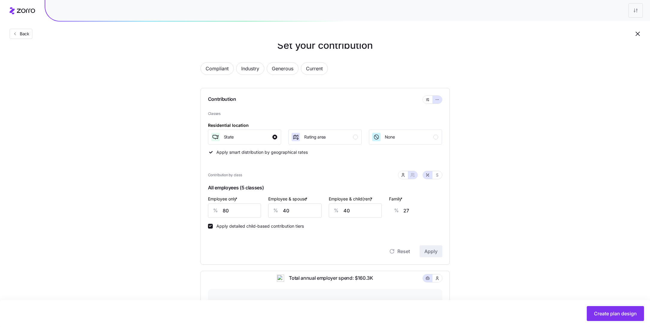
scroll to position [0, 0]
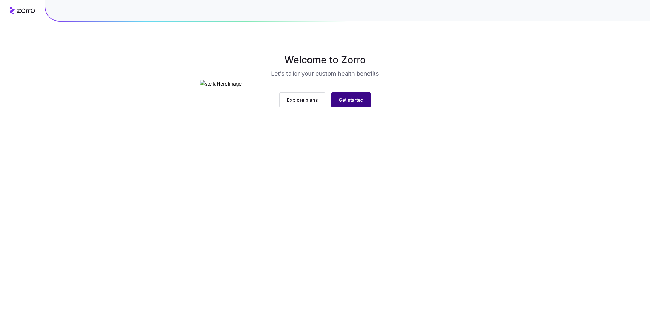
click at [352, 104] on span "Get started" at bounding box center [350, 99] width 25 height 7
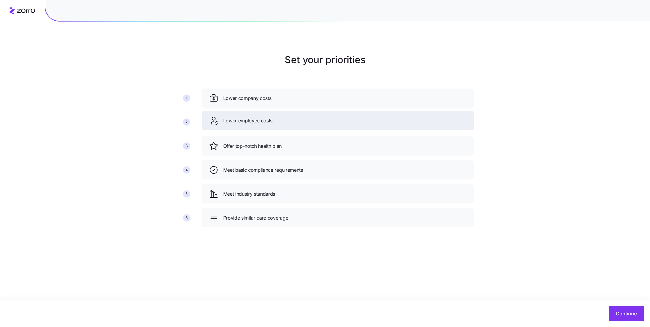
drag, startPoint x: 282, startPoint y: 148, endPoint x: 282, endPoint y: 123, distance: 25.8
click at [282, 123] on div "Lower employee costs" at bounding box center [338, 121] width 258 height 10
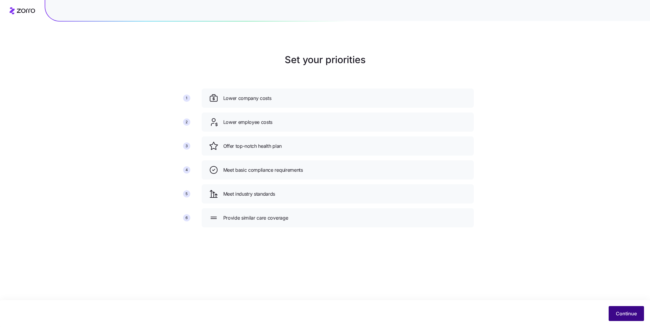
click at [635, 311] on span "Continue" at bounding box center [626, 313] width 21 height 7
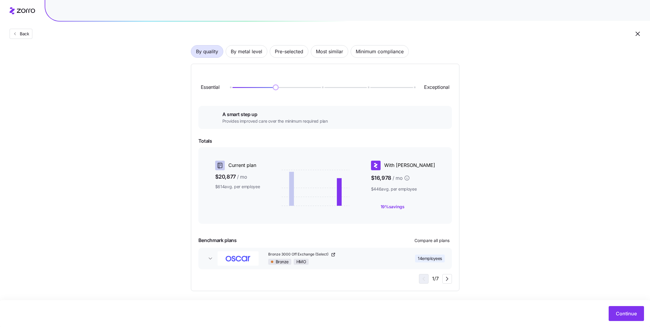
scroll to position [45, 0]
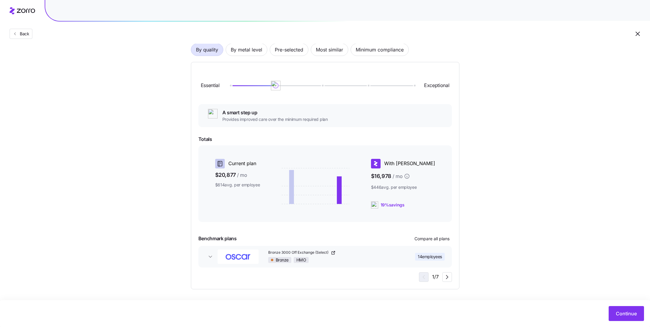
click at [397, 259] on div "Bronze HMO" at bounding box center [333, 260] width 131 height 6
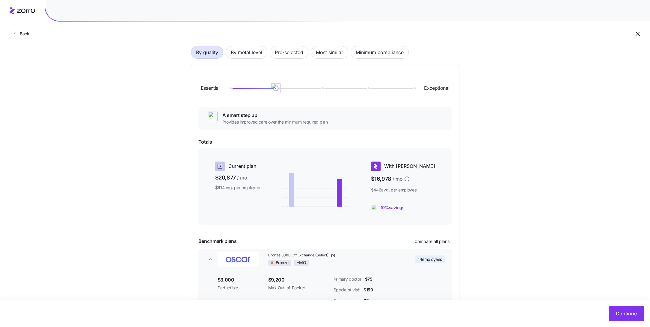
scroll to position [39, 0]
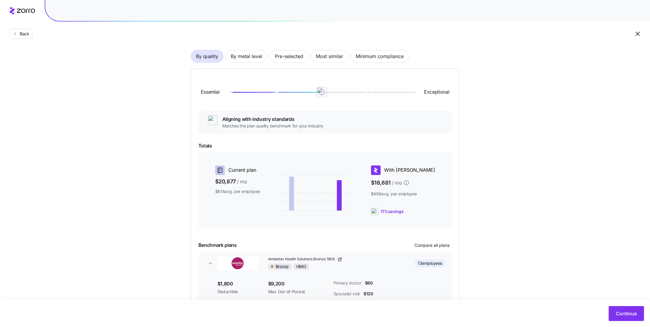
drag, startPoint x: 275, startPoint y: 95, endPoint x: 308, endPoint y: 95, distance: 32.7
click at [308, 95] on div "Essential Exceptional" at bounding box center [324, 92] width 253 height 32
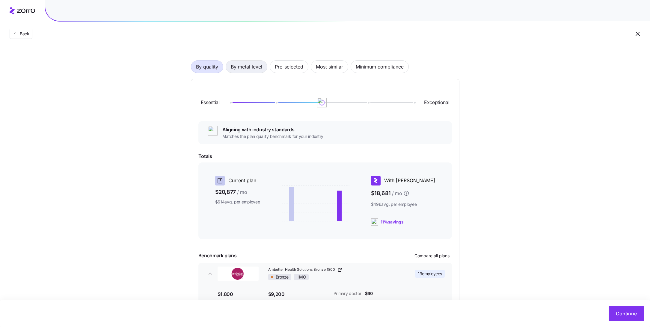
click at [247, 66] on span "By metal level" at bounding box center [246, 67] width 31 height 12
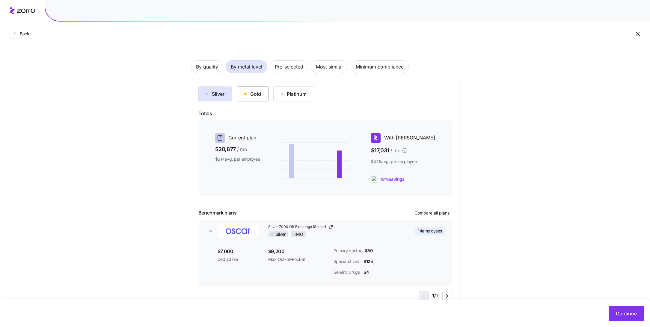
click at [247, 93] on div "Gold" at bounding box center [252, 93] width 17 height 7
click at [215, 69] on span "By quality" at bounding box center [207, 67] width 22 height 12
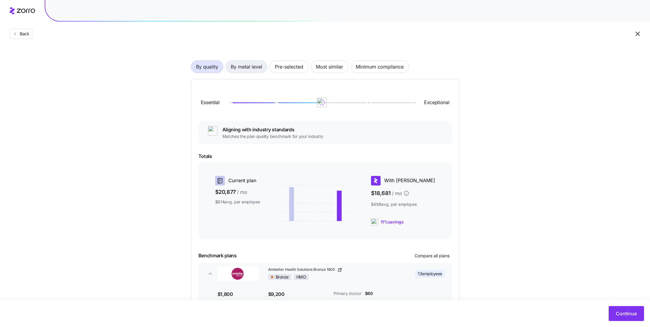
click at [256, 69] on span "By metal level" at bounding box center [246, 67] width 31 height 12
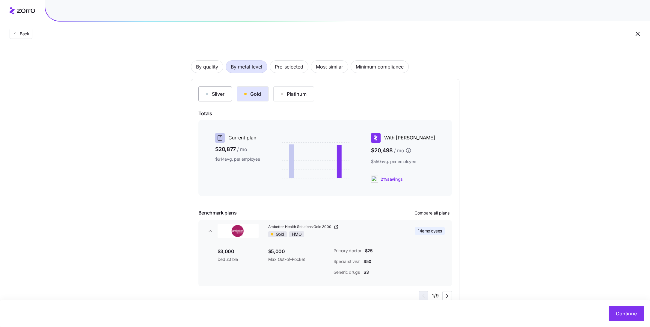
click at [215, 90] on button "Silver" at bounding box center [215, 94] width 34 height 15
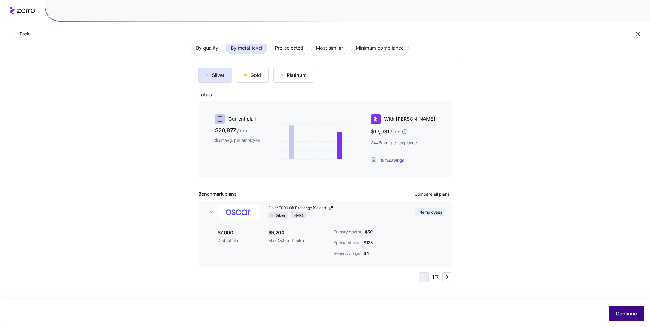
click at [638, 319] on button "Continue" at bounding box center [625, 313] width 35 height 15
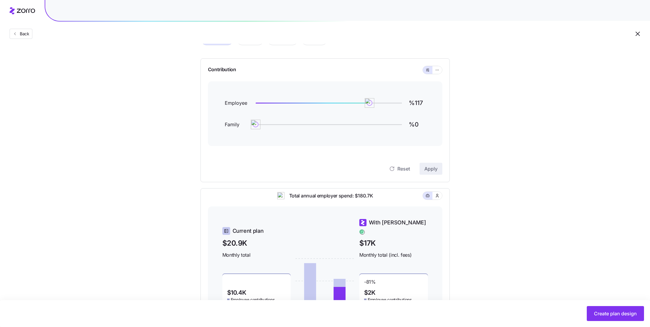
scroll to position [42, 0]
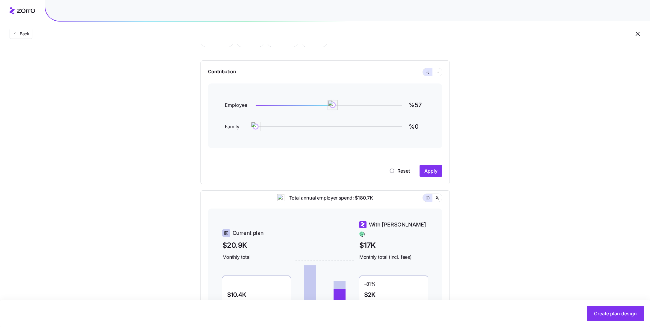
type input "%56"
drag, startPoint x: 369, startPoint y: 105, endPoint x: 310, endPoint y: 105, distance: 58.7
click at [327, 105] on img at bounding box center [332, 105] width 10 height 10
click at [438, 73] on icon "button" at bounding box center [437, 72] width 4 height 7
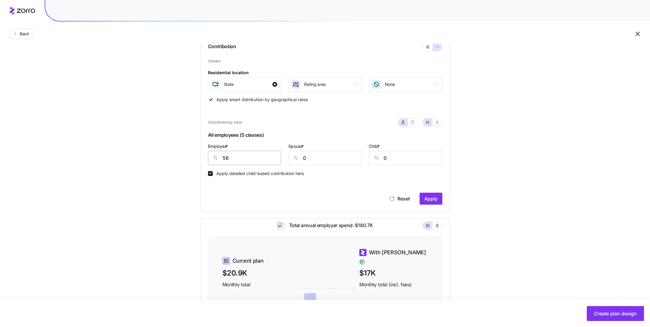
scroll to position [71, 0]
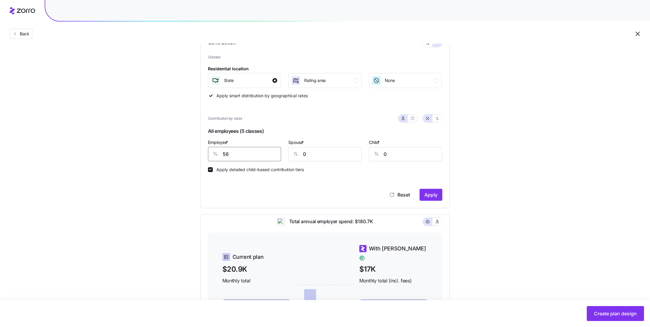
click at [258, 152] on input "56" at bounding box center [244, 154] width 73 height 14
type input "50"
click at [427, 196] on span "Apply" at bounding box center [430, 194] width 13 height 7
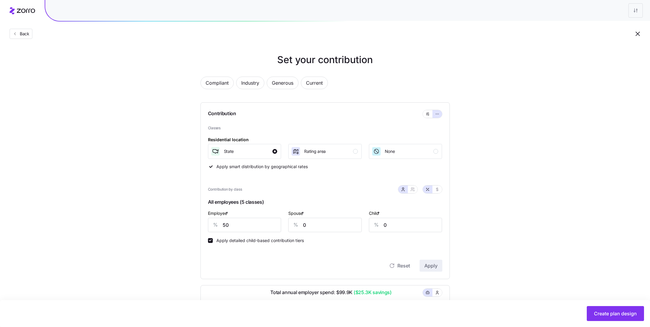
scroll to position [173, 0]
